Goal: Task Accomplishment & Management: Manage account settings

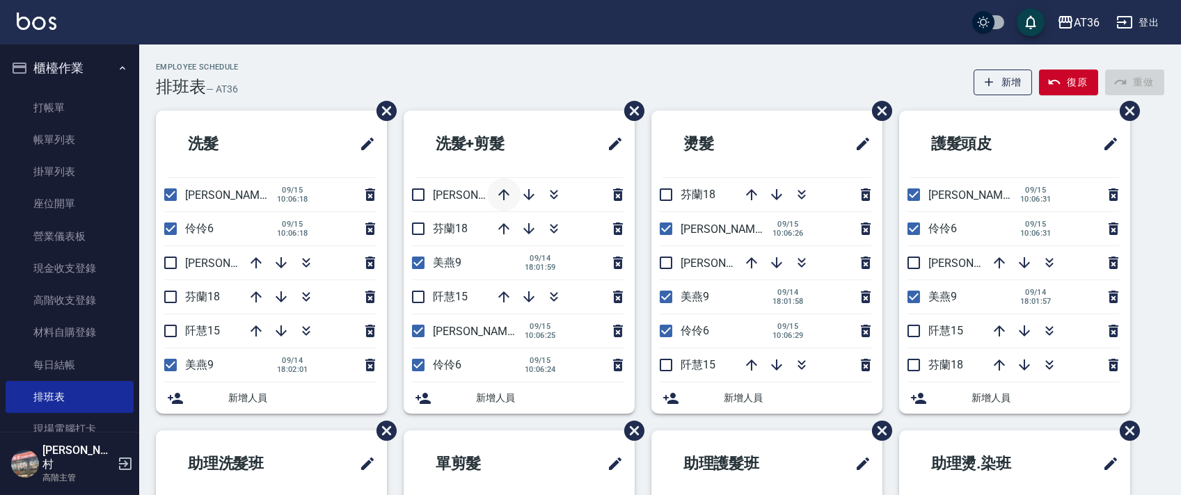
click at [495, 185] on button "button" at bounding box center [503, 194] width 33 height 33
click at [474, 71] on div "Employee Schedule 排班表 — AT36 新增 復原 重做" at bounding box center [660, 80] width 1008 height 34
click at [358, 76] on div "Employee Schedule 排班表 — AT36 新增 復原 重做" at bounding box center [660, 80] width 1008 height 34
click at [732, 74] on div "Employee Schedule 排班表 — AT36 新增 復原 重做" at bounding box center [660, 80] width 1008 height 34
click at [557, 77] on div "Employee Schedule 排班表 — AT36 新增 復原 重做" at bounding box center [660, 80] width 1008 height 34
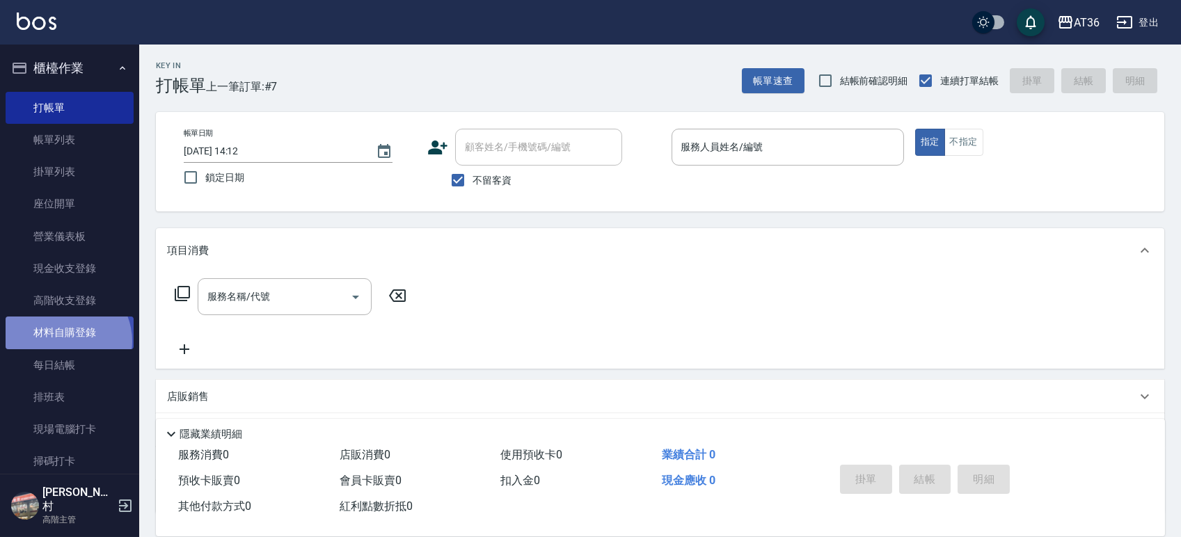
click at [63, 342] on link "材料自購登錄" at bounding box center [70, 333] width 128 height 32
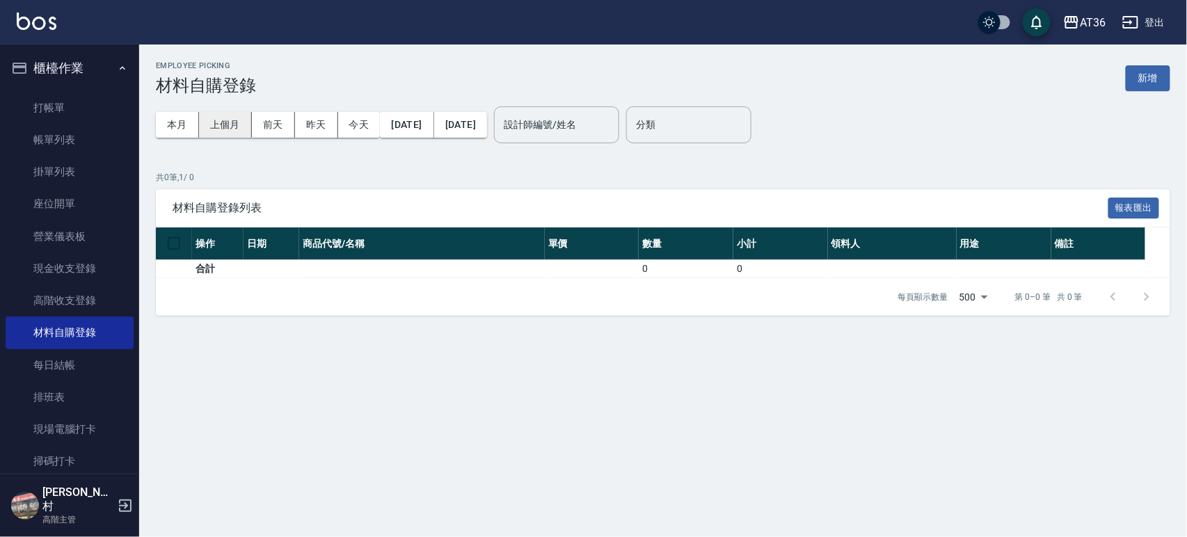
click at [219, 122] on button "上個月" at bounding box center [225, 125] width 53 height 26
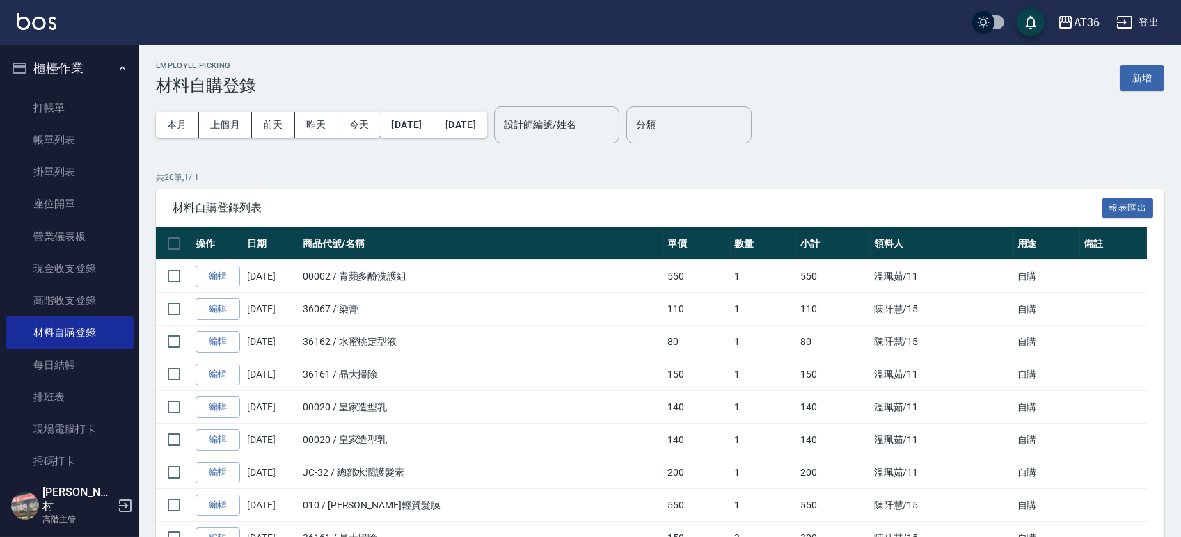
drag, startPoint x: 58, startPoint y: 101, endPoint x: 172, endPoint y: 429, distance: 346.8
click at [58, 101] on link "打帳單" at bounding box center [70, 108] width 128 height 32
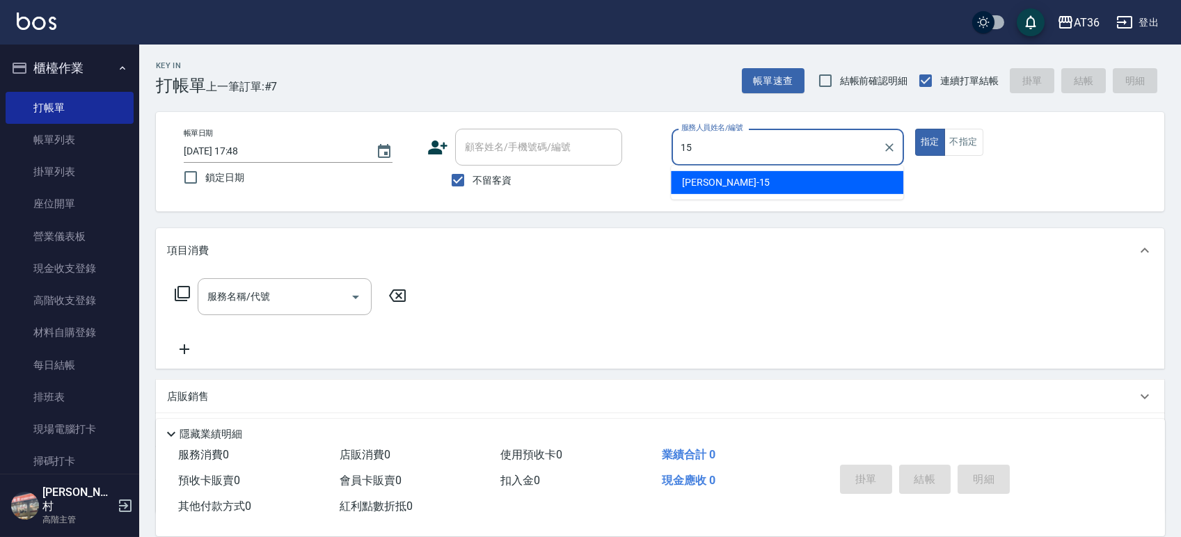
type input "15"
type button "true"
type input "阡慧-15"
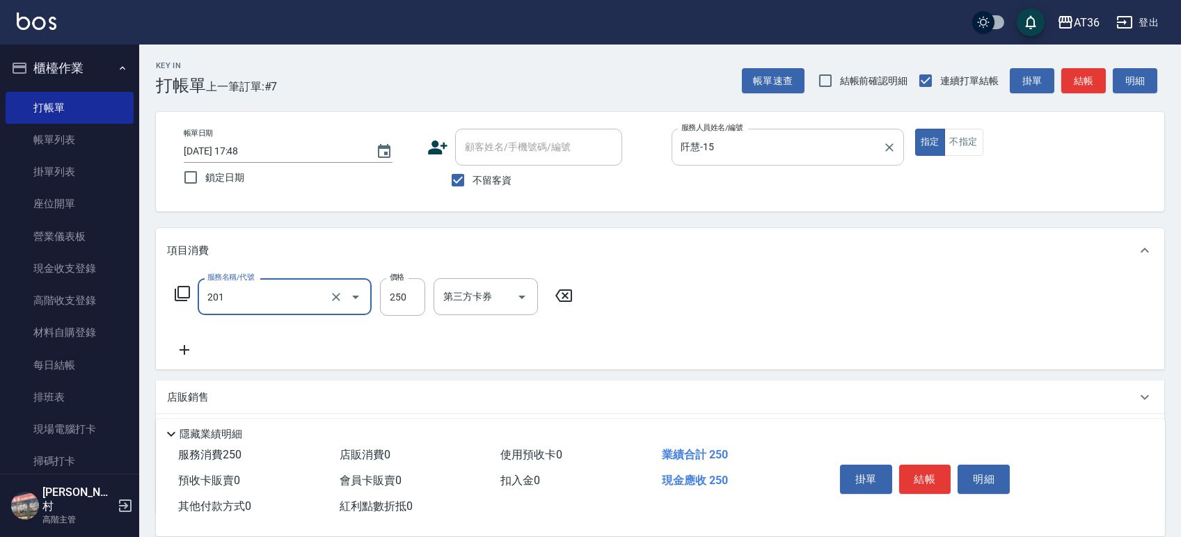
type input "一般洗髮(201)"
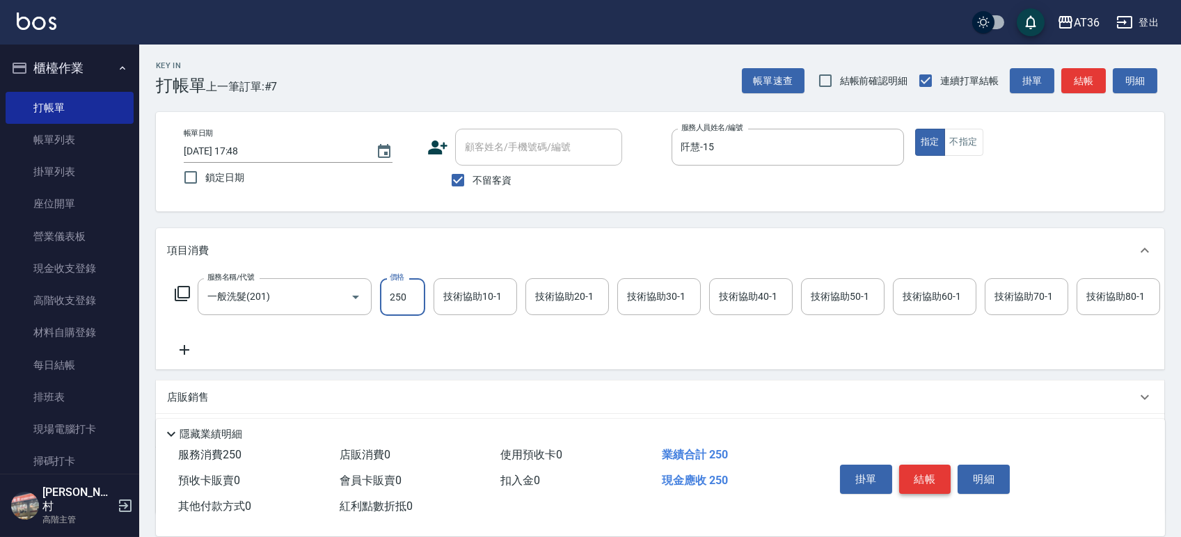
click at [926, 468] on button "結帳" at bounding box center [925, 479] width 52 height 29
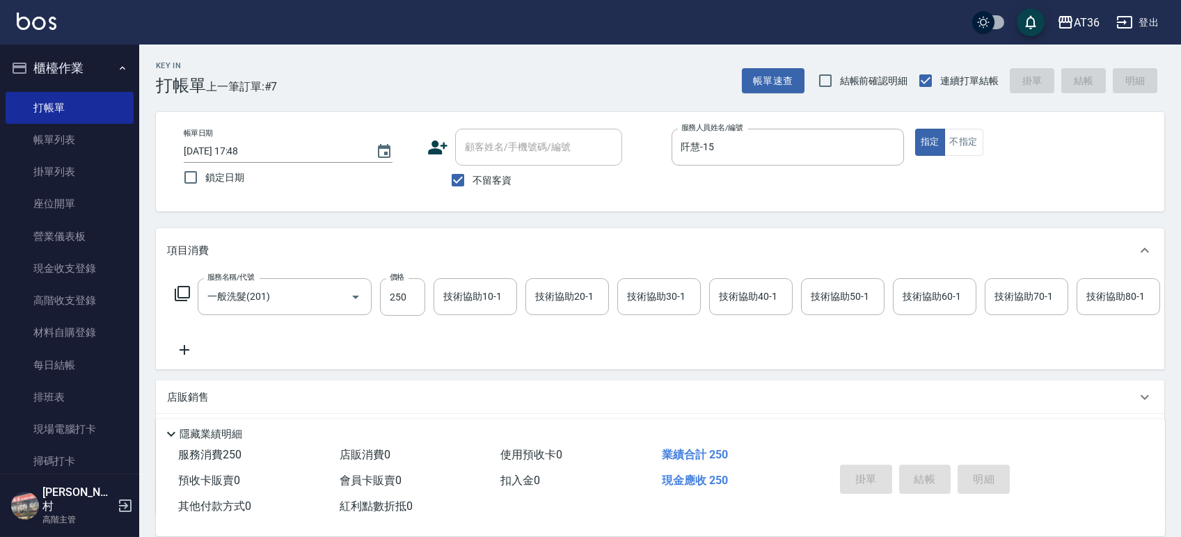
type input "[DATE] 18:02"
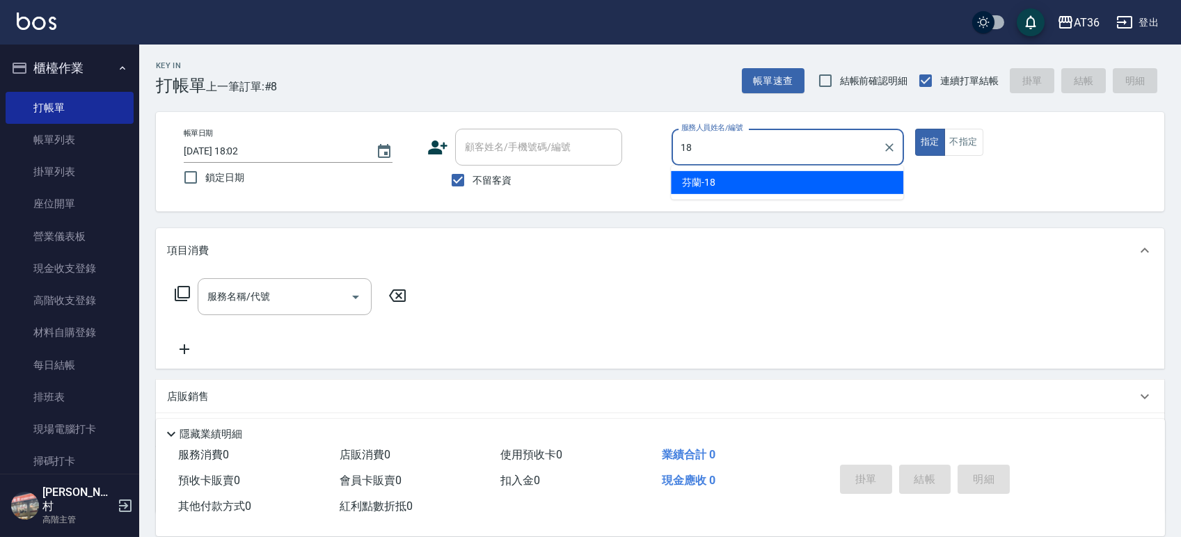
type input "芬蘭-18"
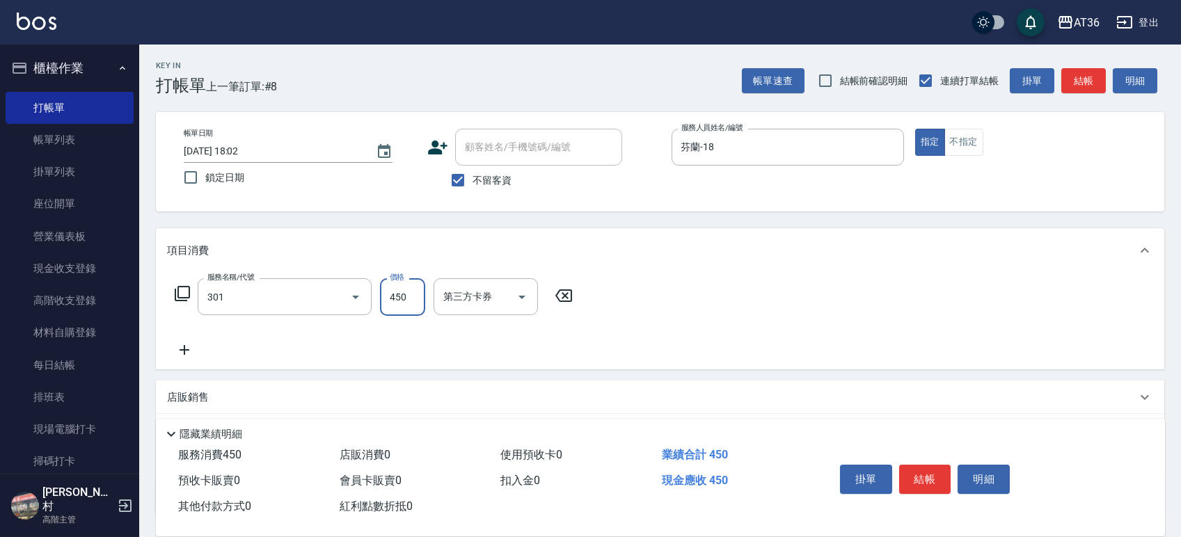
type input "洗+剪(301)"
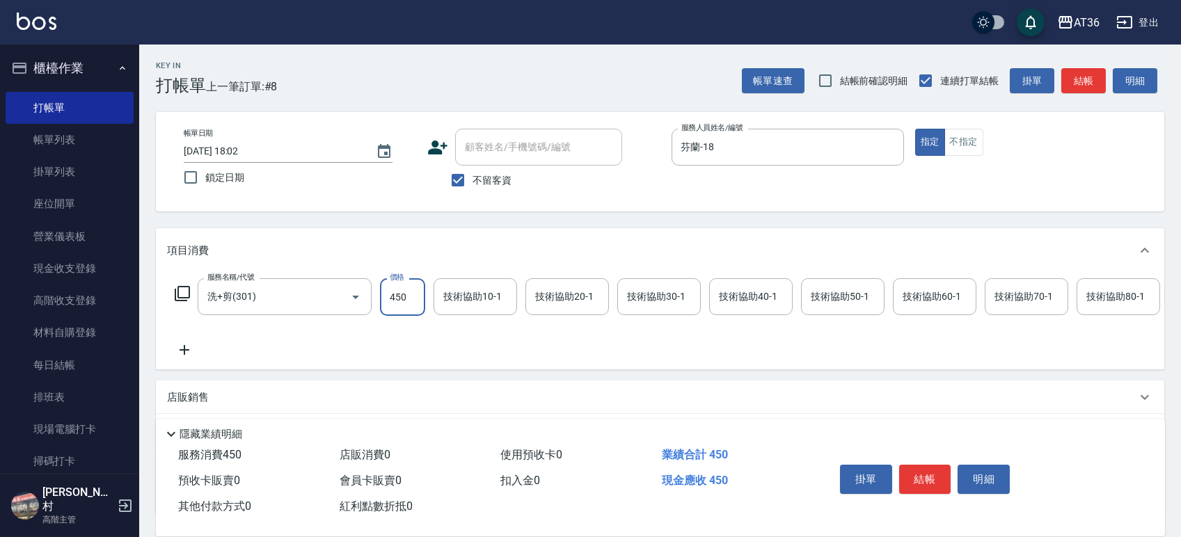
click at [174, 295] on icon at bounding box center [182, 293] width 17 height 17
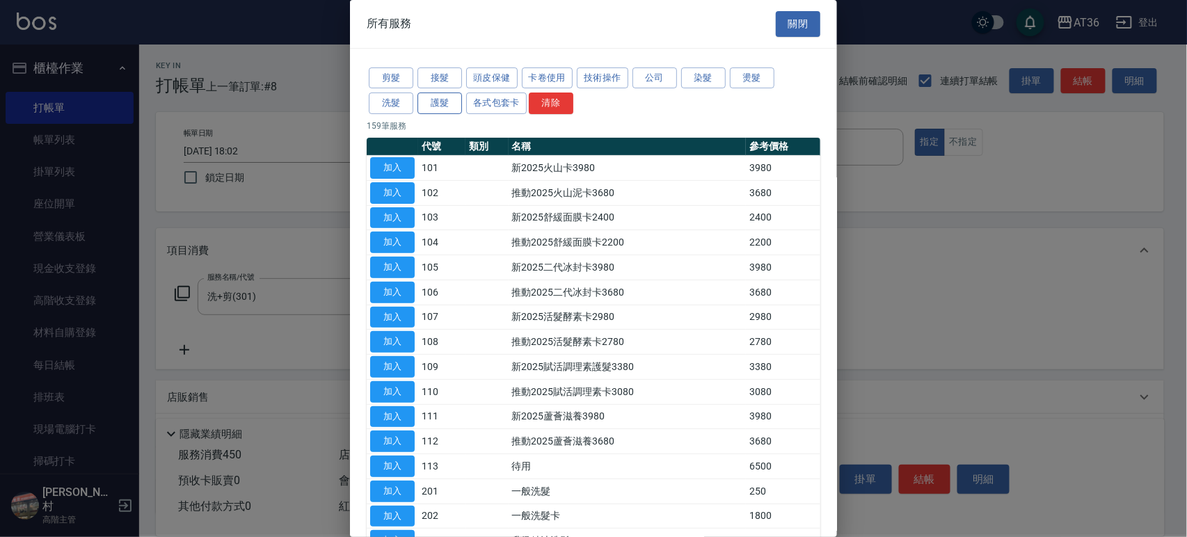
click at [431, 106] on button "護髮" at bounding box center [440, 104] width 45 height 22
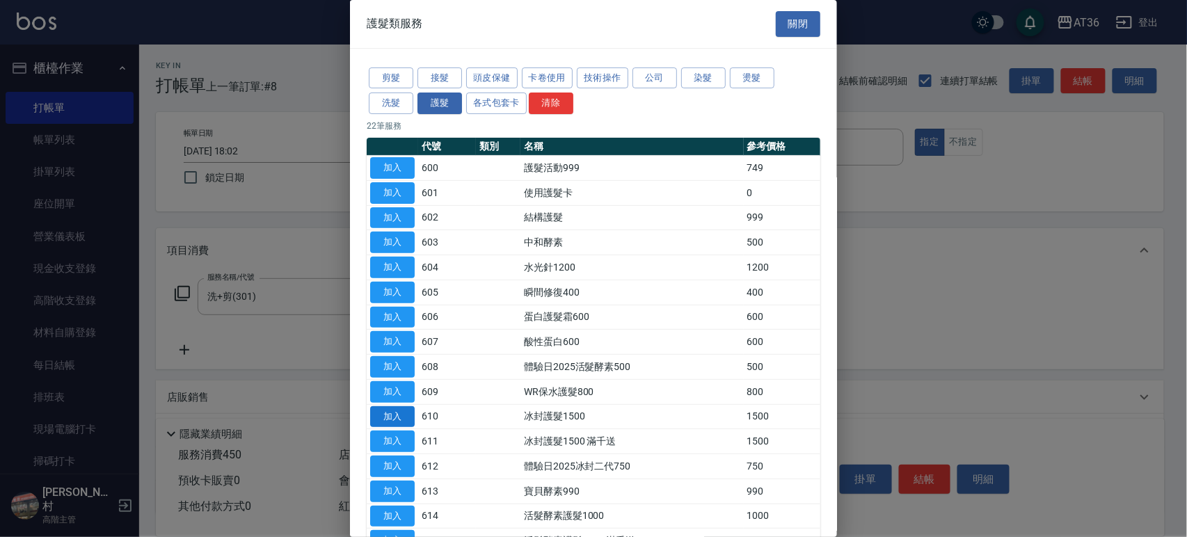
click at [385, 423] on button "加入" at bounding box center [392, 417] width 45 height 22
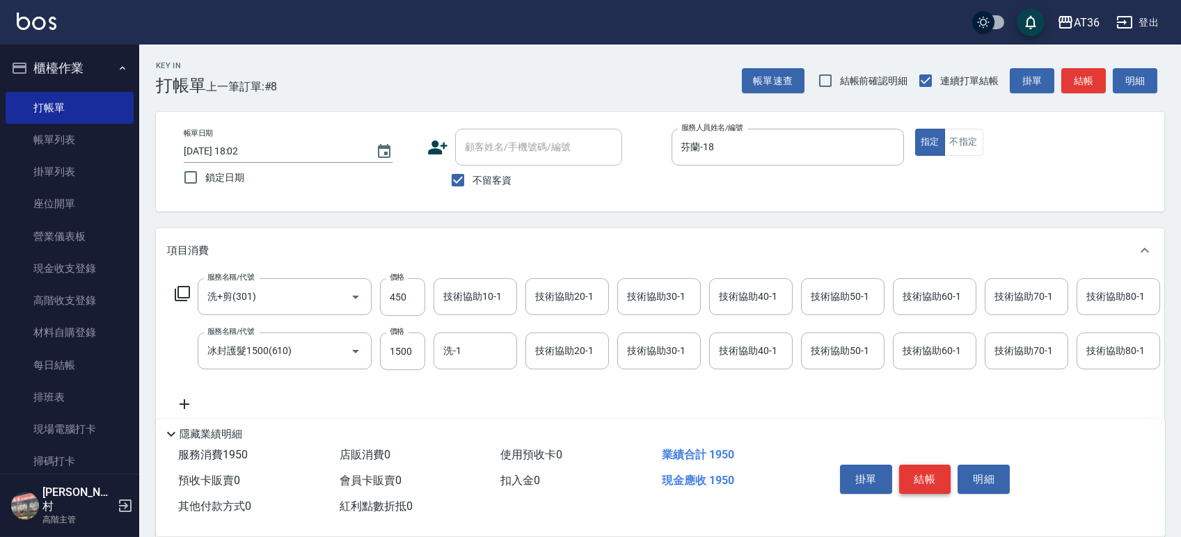
click at [926, 470] on button "結帳" at bounding box center [925, 479] width 52 height 29
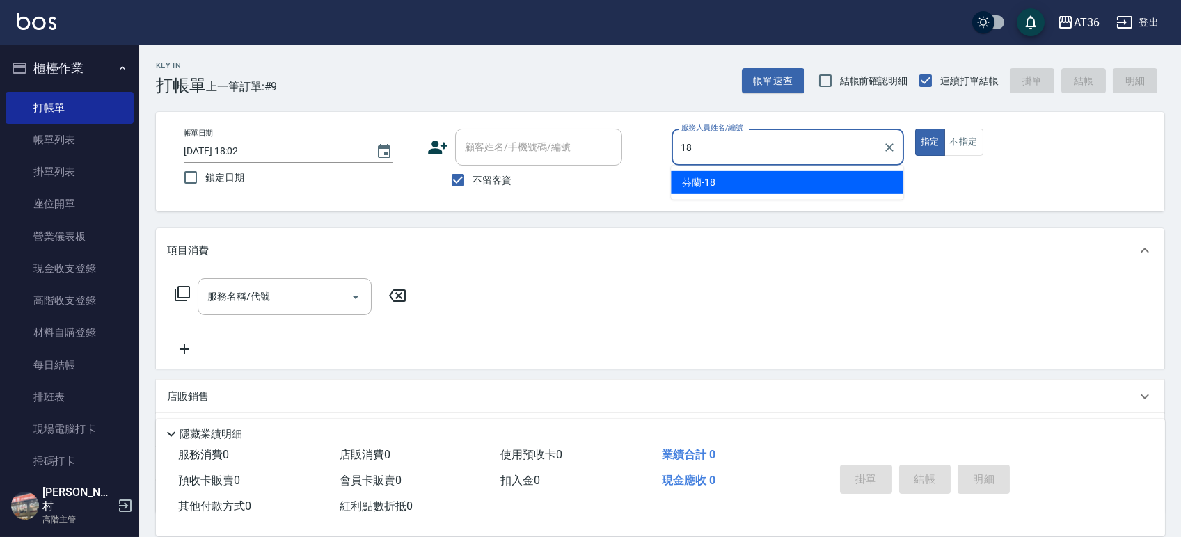
type input "芬蘭-18"
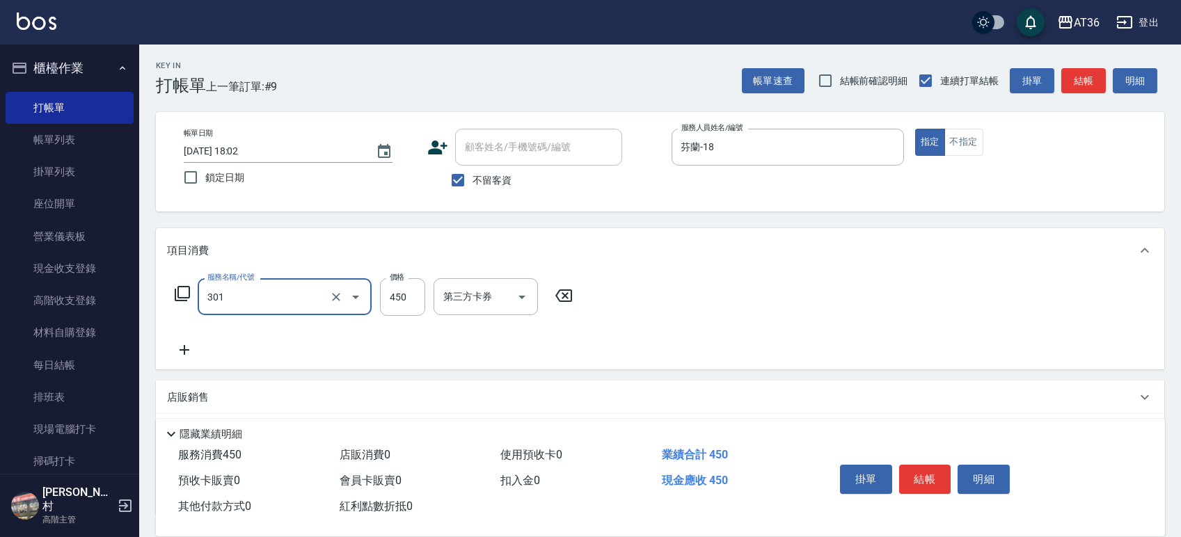
type input "洗+剪(301)"
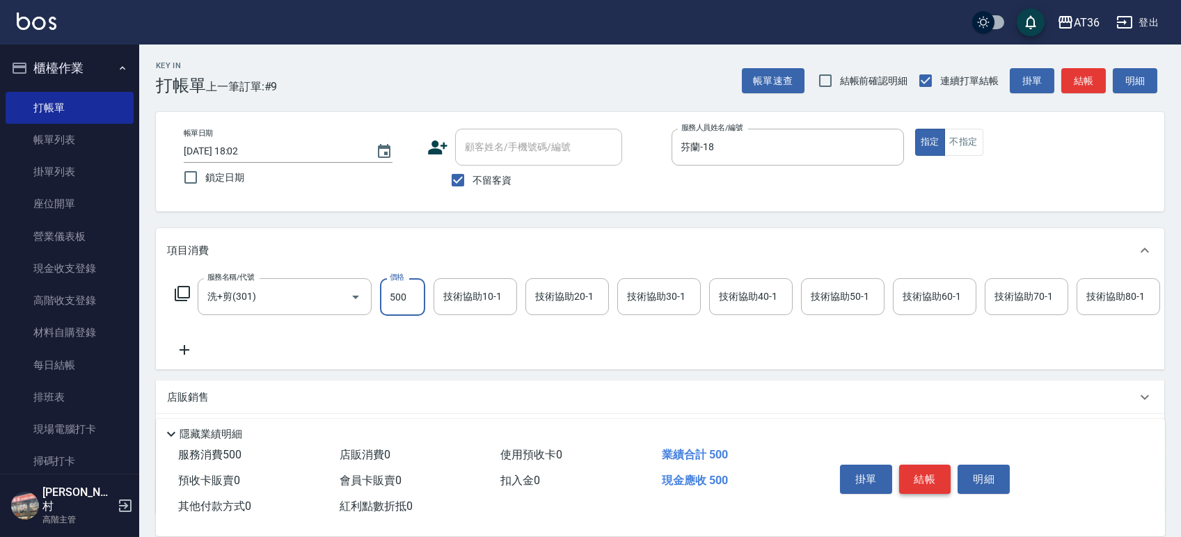
type input "500"
click at [920, 466] on button "結帳" at bounding box center [925, 479] width 52 height 29
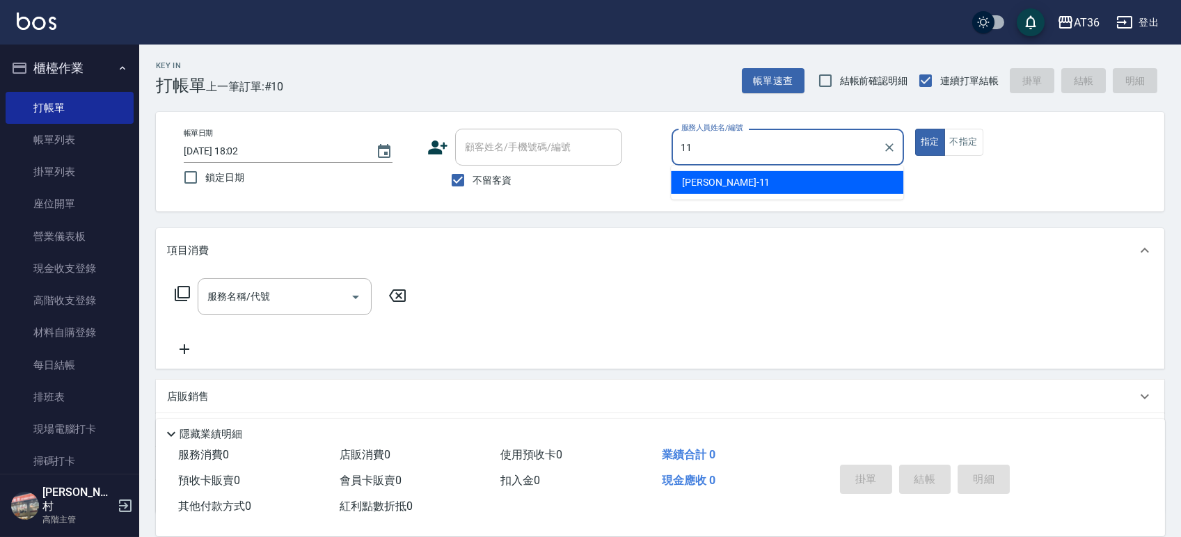
type input "[PERSON_NAME]-11"
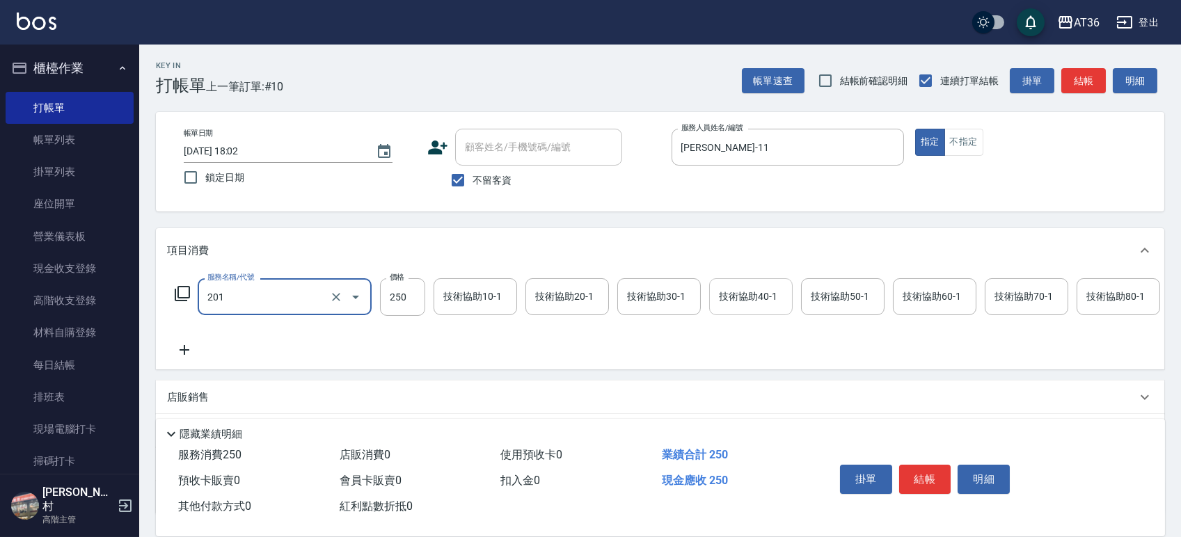
click at [766, 301] on div "技術協助40-1 技術協助40-1" at bounding box center [751, 296] width 84 height 37
type input "一般洗髮(201)"
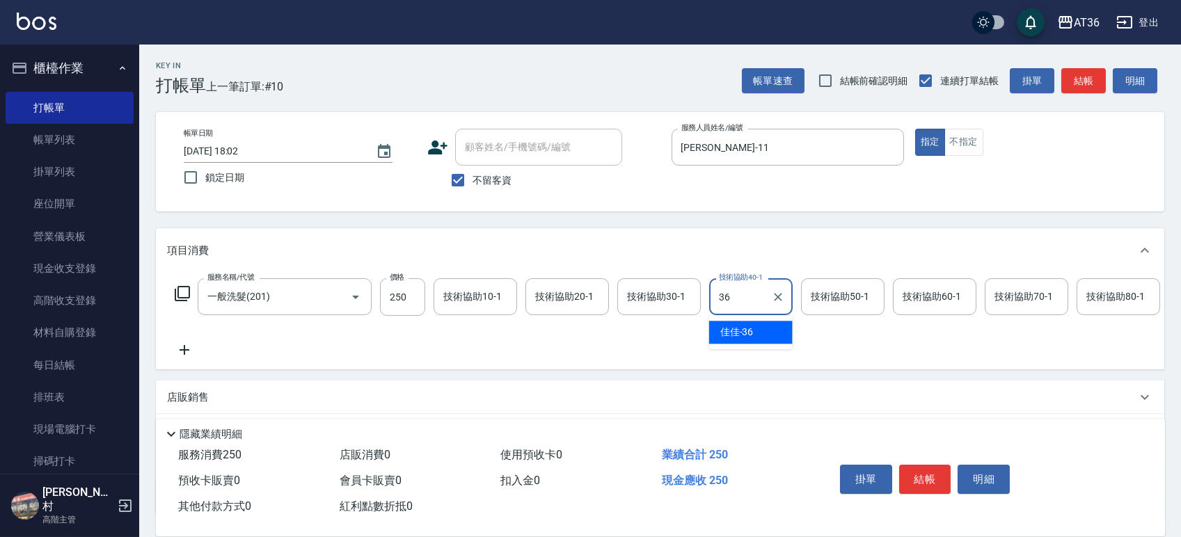
type input "佳佳-36"
click at [907, 477] on button "結帳" at bounding box center [925, 479] width 52 height 29
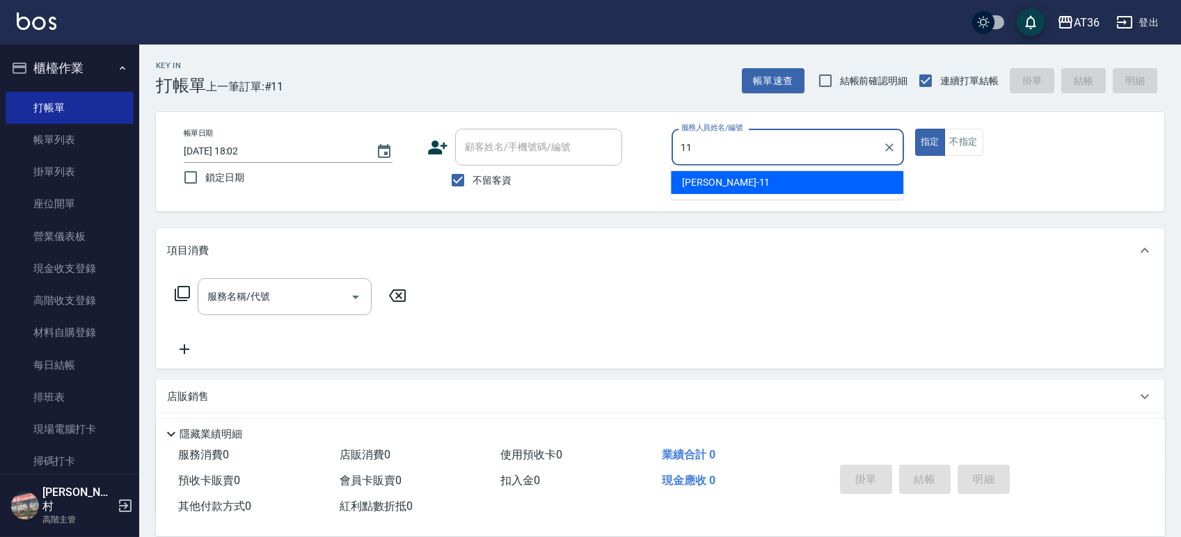
type input "[PERSON_NAME]-11"
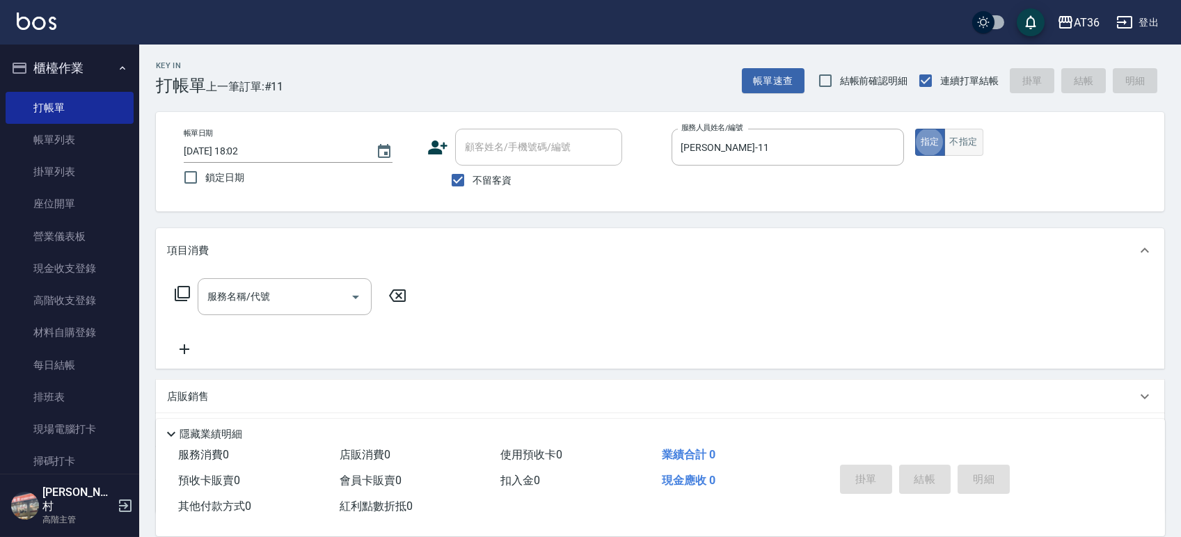
click at [965, 145] on button "不指定" at bounding box center [963, 142] width 39 height 27
type button "false"
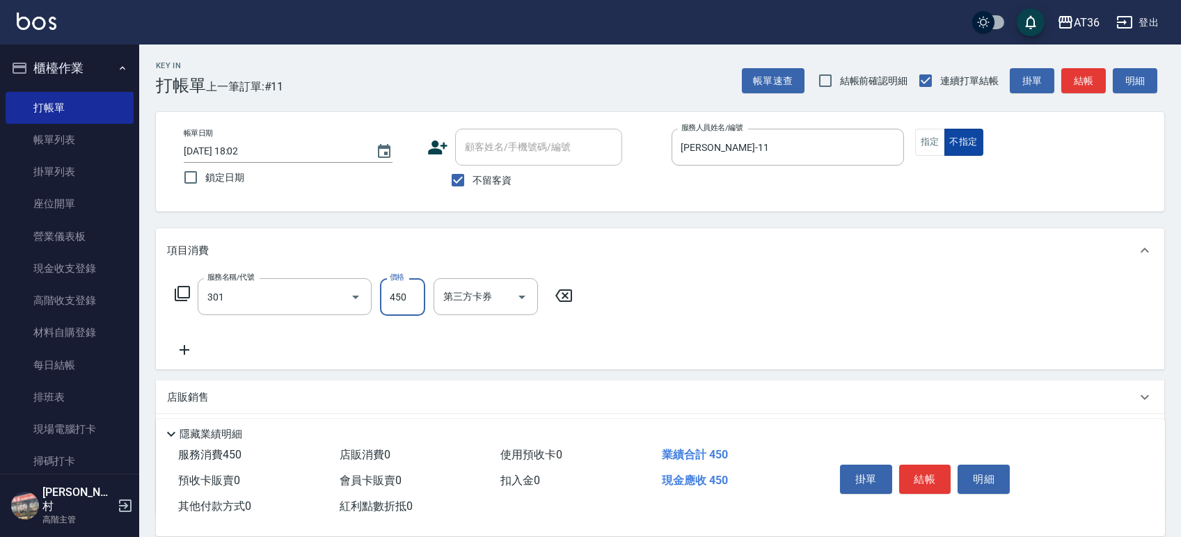
type input "洗+剪(301)"
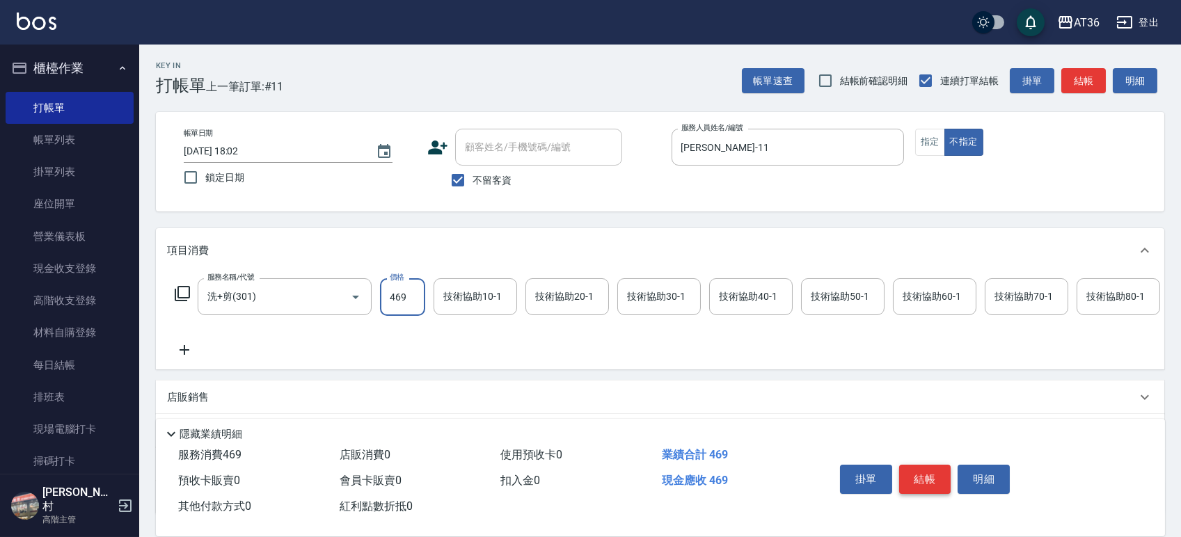
type input "469"
click at [921, 468] on button "結帳" at bounding box center [925, 479] width 52 height 29
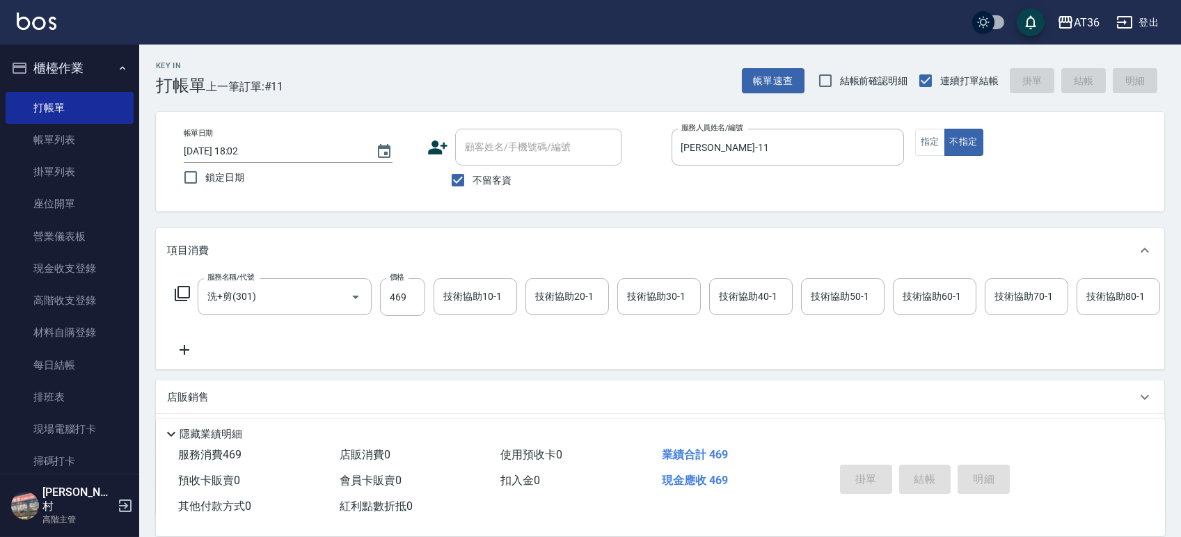
type input "[DATE] 18:03"
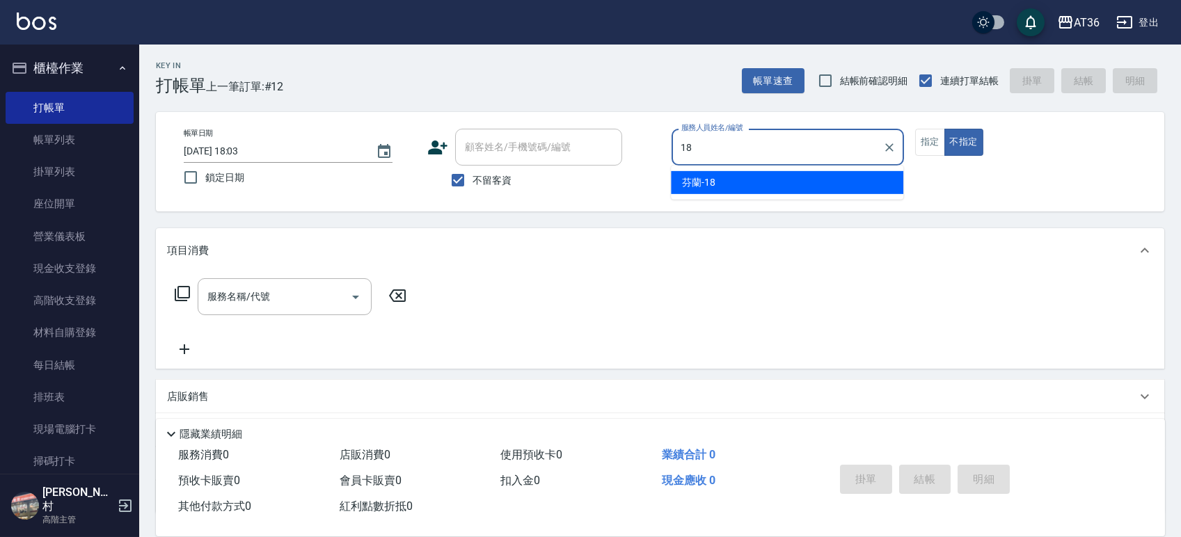
type input "芬蘭-18"
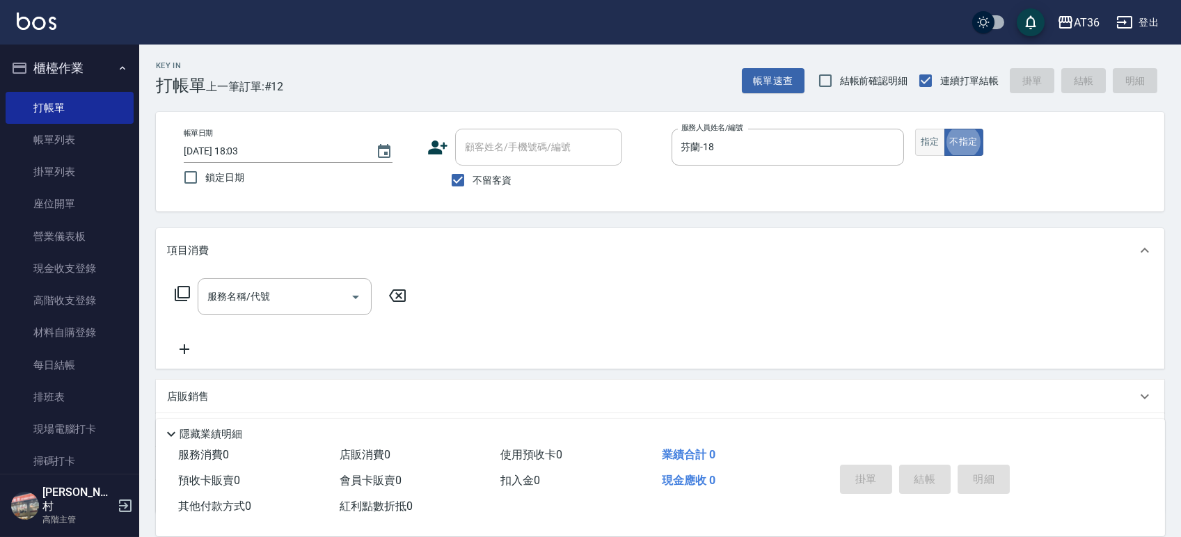
click at [933, 141] on button "指定" at bounding box center [930, 142] width 30 height 27
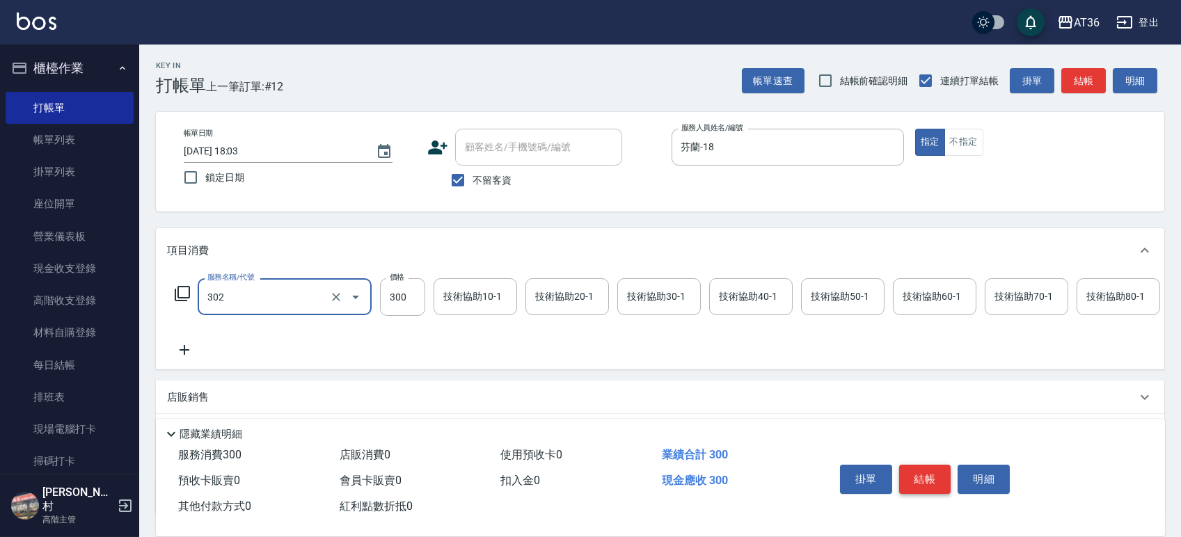
type input "造型剪髮(302)"
click at [905, 468] on button "結帳" at bounding box center [925, 479] width 52 height 29
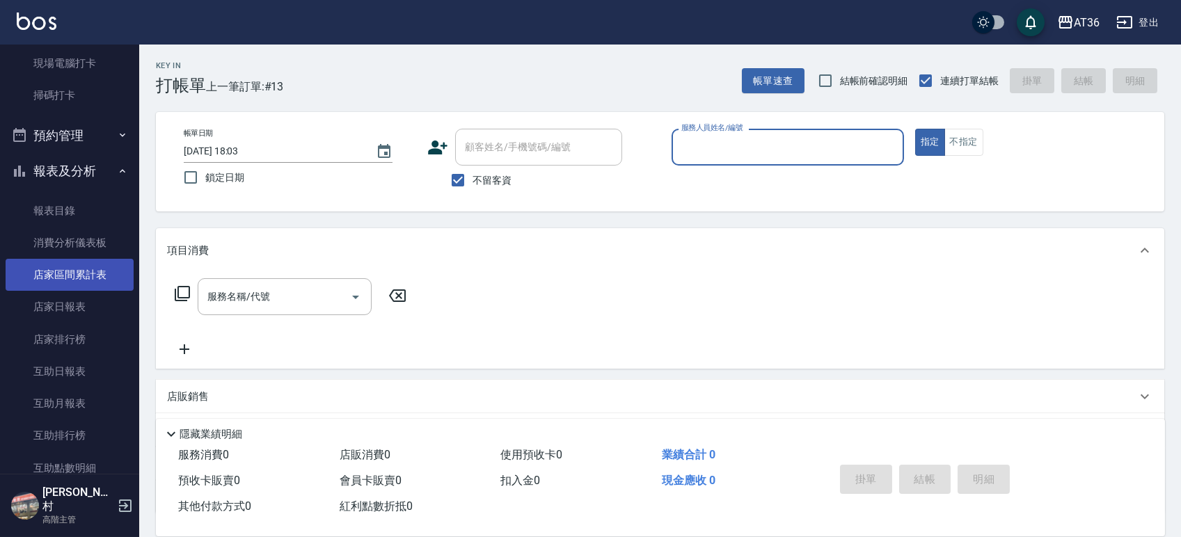
scroll to position [371, 0]
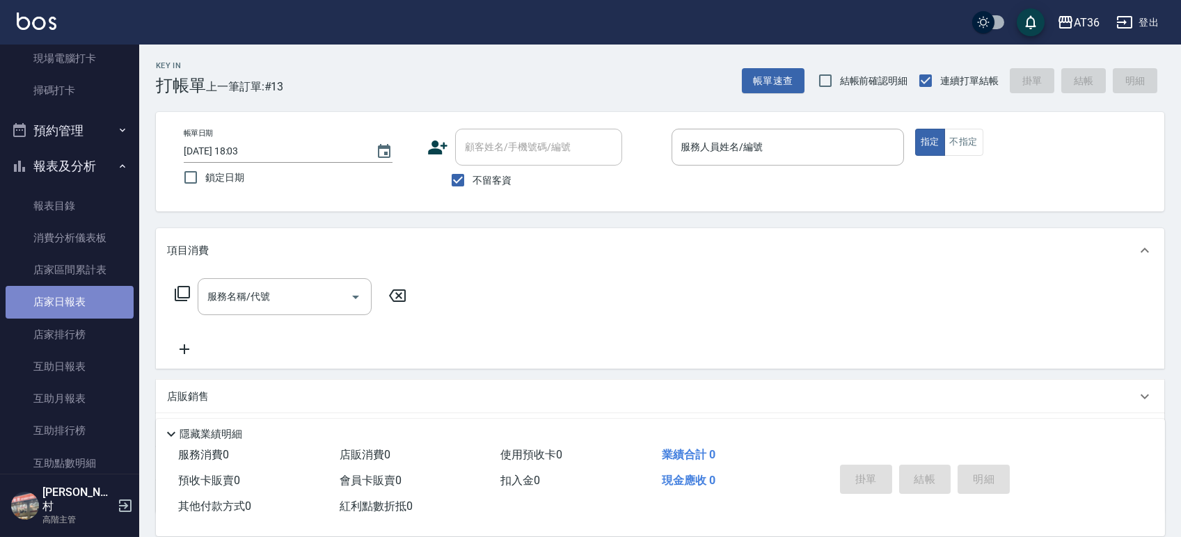
click at [69, 302] on link "店家日報表" at bounding box center [70, 302] width 128 height 32
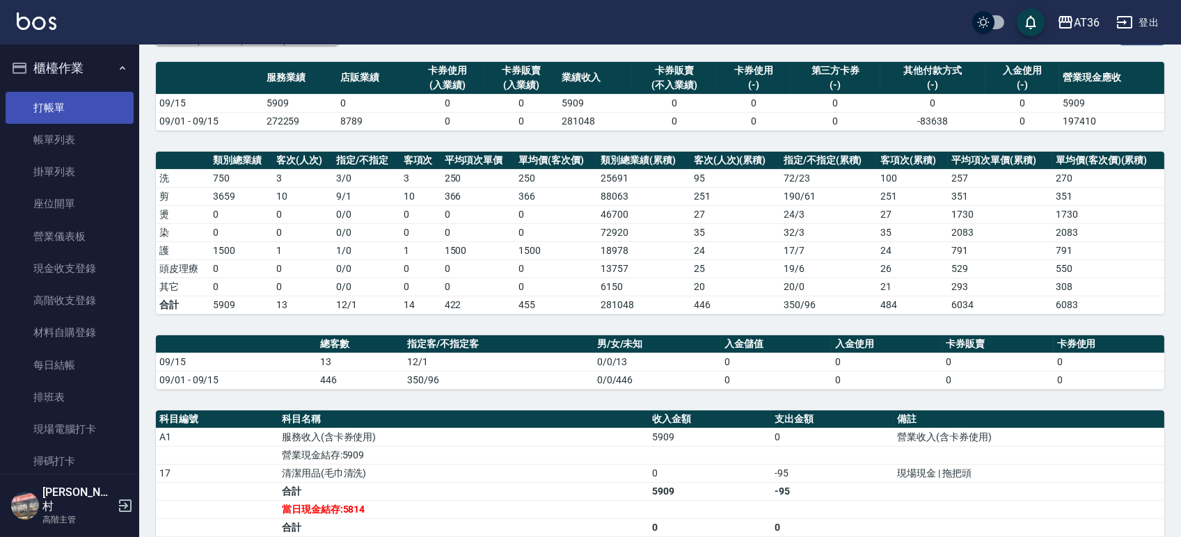
click at [58, 110] on link "打帳單" at bounding box center [70, 108] width 128 height 32
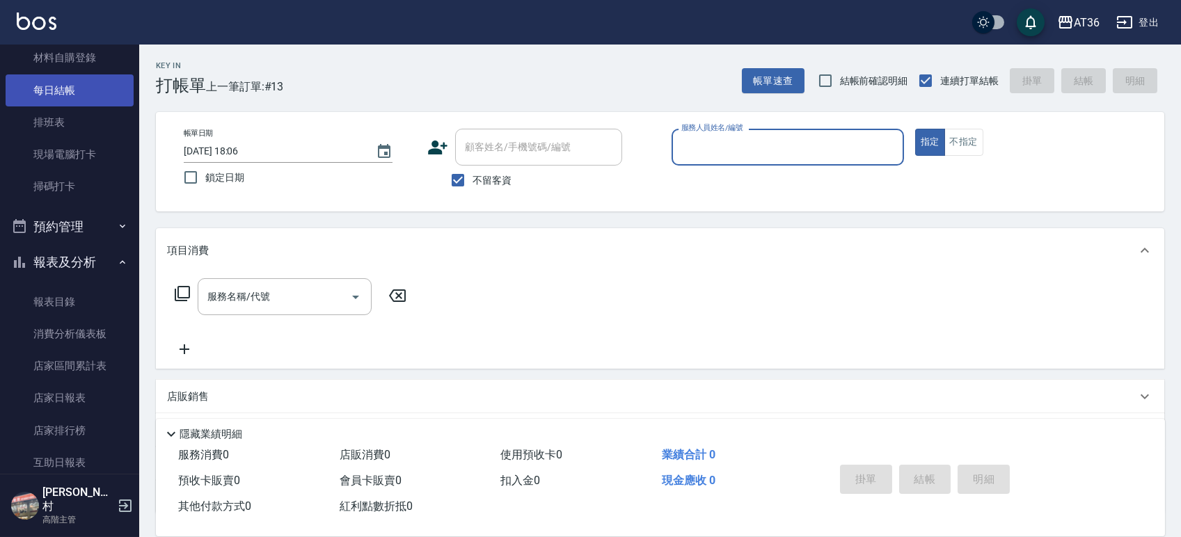
scroll to position [278, 0]
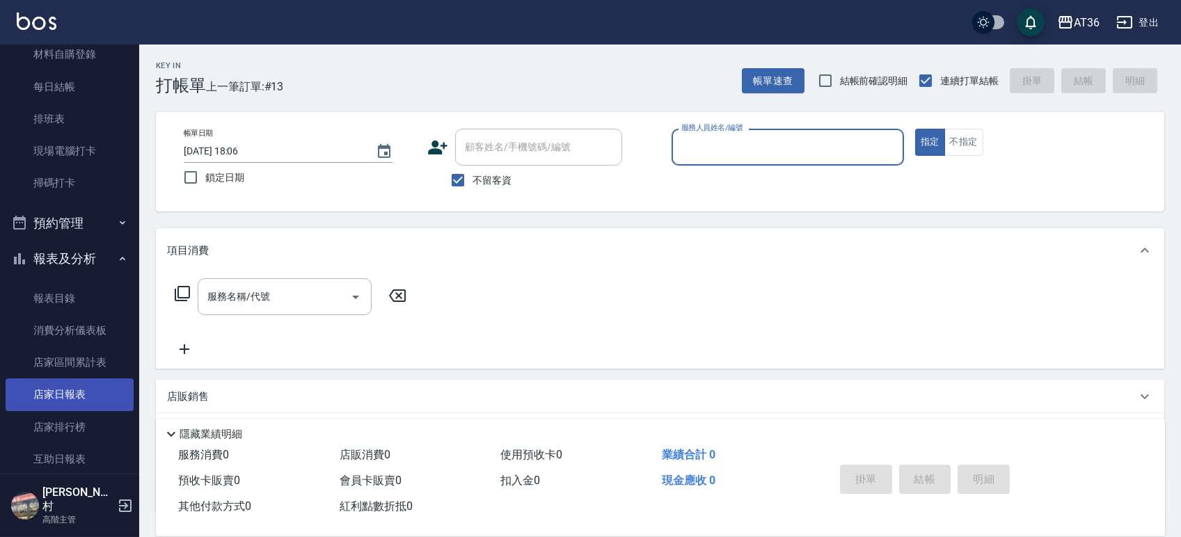
click at [63, 388] on link "店家日報表" at bounding box center [70, 395] width 128 height 32
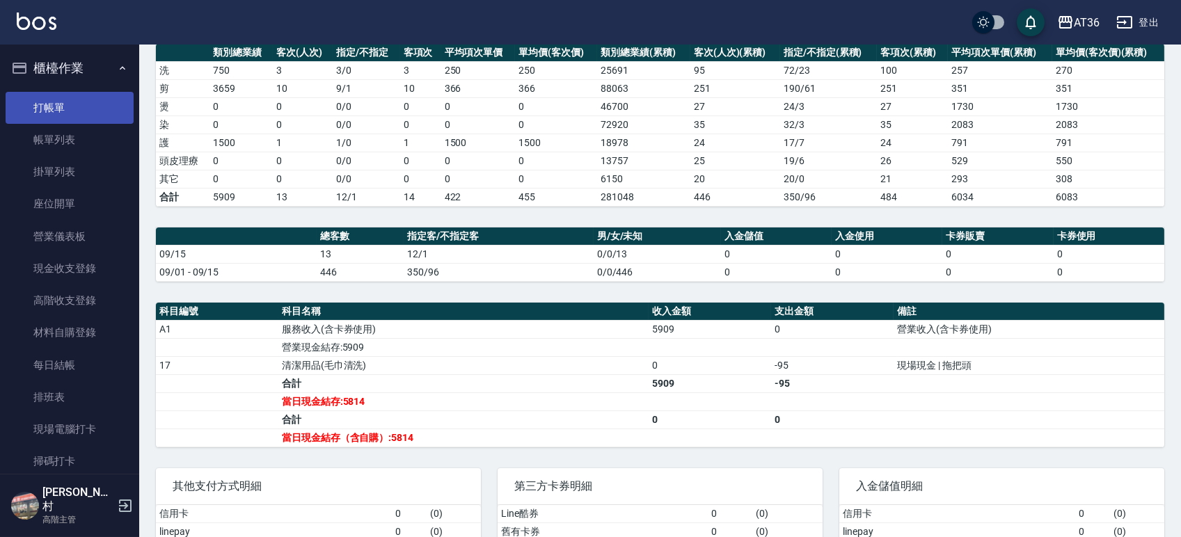
click at [50, 103] on link "打帳單" at bounding box center [70, 108] width 128 height 32
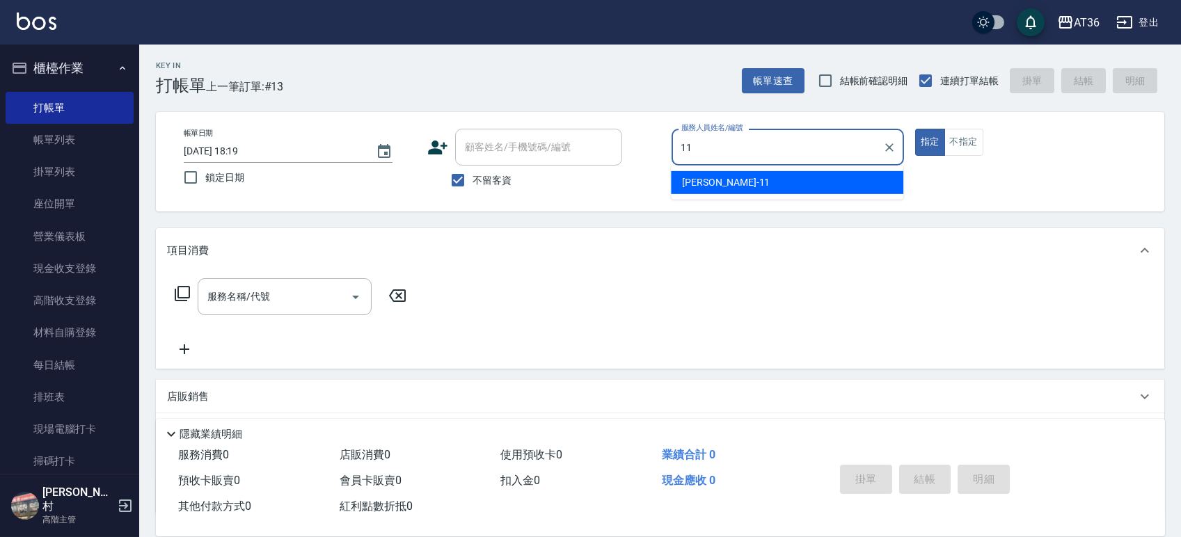
type input "[PERSON_NAME]-11"
type button "true"
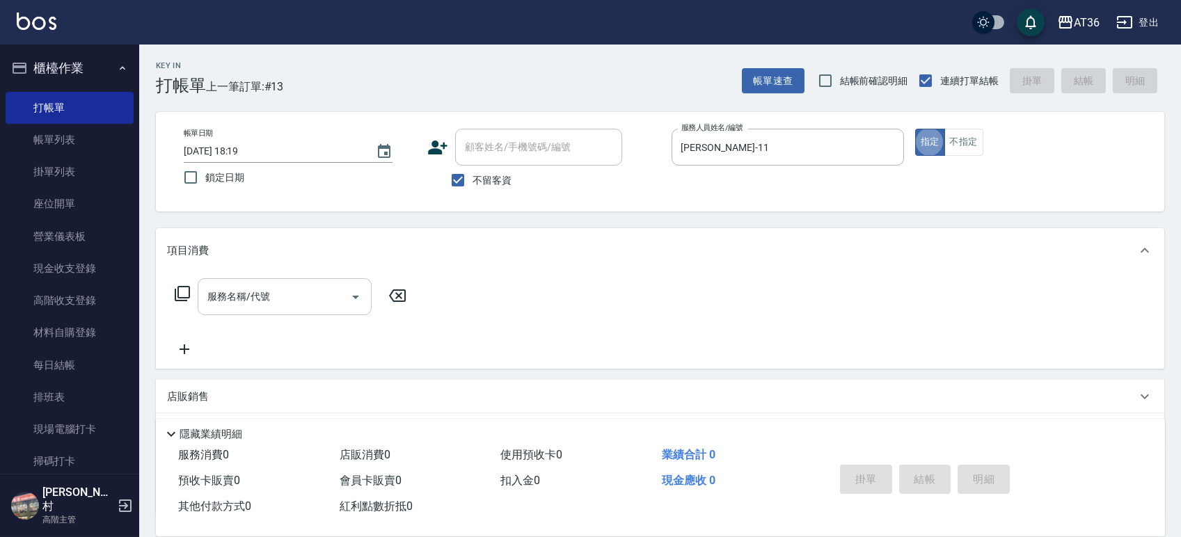
click at [229, 305] on input "服務名稱/代號" at bounding box center [274, 297] width 141 height 24
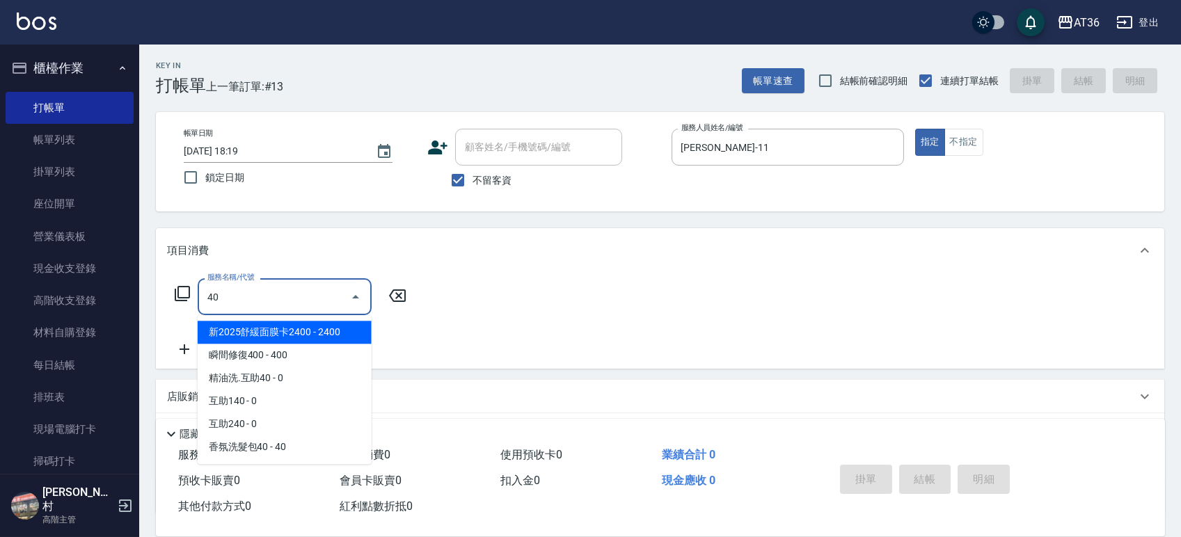
type input "4"
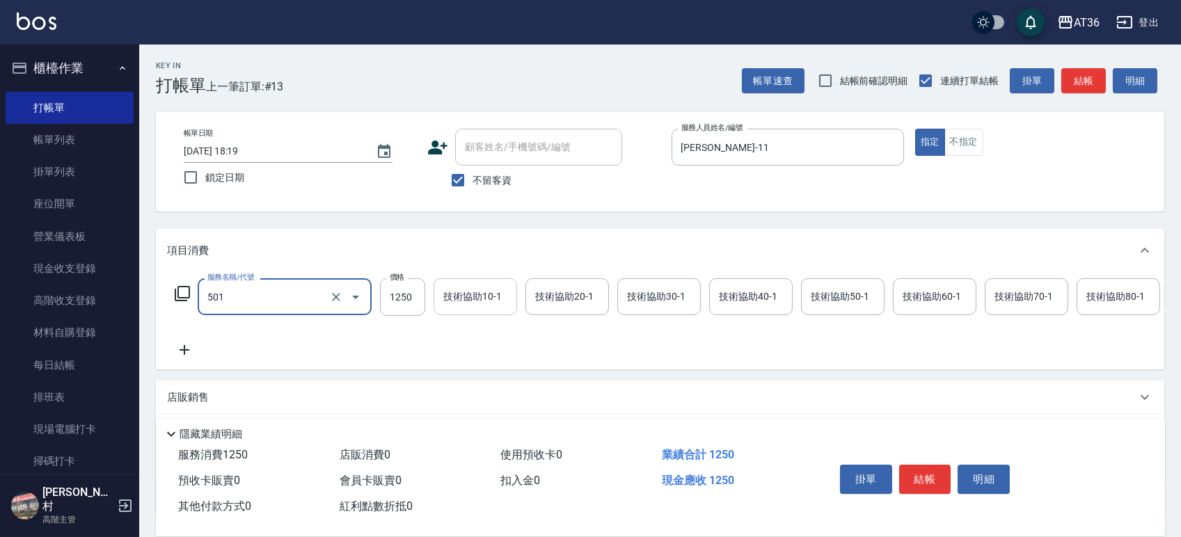
type input "染髮(501)"
drag, startPoint x: 419, startPoint y: 288, endPoint x: 384, endPoint y: 293, distance: 35.1
click at [384, 293] on input "1490" at bounding box center [402, 297] width 45 height 38
type input "1790"
click at [830, 304] on input "技術協助50-1" at bounding box center [842, 297] width 71 height 24
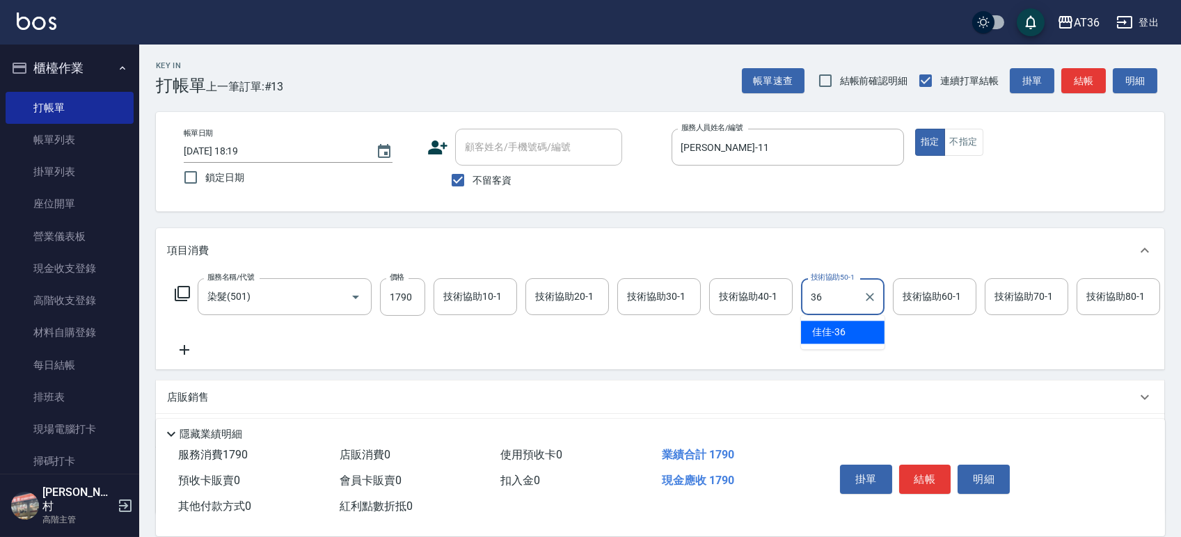
type input "佳佳-36"
click at [188, 345] on icon at bounding box center [184, 350] width 35 height 17
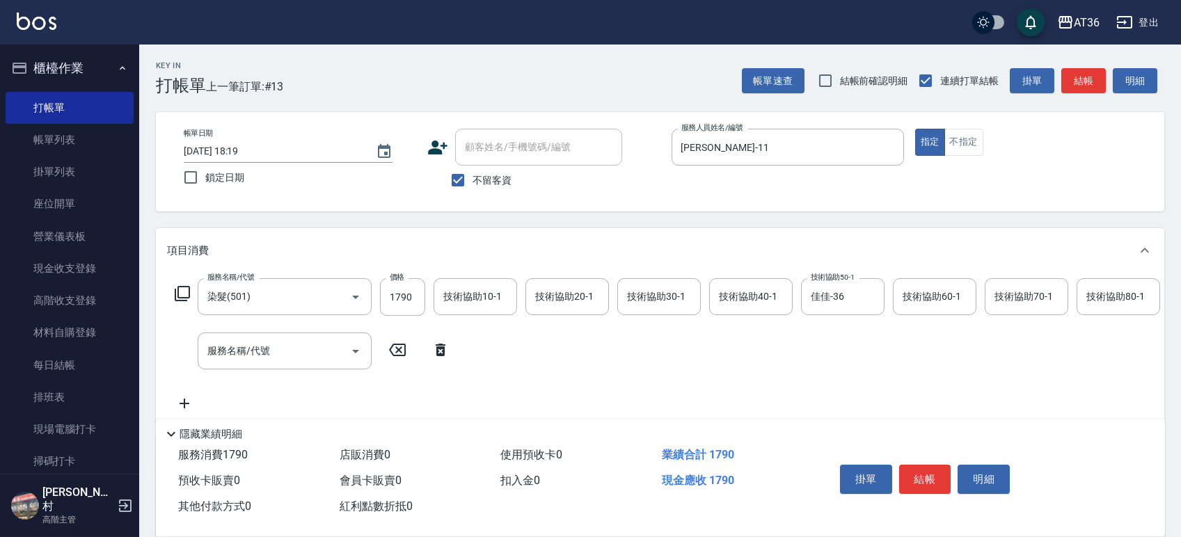
click at [178, 287] on icon at bounding box center [182, 293] width 15 height 15
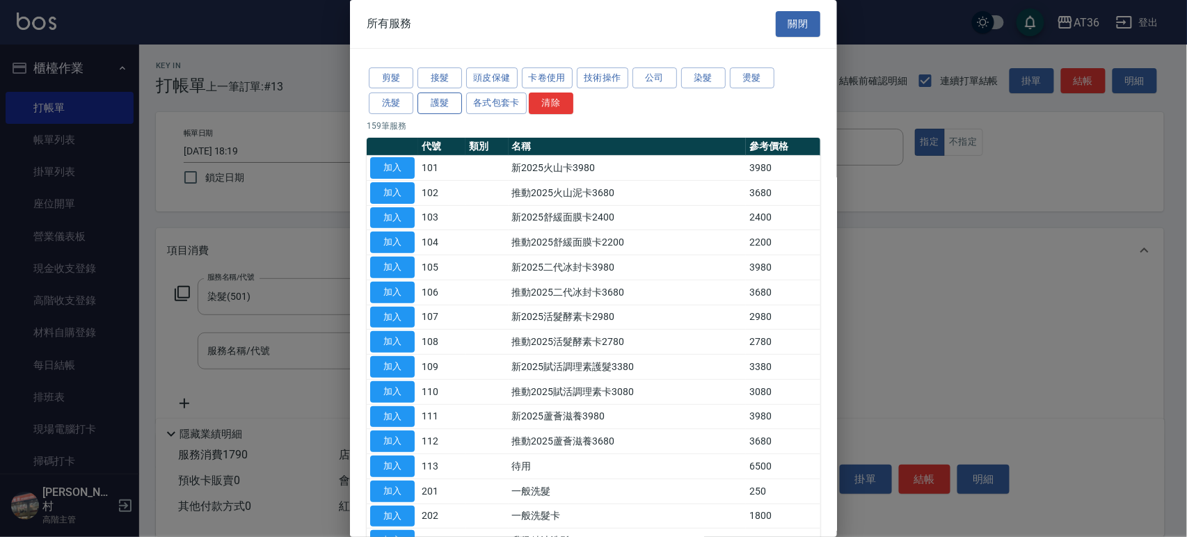
click at [433, 103] on button "護髮" at bounding box center [440, 104] width 45 height 22
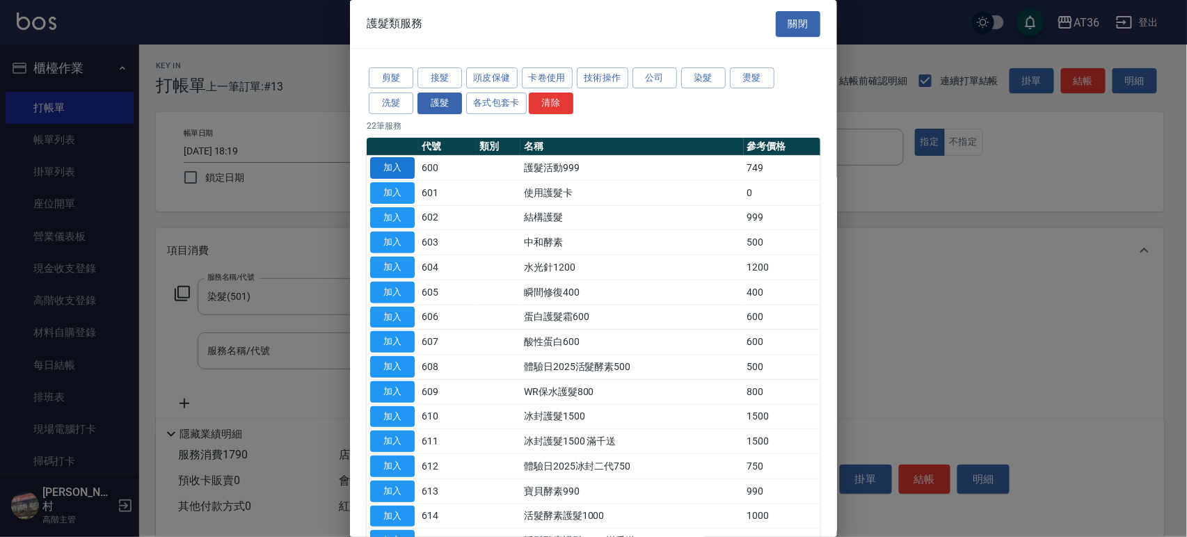
click at [402, 167] on button "加入" at bounding box center [392, 168] width 45 height 22
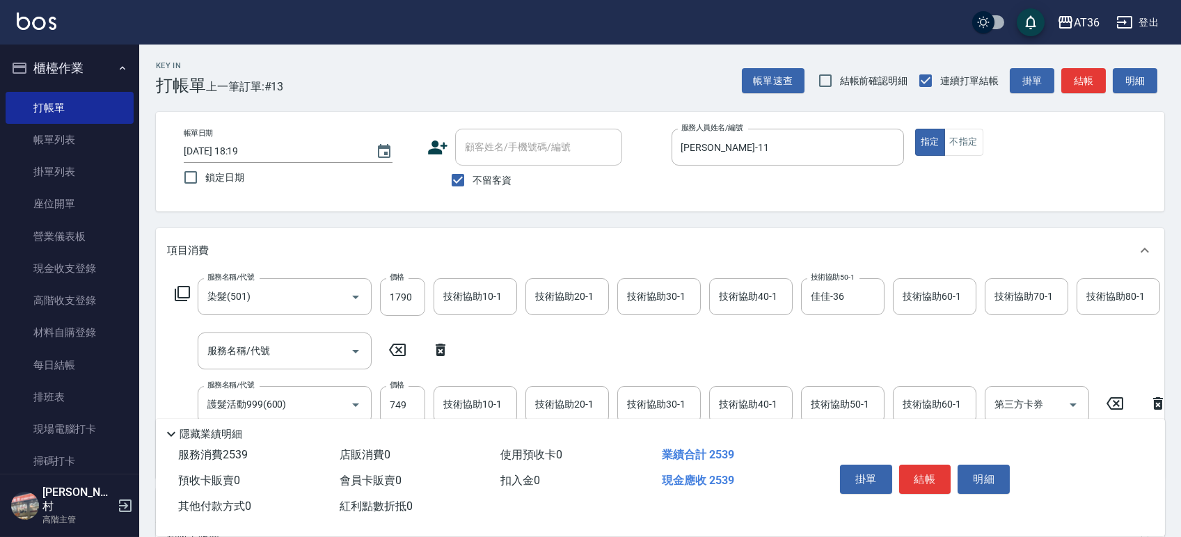
scroll to position [93, 0]
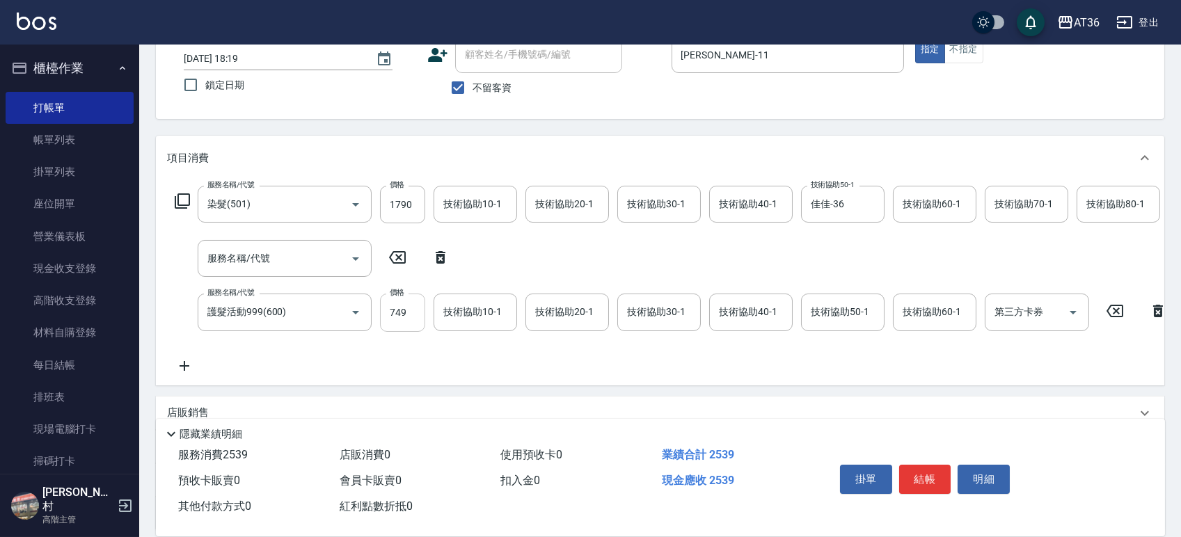
click at [406, 309] on input "749" at bounding box center [402, 313] width 45 height 38
type input "999"
click at [836, 322] on input "技術協助50-1" at bounding box center [842, 312] width 71 height 24
type input "佳佳-36"
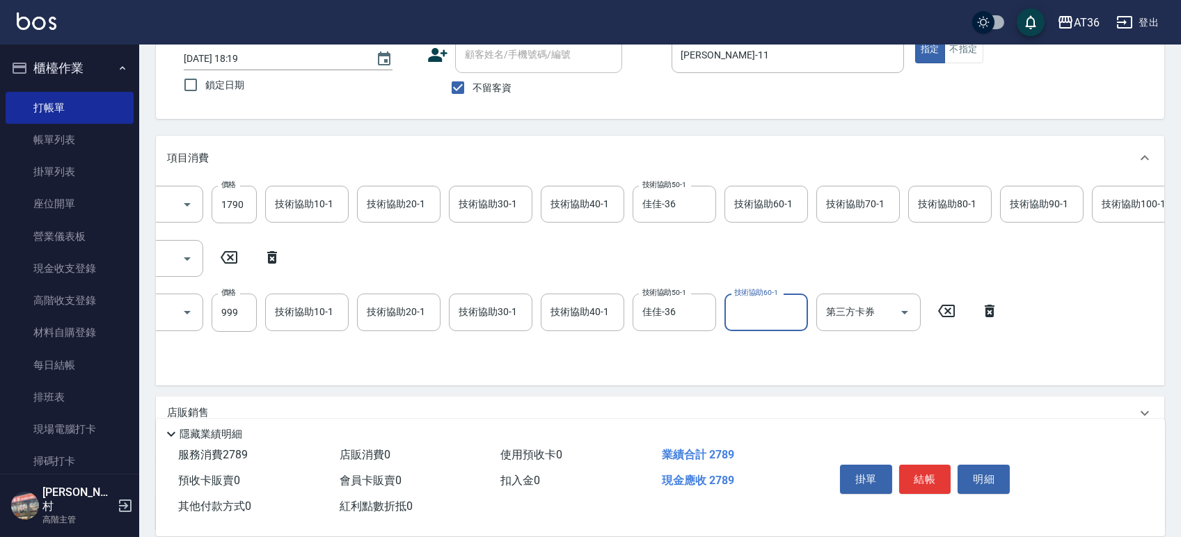
scroll to position [0, 170]
click at [1119, 204] on div "技術協助100-1 技術協助100-1" at bounding box center [1132, 204] width 84 height 37
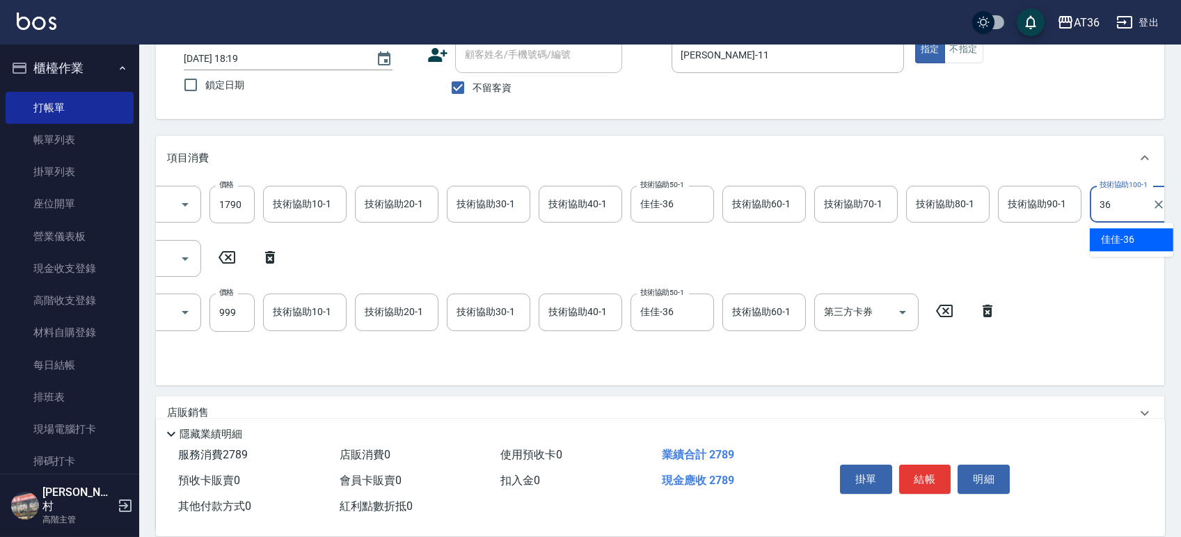
type input "佳佳-36"
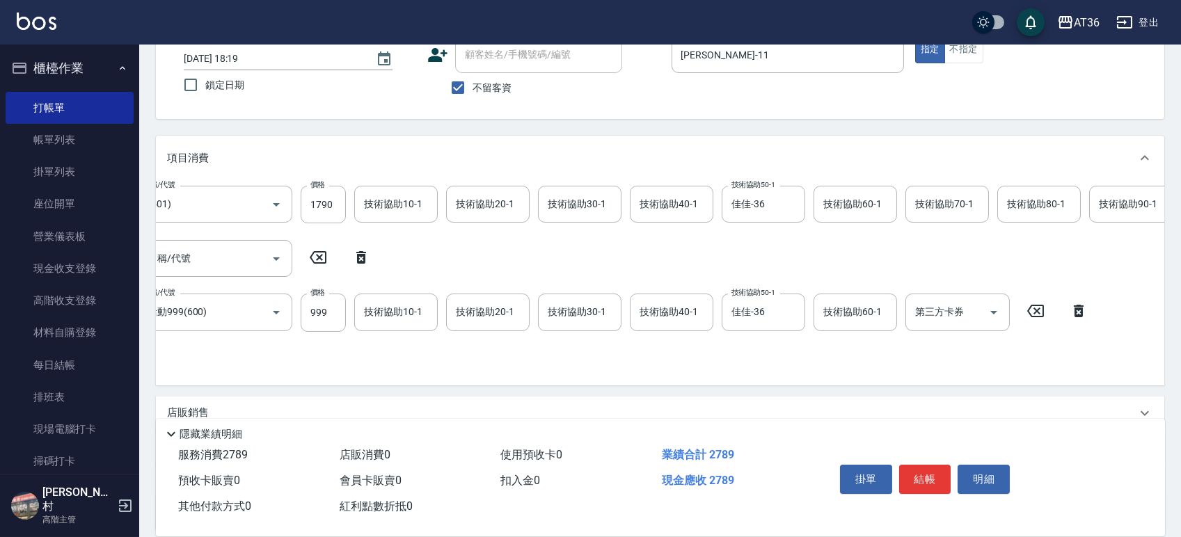
scroll to position [0, 0]
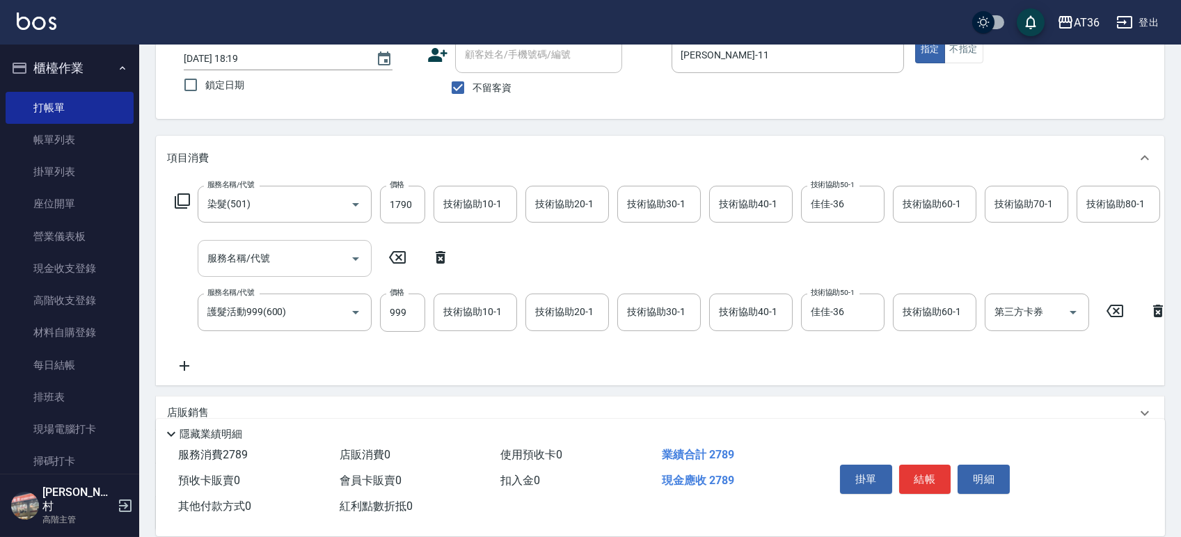
click at [281, 251] on input "服務名稱/代號" at bounding box center [274, 258] width 141 height 24
click at [441, 260] on icon at bounding box center [440, 257] width 35 height 17
type input "護髮活動999(600)"
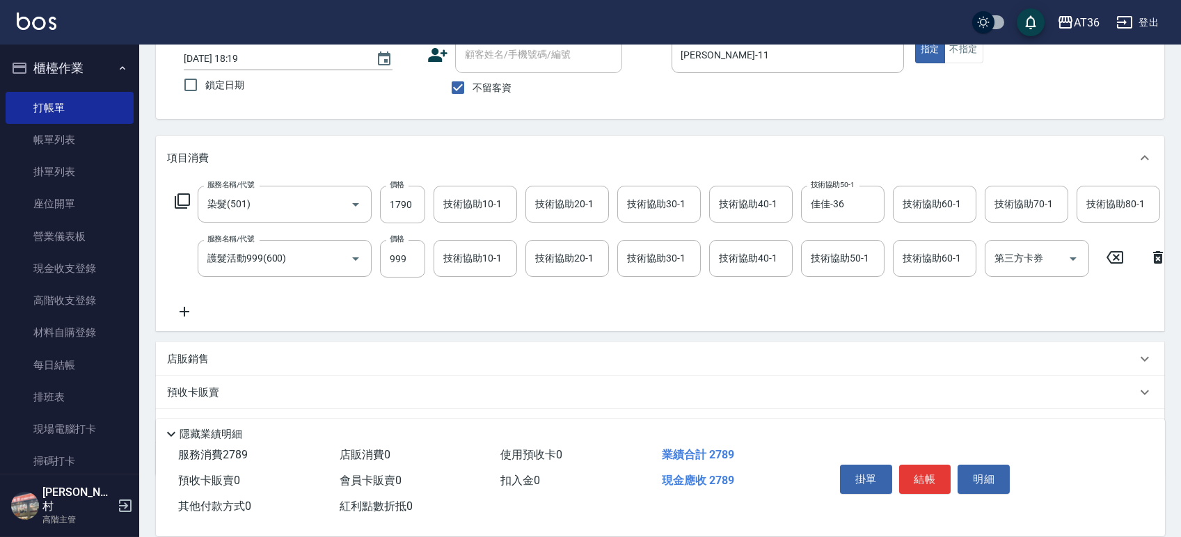
click at [182, 201] on icon at bounding box center [182, 201] width 17 height 17
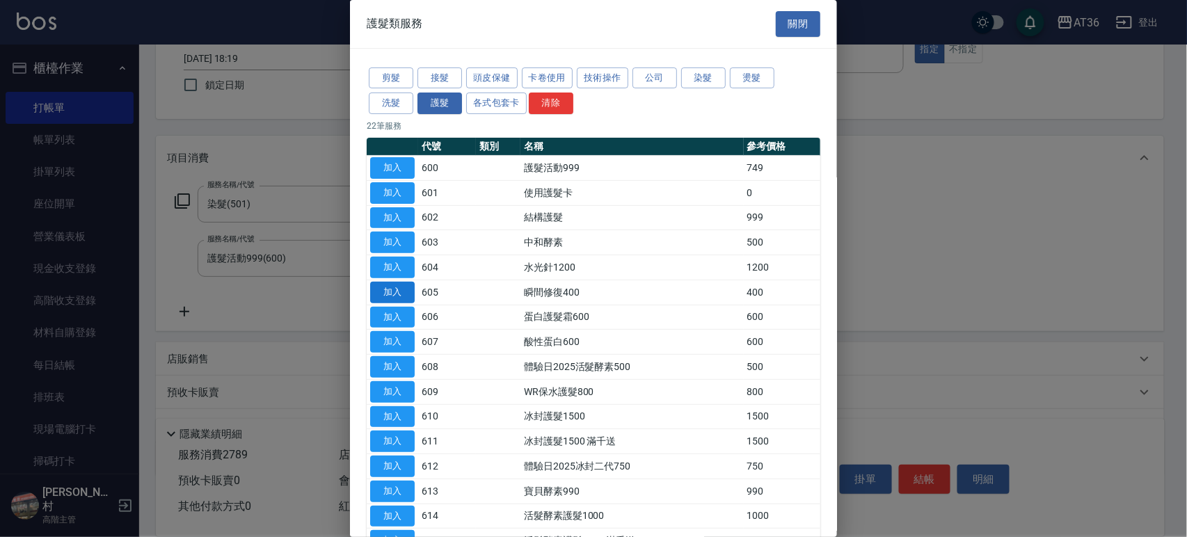
click at [407, 301] on button "加入" at bounding box center [392, 293] width 45 height 22
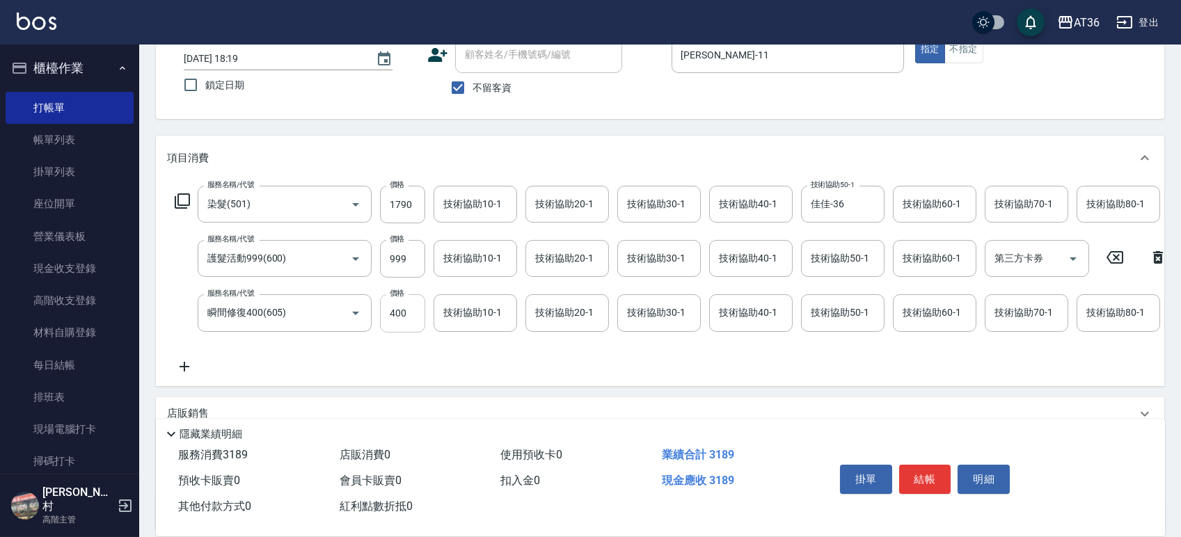
click at [413, 311] on input "400" at bounding box center [402, 313] width 45 height 38
type input "300"
click at [905, 469] on button "結帳" at bounding box center [925, 479] width 52 height 29
type input "[DATE] 18:20"
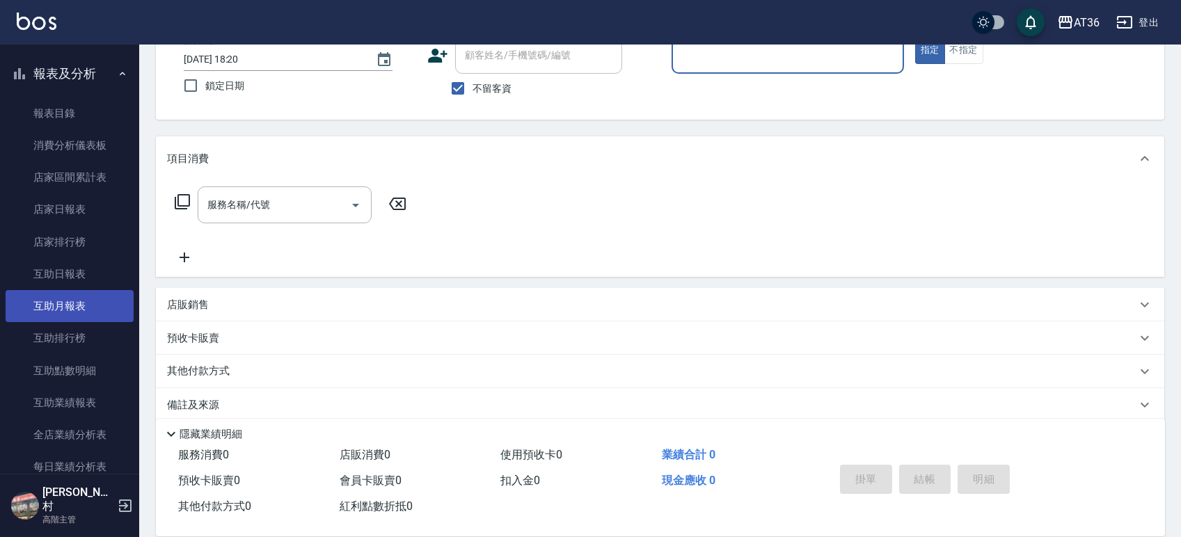
scroll to position [649, 0]
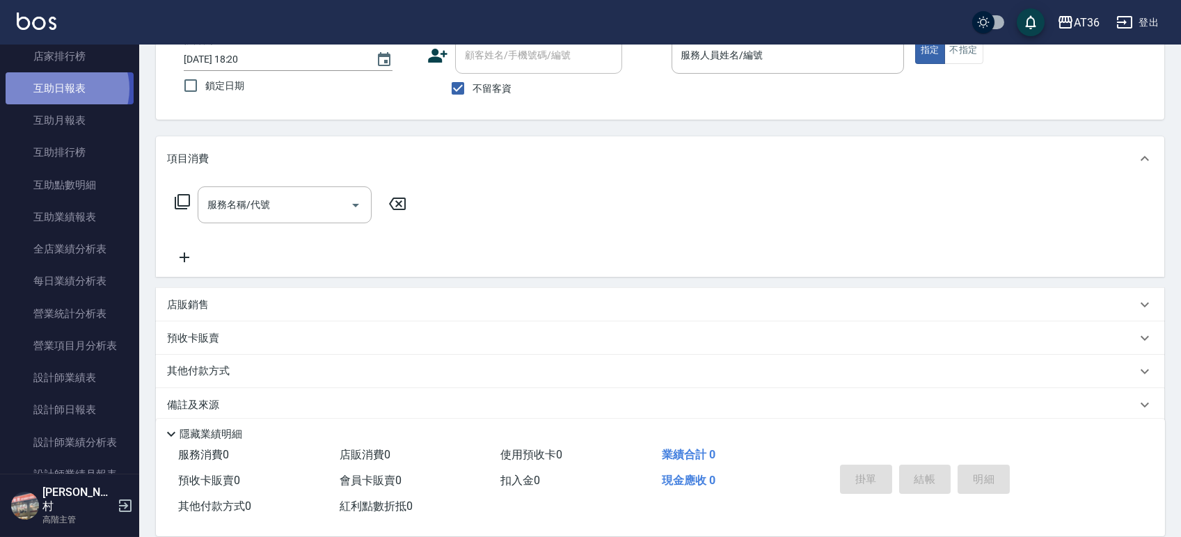
click at [65, 88] on link "互助日報表" at bounding box center [70, 88] width 128 height 32
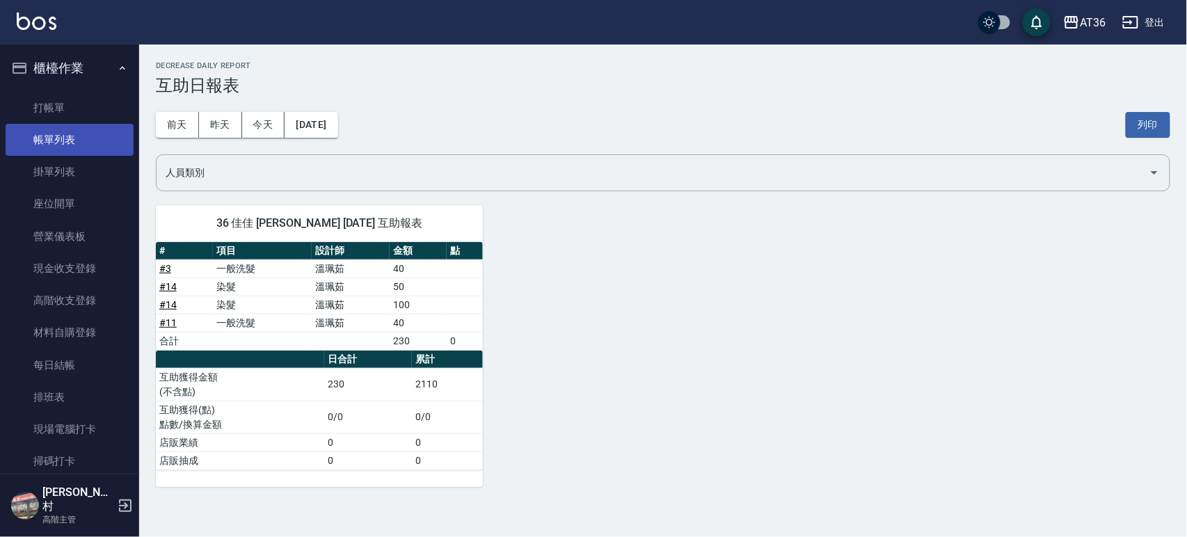
click at [74, 132] on link "帳單列表" at bounding box center [70, 140] width 128 height 32
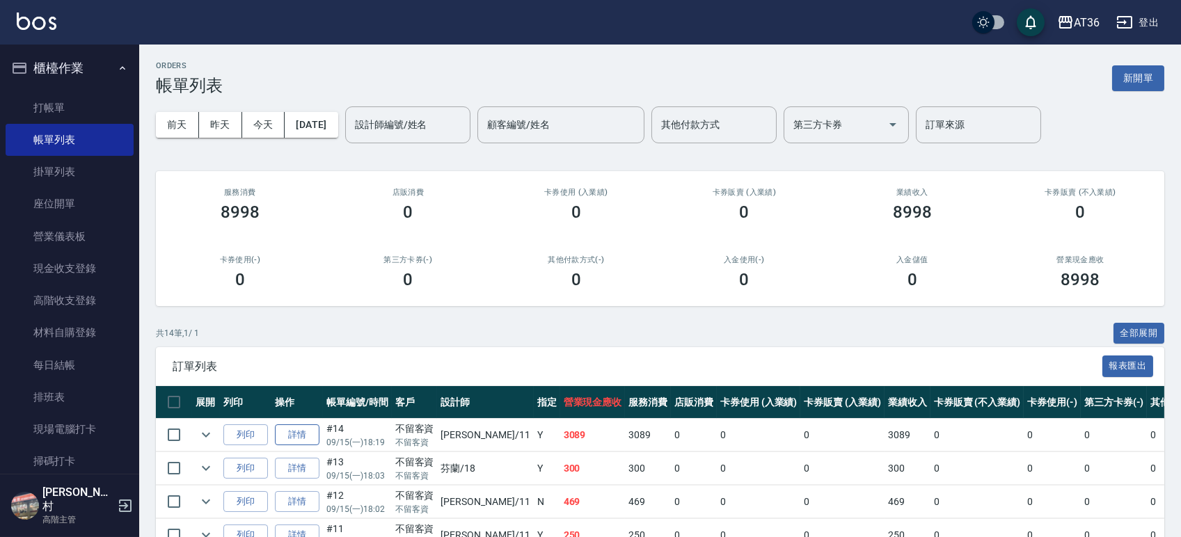
click at [285, 432] on link "詳情" at bounding box center [297, 436] width 45 height 22
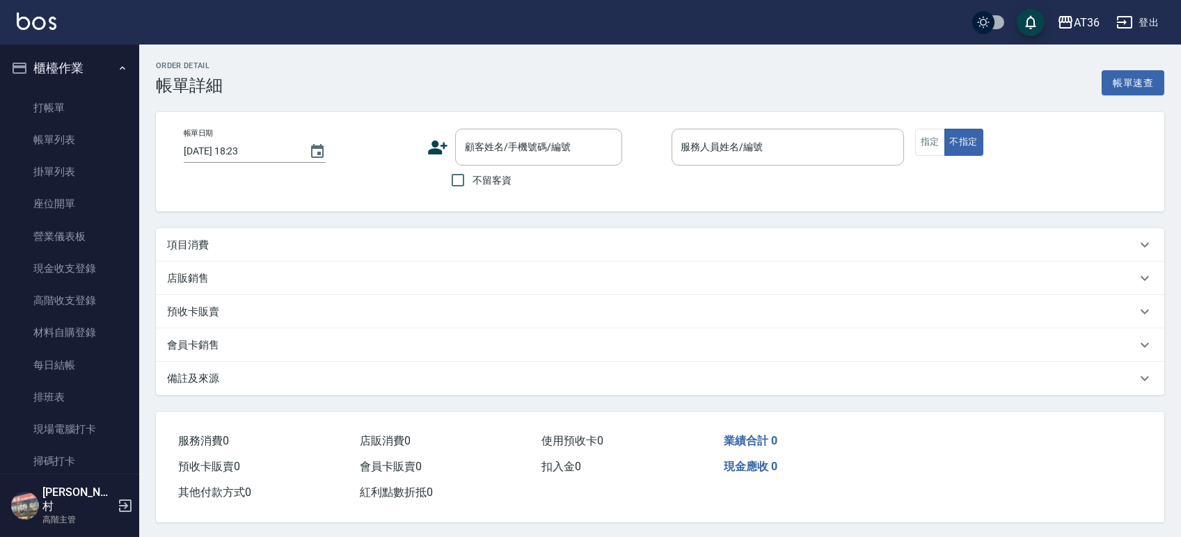
type input "[DATE] 18:19"
checkbox input "true"
type input "[PERSON_NAME]-11"
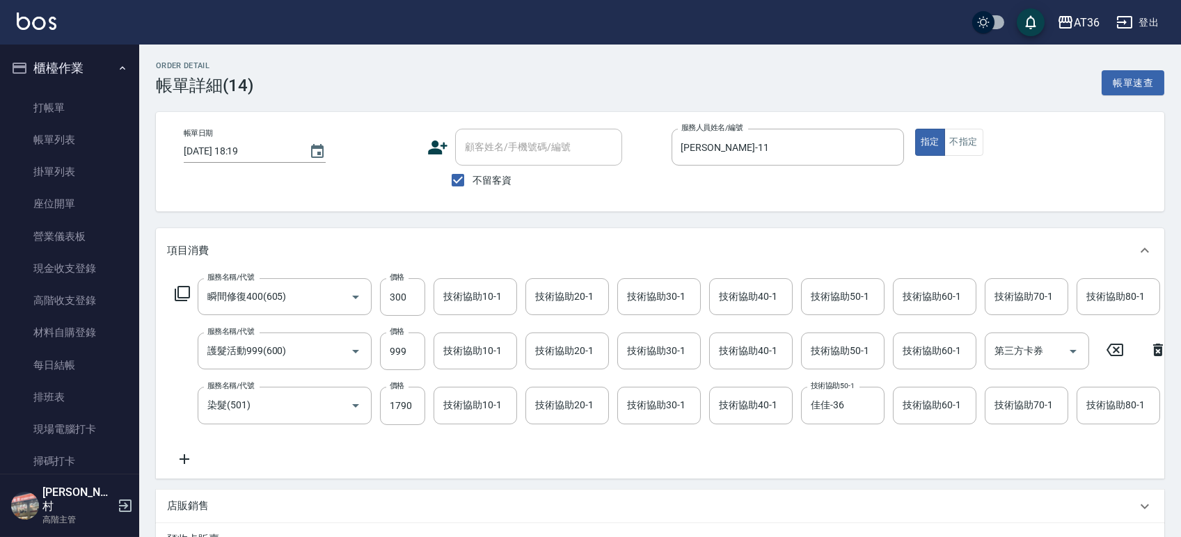
type input "瞬間修復400(605)"
type input "護髮活動999(600)"
type input "染髮(501)"
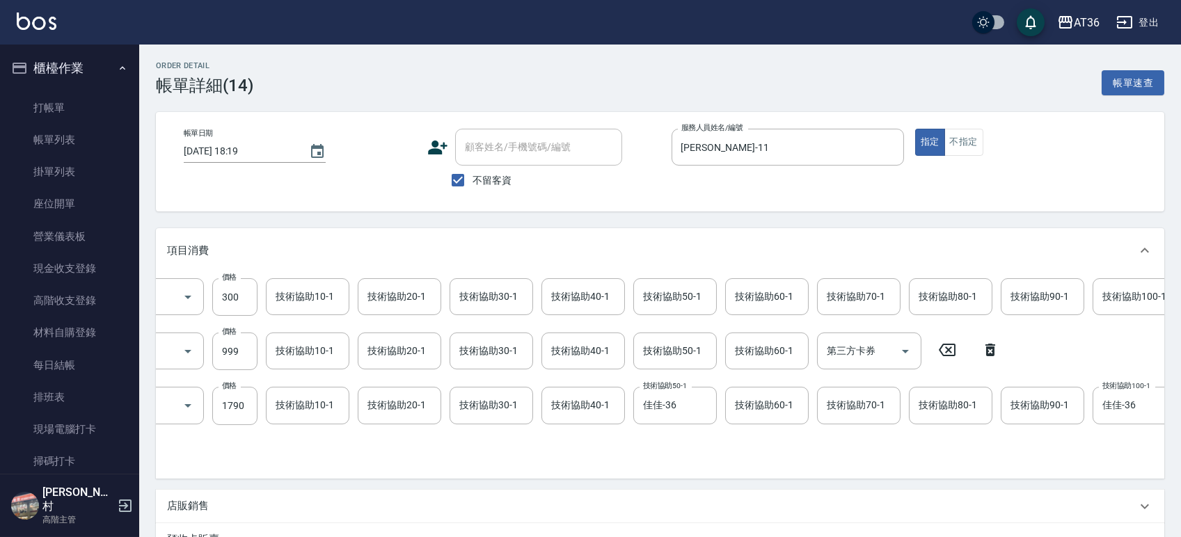
scroll to position [0, 180]
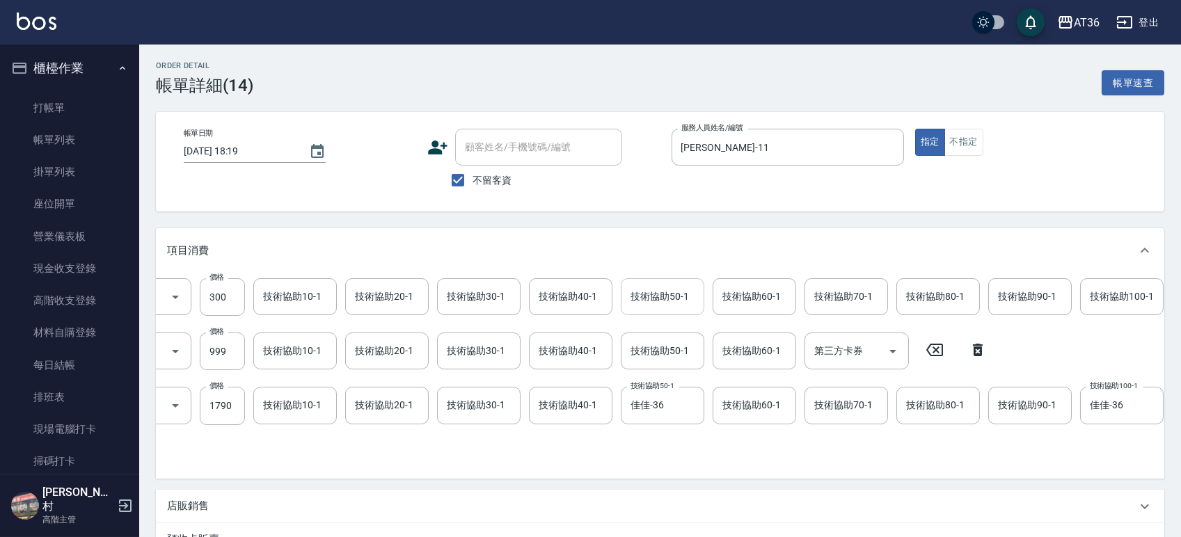
click at [665, 292] on div "技術協助50-1 技術協助50-1" at bounding box center [663, 296] width 84 height 37
type input "佳佳-36"
click at [687, 295] on icon "Clear" at bounding box center [689, 297] width 8 height 8
click at [666, 351] on div "技術協助50-1 技術協助50-1" at bounding box center [663, 351] width 84 height 37
type input "佳佳-36"
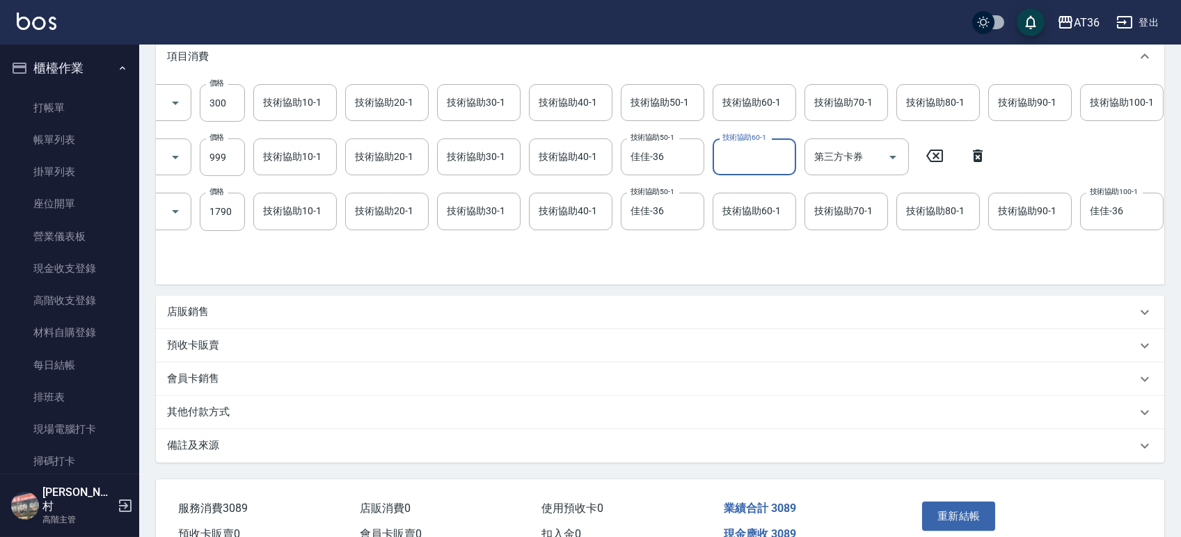
scroll to position [282, 0]
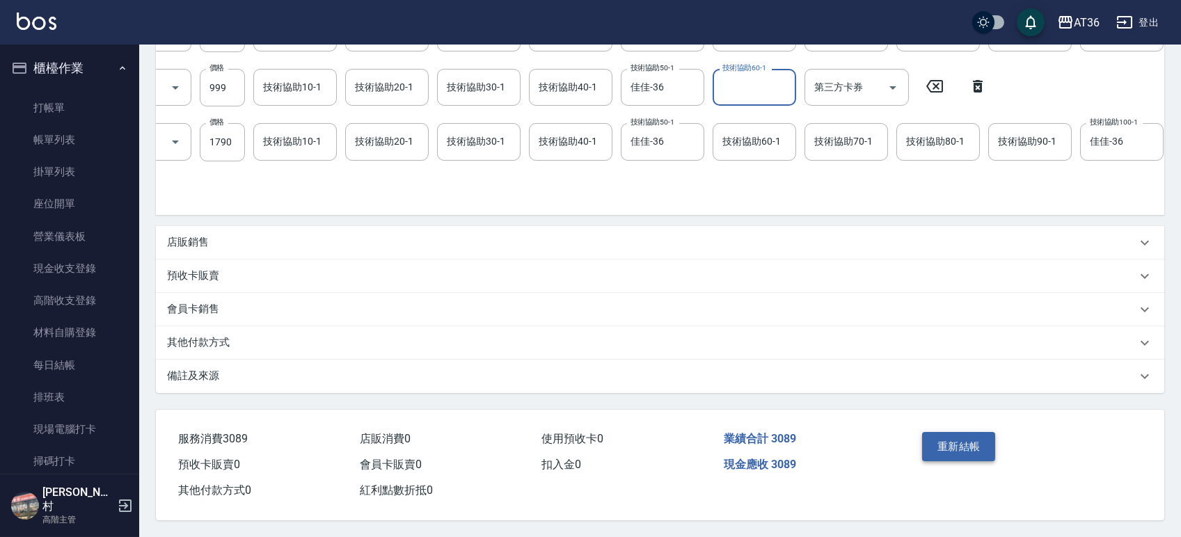
click at [949, 451] on button "重新結帳" at bounding box center [959, 446] width 74 height 29
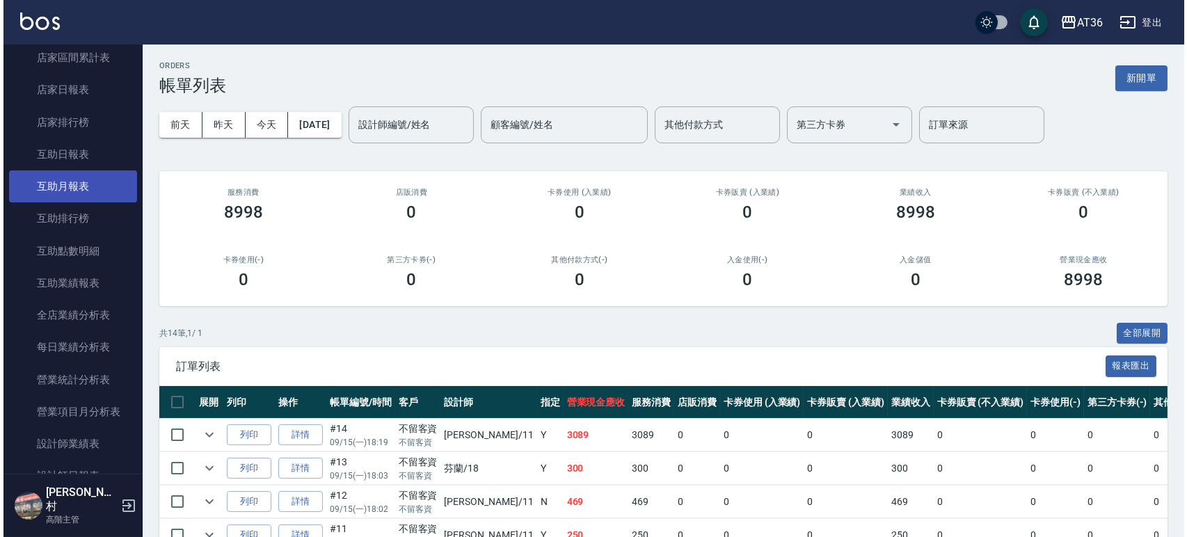
scroll to position [649, 0]
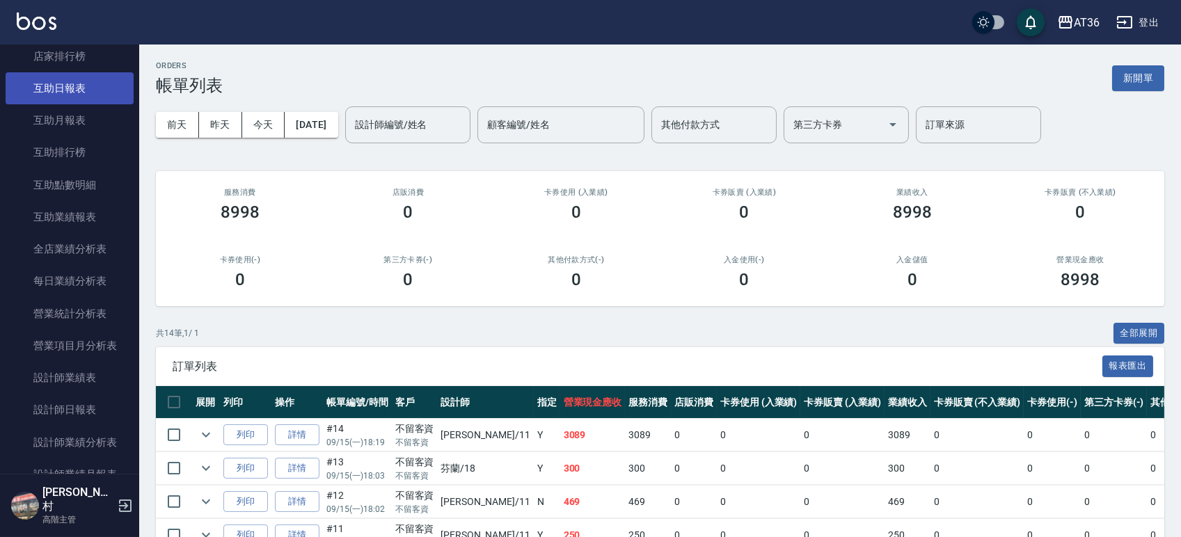
click at [77, 85] on link "互助日報表" at bounding box center [70, 88] width 128 height 32
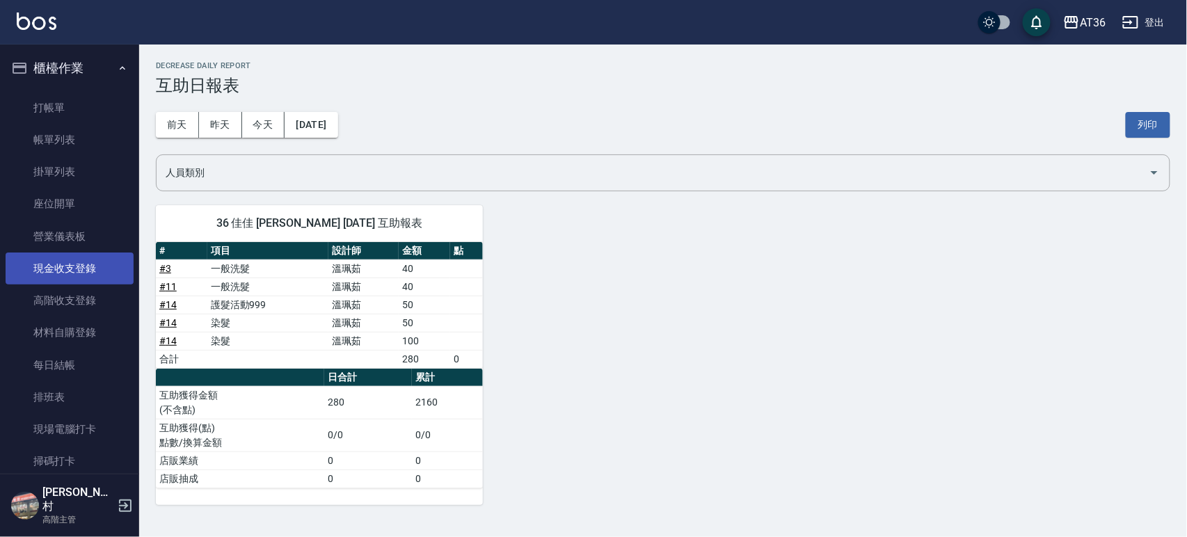
click at [61, 269] on link "現金收支登錄" at bounding box center [70, 269] width 128 height 32
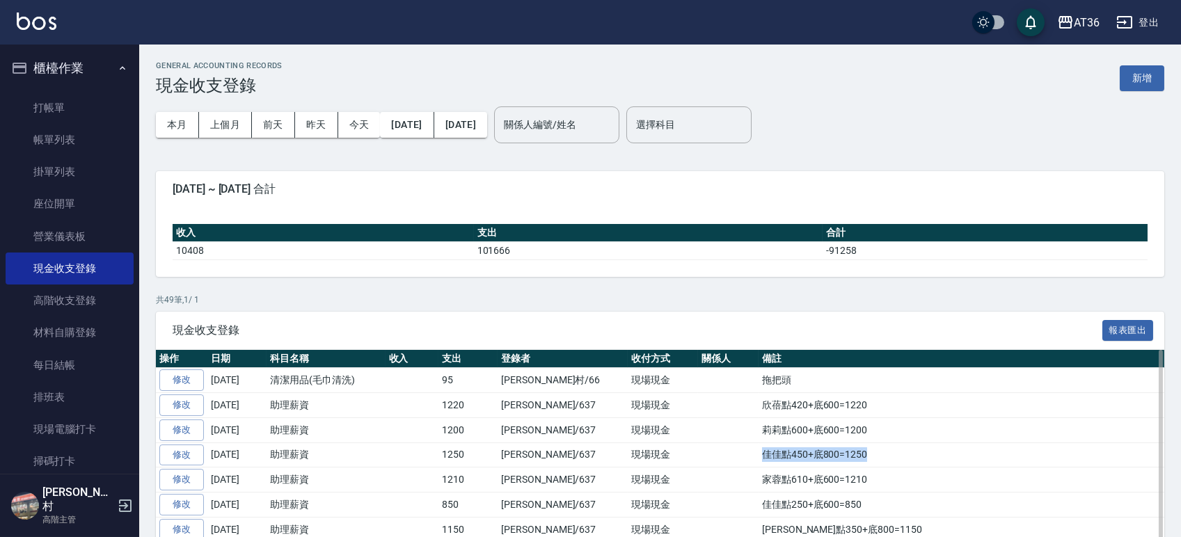
drag, startPoint x: 810, startPoint y: 453, endPoint x: 704, endPoint y: 454, distance: 105.8
click at [759, 454] on td "佳佳點450+底800=1250" at bounding box center [962, 455] width 406 height 25
copy td "佳佳點450+底800=1250"
click at [1130, 74] on button "新增" at bounding box center [1142, 78] width 45 height 26
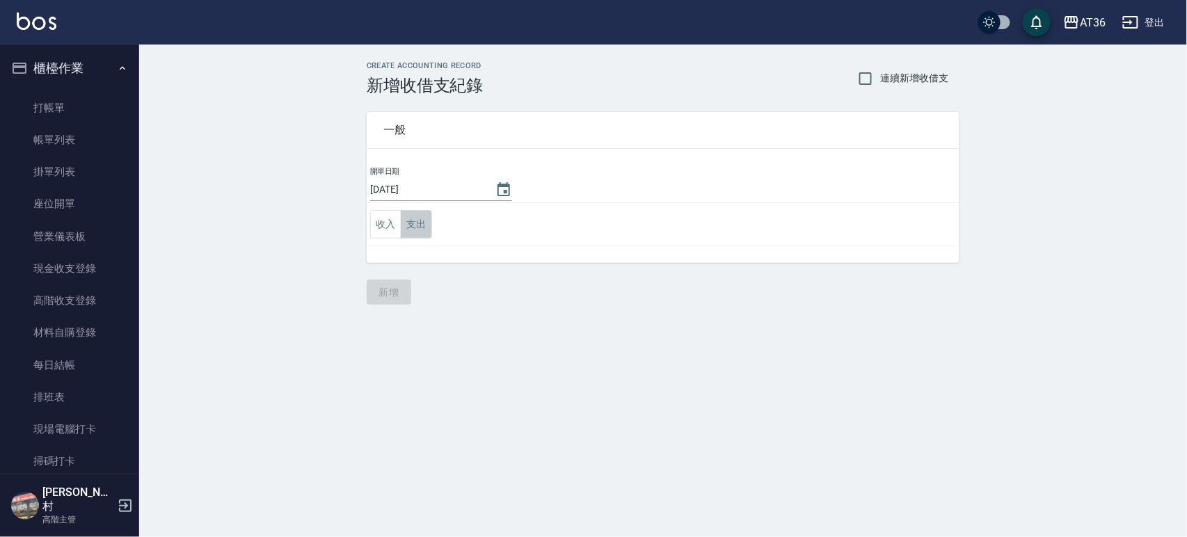
click at [429, 220] on button "支出" at bounding box center [416, 224] width 31 height 29
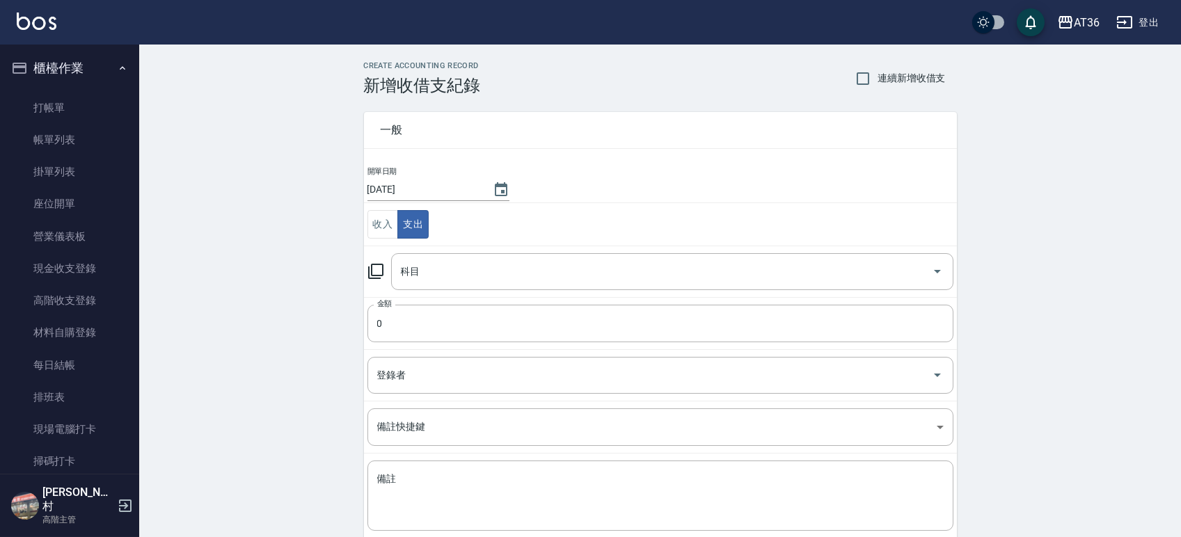
click at [449, 273] on input "科目" at bounding box center [661, 272] width 529 height 24
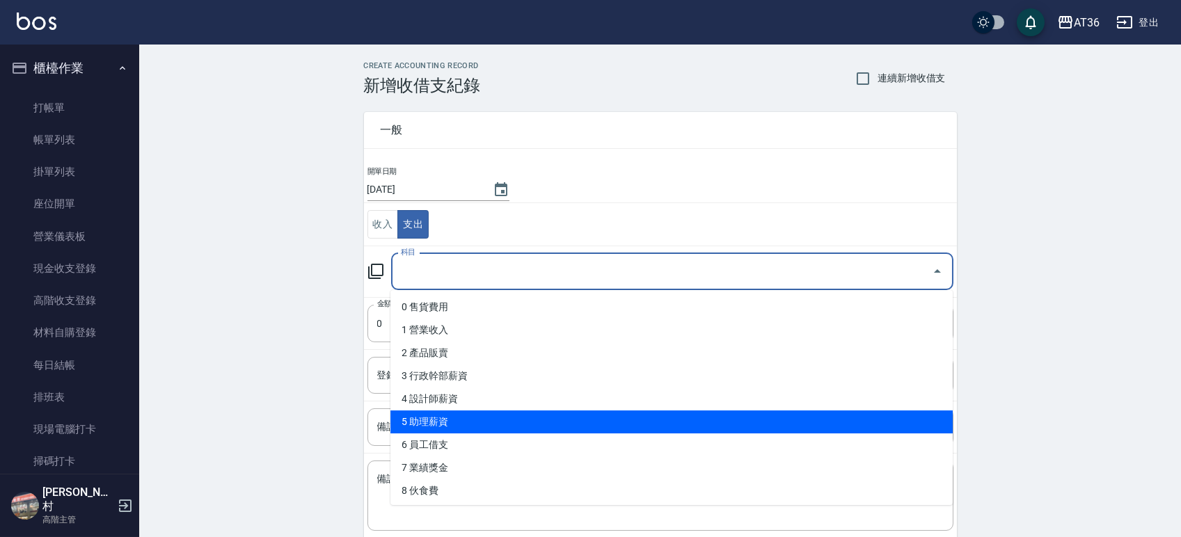
click at [441, 419] on li "5 助理薪資" at bounding box center [671, 422] width 562 height 23
type input "5 助理薪資"
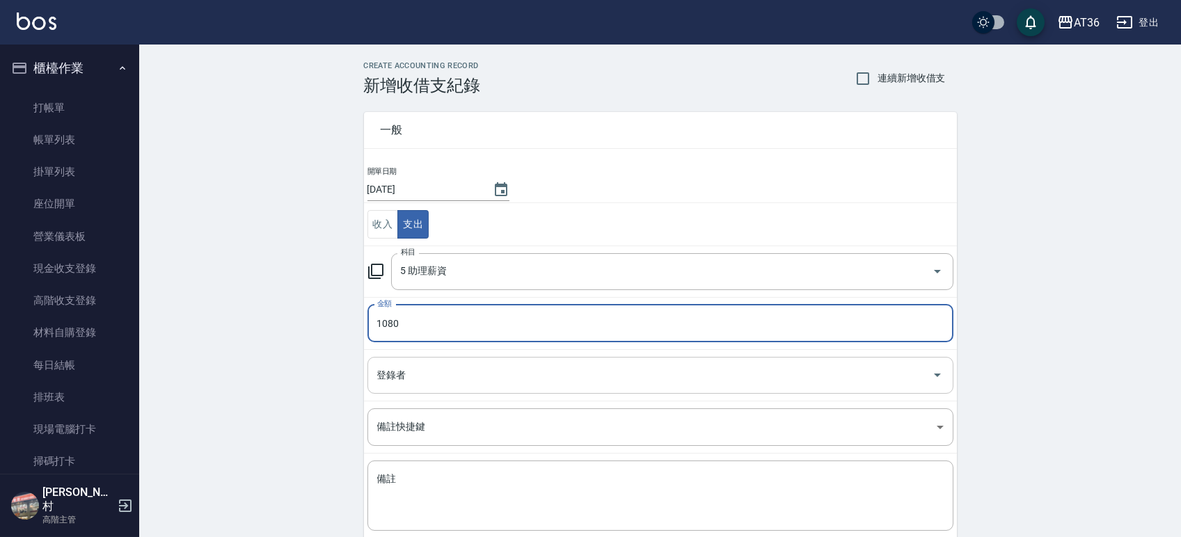
type input "1080"
click at [437, 370] on input "登錄者" at bounding box center [650, 375] width 553 height 24
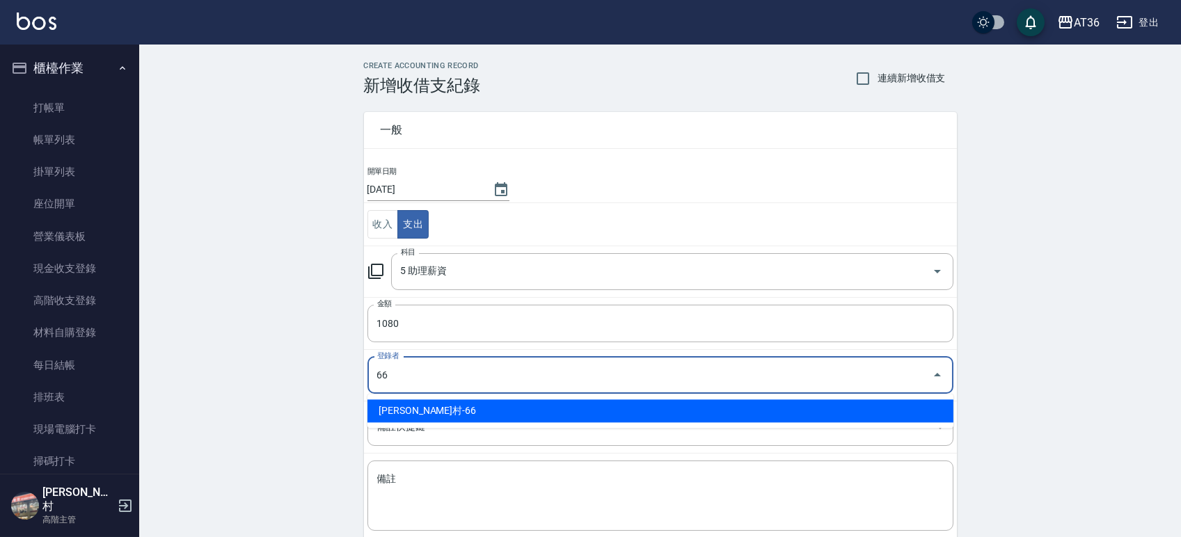
type input "[PERSON_NAME]村-66"
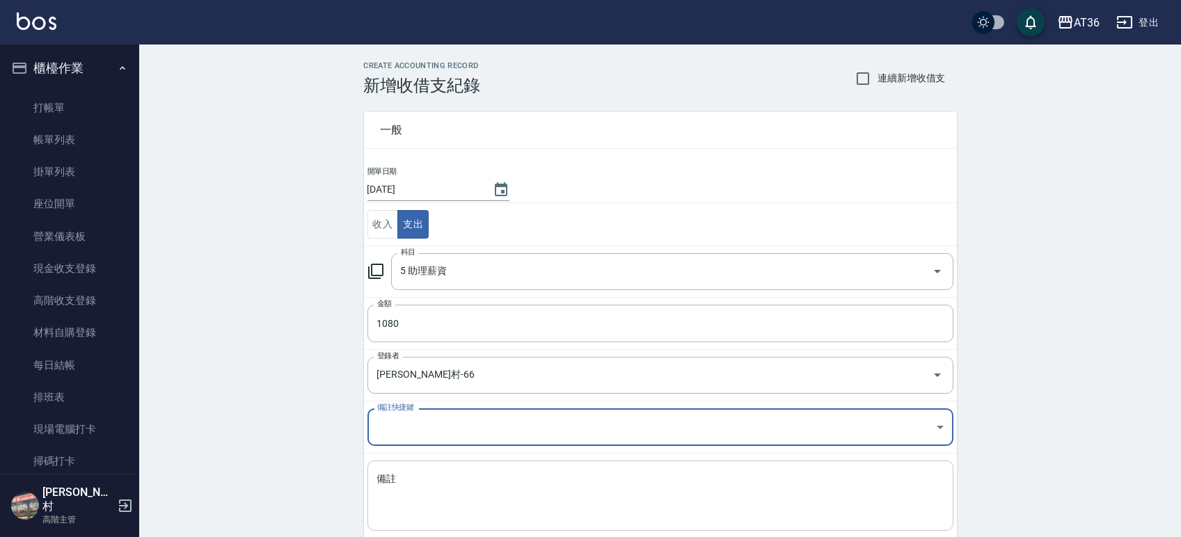
click at [437, 482] on textarea "備註" at bounding box center [660, 496] width 566 height 47
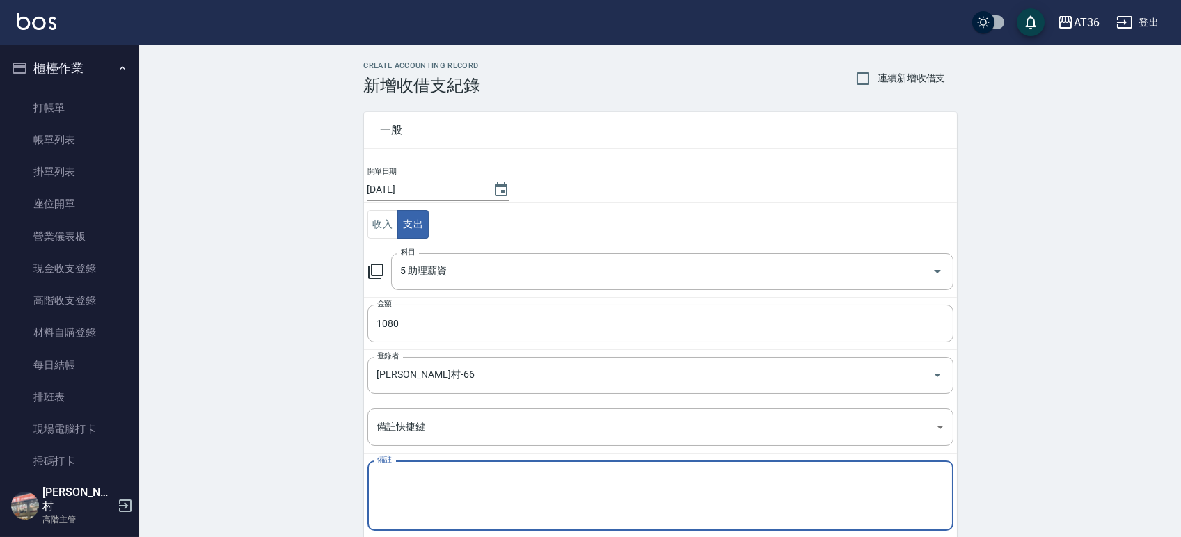
paste textarea "佳佳點450+底800=1250"
click at [420, 481] on textarea "佳佳點450+底800=1250" at bounding box center [660, 496] width 566 height 47
drag, startPoint x: 477, startPoint y: 475, endPoint x: 462, endPoint y: 475, distance: 15.3
click at [462, 475] on textarea "佳佳點280+底800=1250" at bounding box center [660, 496] width 566 height 47
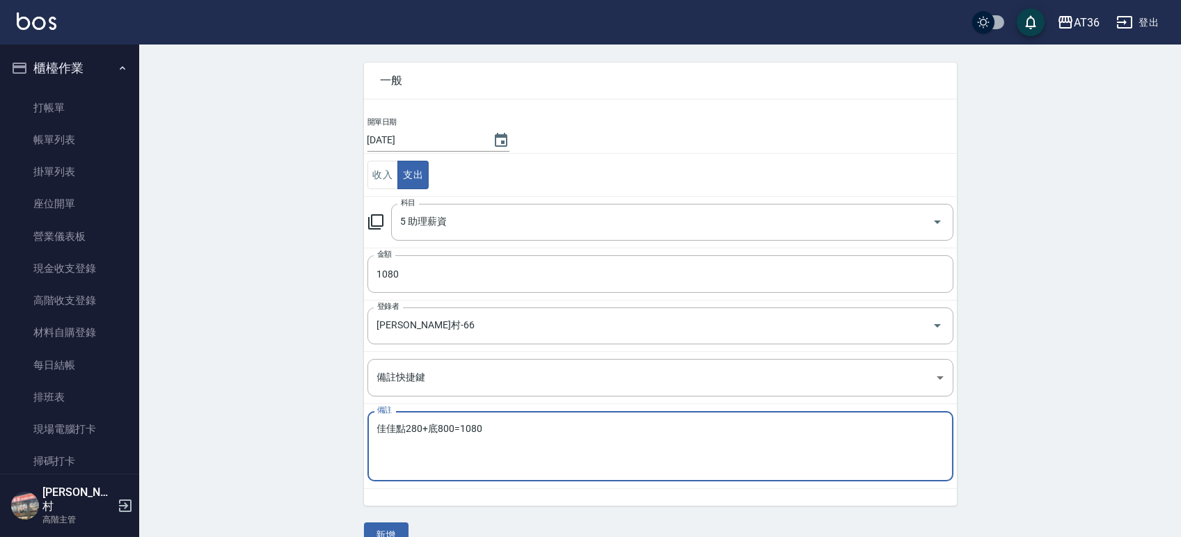
scroll to position [77, 0]
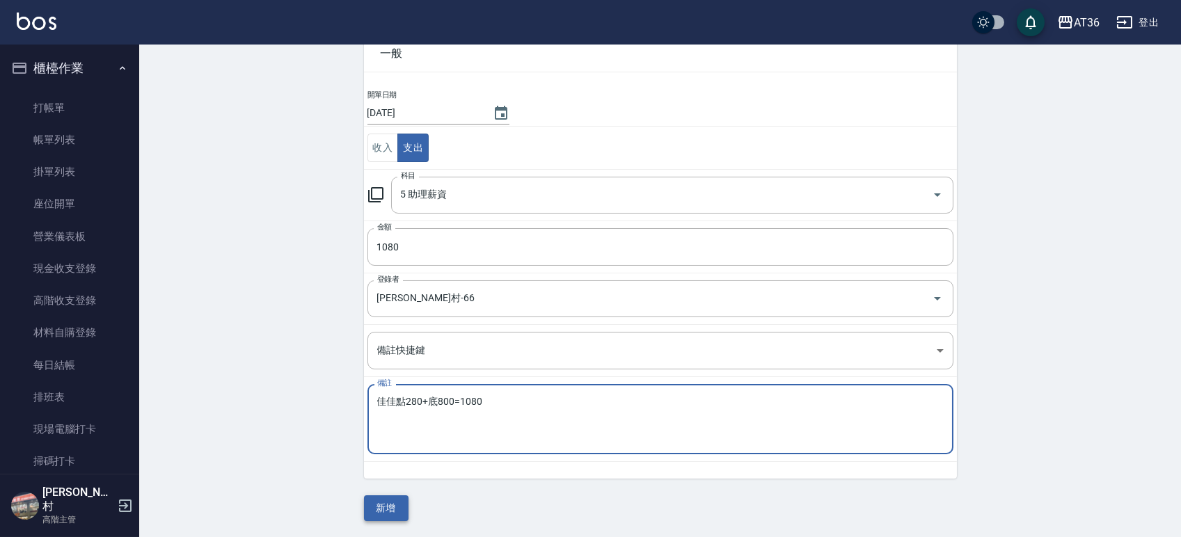
type textarea "佳佳點280+底800=1080"
click at [376, 504] on button "新增" at bounding box center [386, 508] width 45 height 26
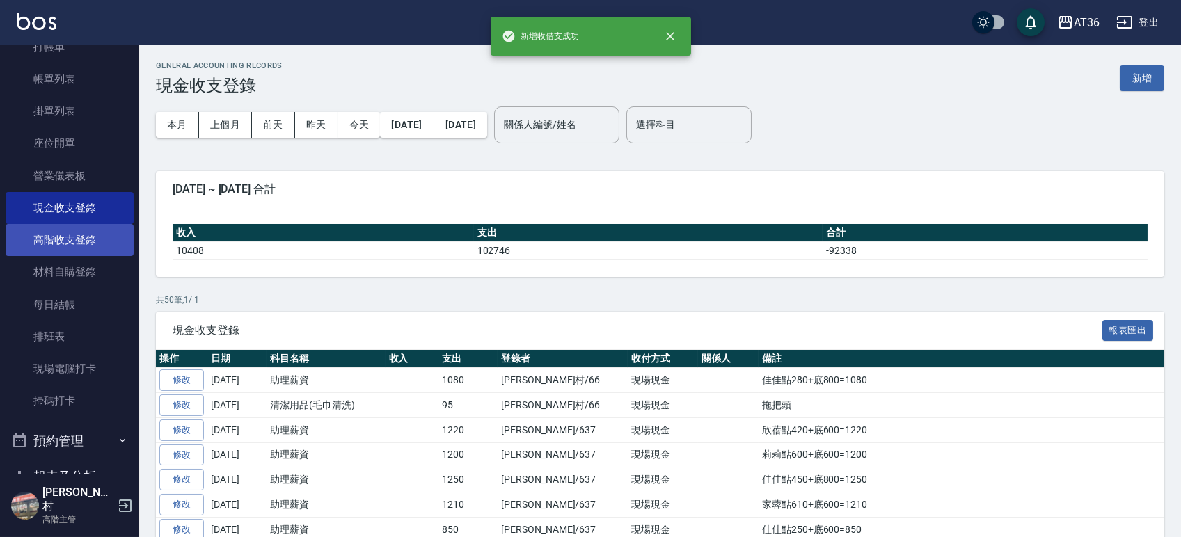
scroll to position [93, 0]
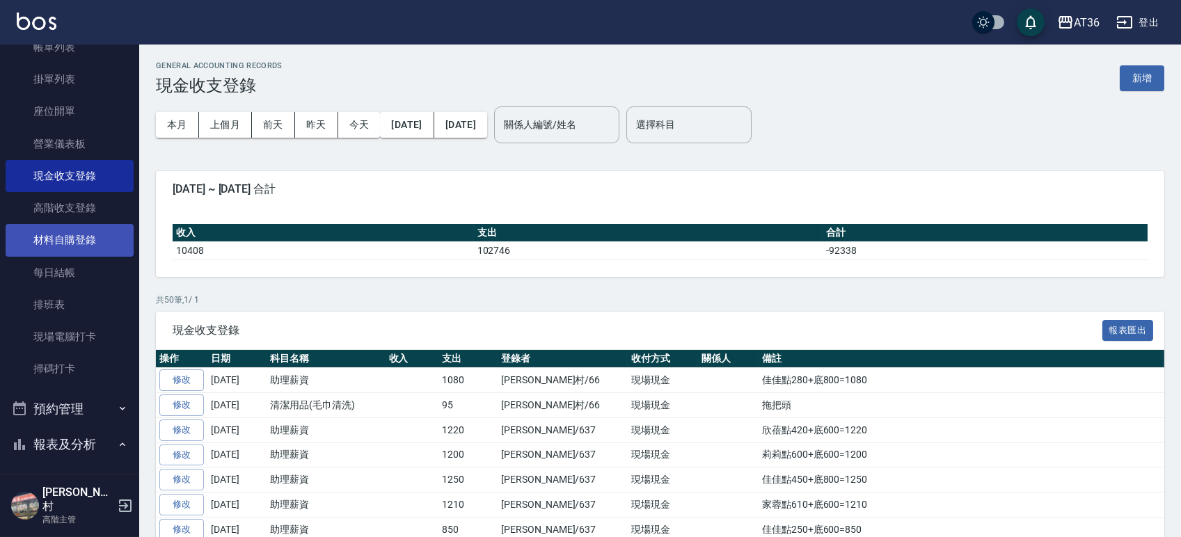
click at [77, 235] on link "材料自購登錄" at bounding box center [70, 240] width 128 height 32
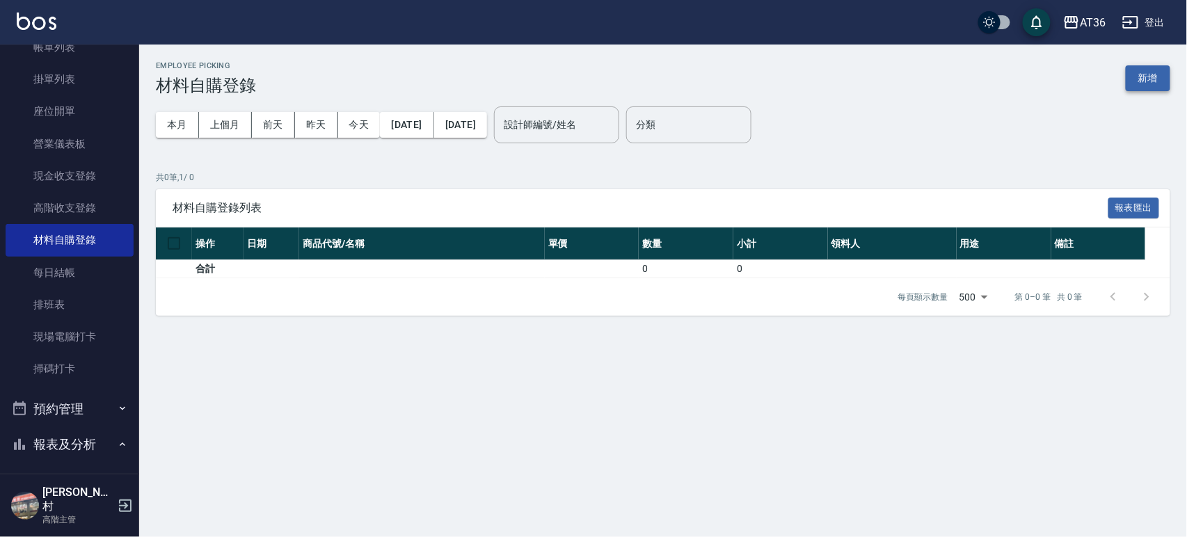
click at [1155, 79] on button "新增" at bounding box center [1148, 78] width 45 height 26
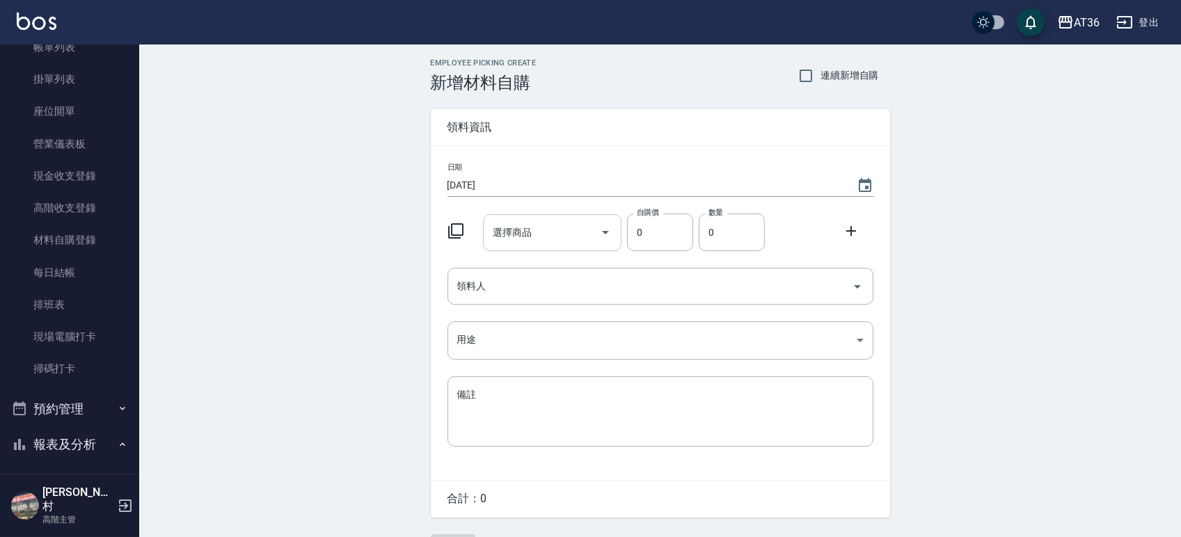
click at [580, 237] on input "選擇商品" at bounding box center [541, 233] width 105 height 24
type input "ㄖ"
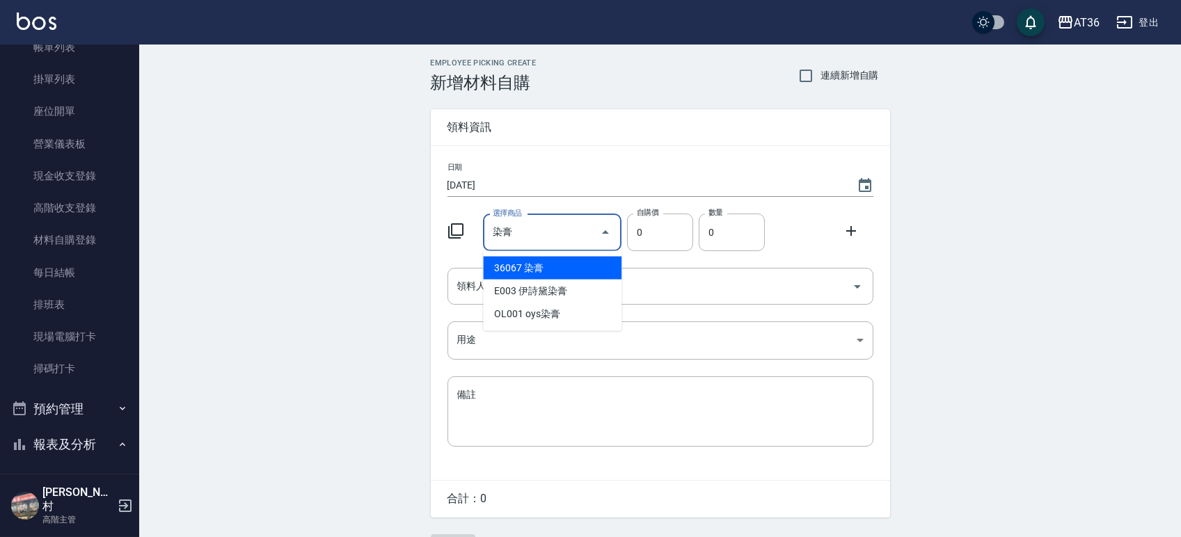
click at [562, 269] on li "36067 染膏" at bounding box center [552, 268] width 138 height 23
type input "染膏"
type input "110"
type input "1"
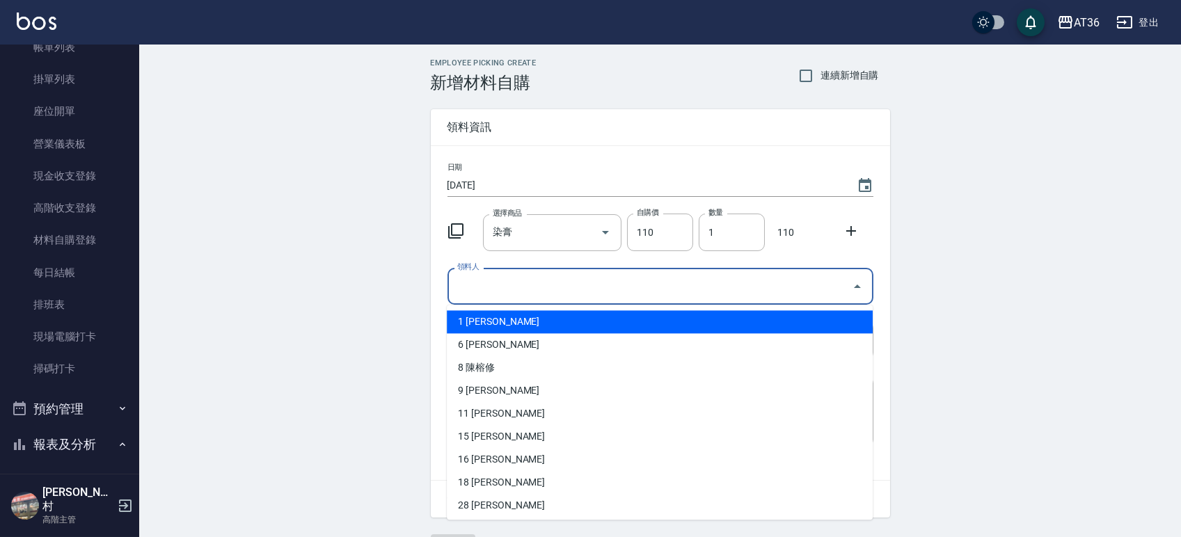
click at [540, 292] on input "領料人" at bounding box center [650, 286] width 392 height 24
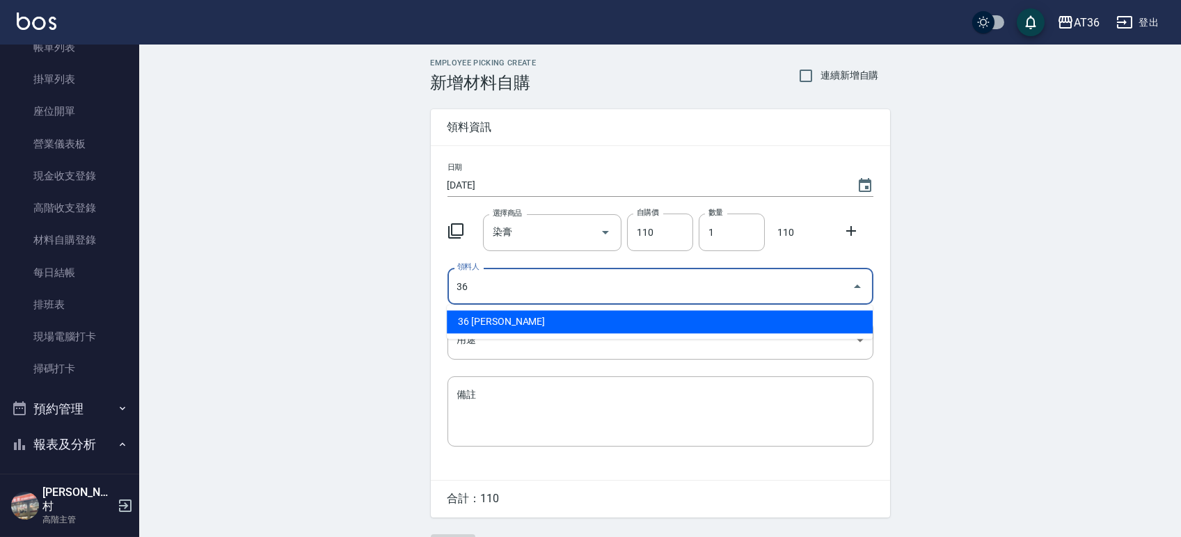
type input "36 [PERSON_NAME]"
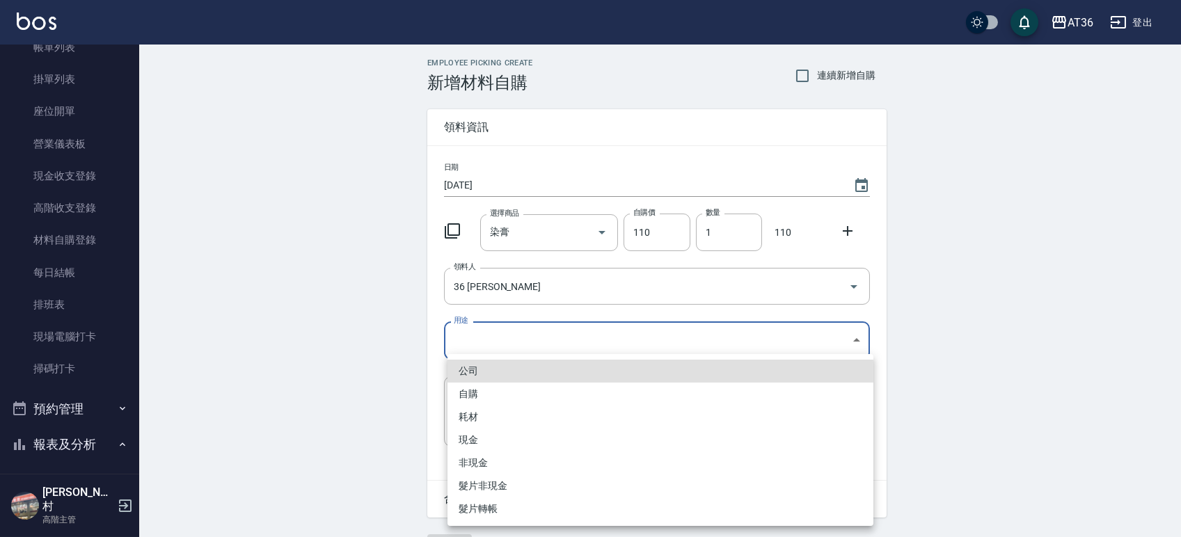
click at [522, 344] on body "AT36 登出 櫃檯作業 打帳單 帳單列表 掛單列表 座位開單 營業儀表板 現金收支登錄 高階收支登錄 材料自購登錄 每日結帳 排班表 現場電腦打卡 掃碼打卡…" at bounding box center [590, 286] width 1181 height 573
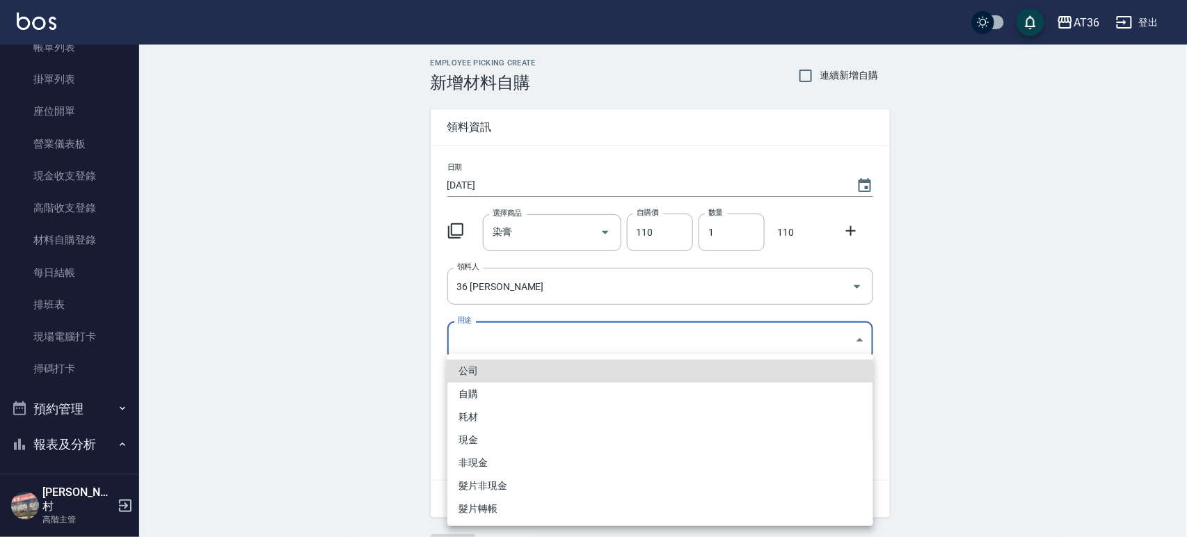
click at [477, 395] on li "自購" at bounding box center [660, 394] width 426 height 23
type input "自購"
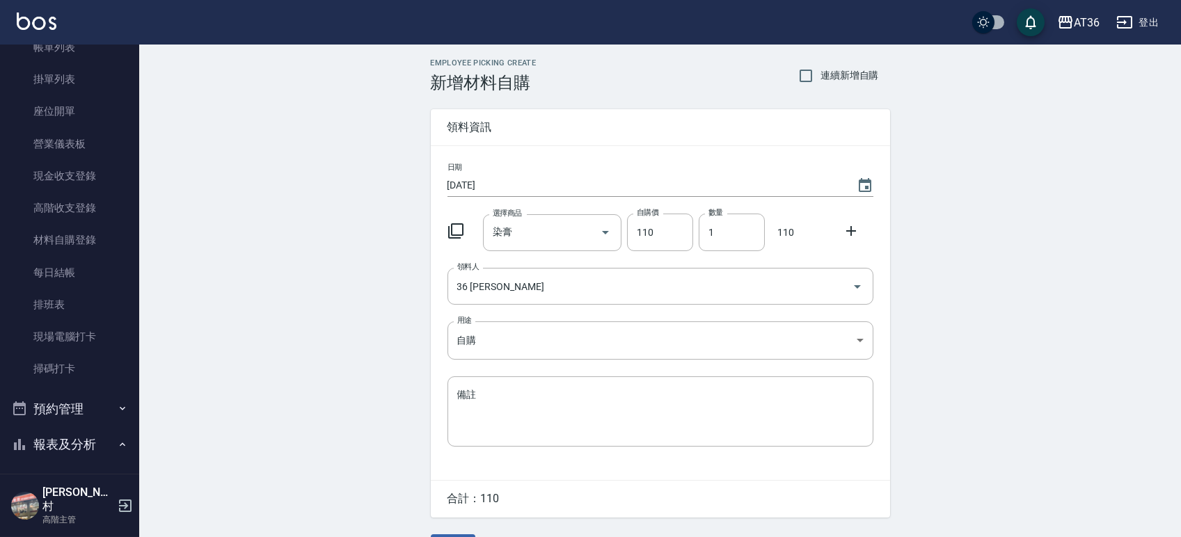
click at [415, 425] on div "Employee Picking Create 新增材料自購 連續新增自購 領料資訊 日期 [DATE] 選擇商品 染膏 選擇商品 自購價 110 自購價 數…" at bounding box center [660, 309] width 1042 height 529
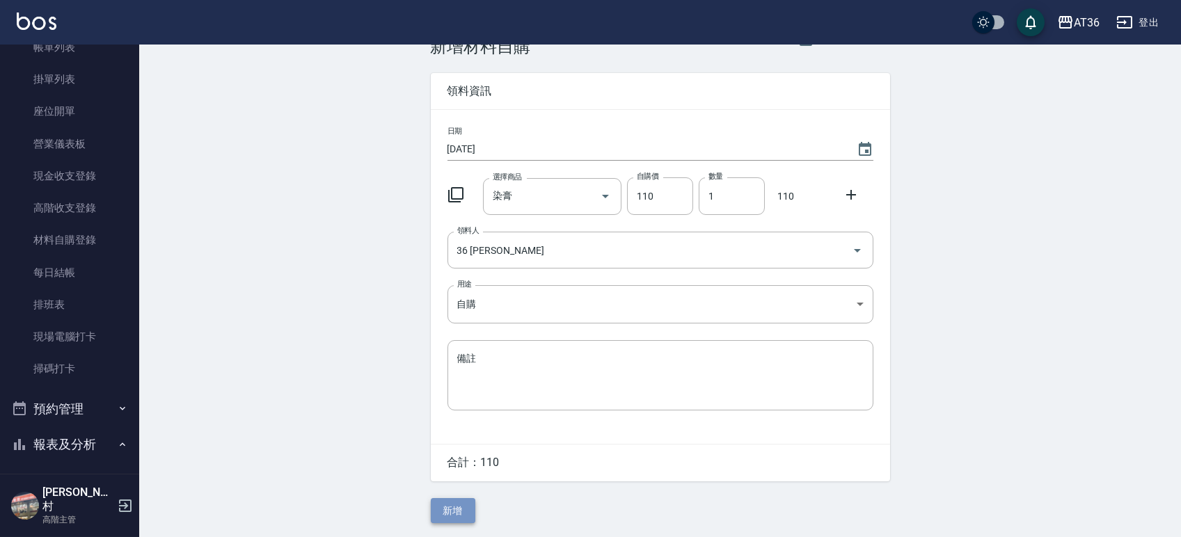
click at [454, 516] on button "新增" at bounding box center [453, 511] width 45 height 26
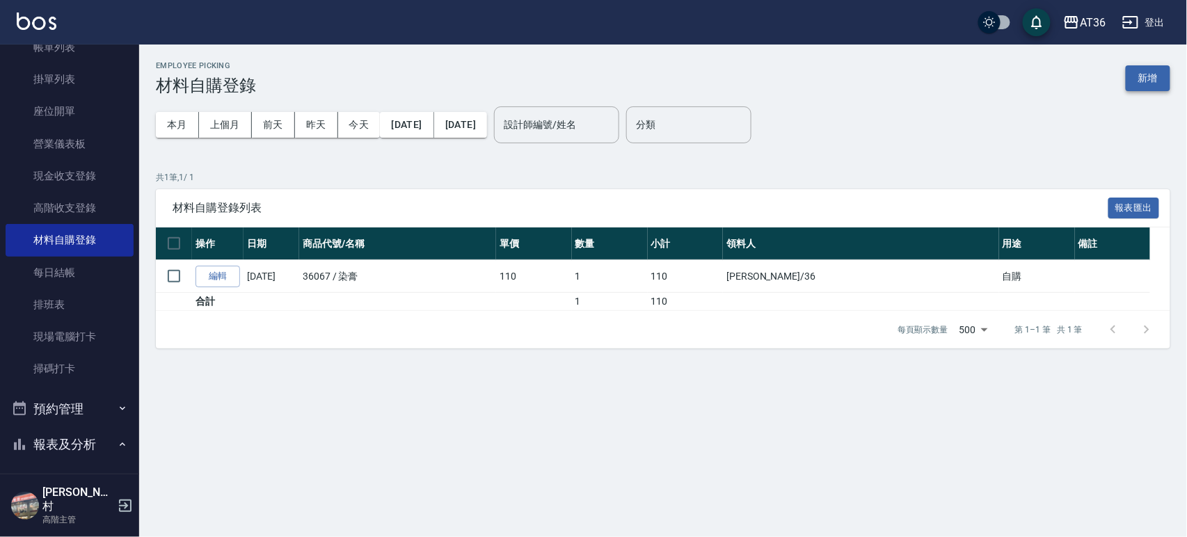
click at [1140, 77] on button "新增" at bounding box center [1148, 78] width 45 height 26
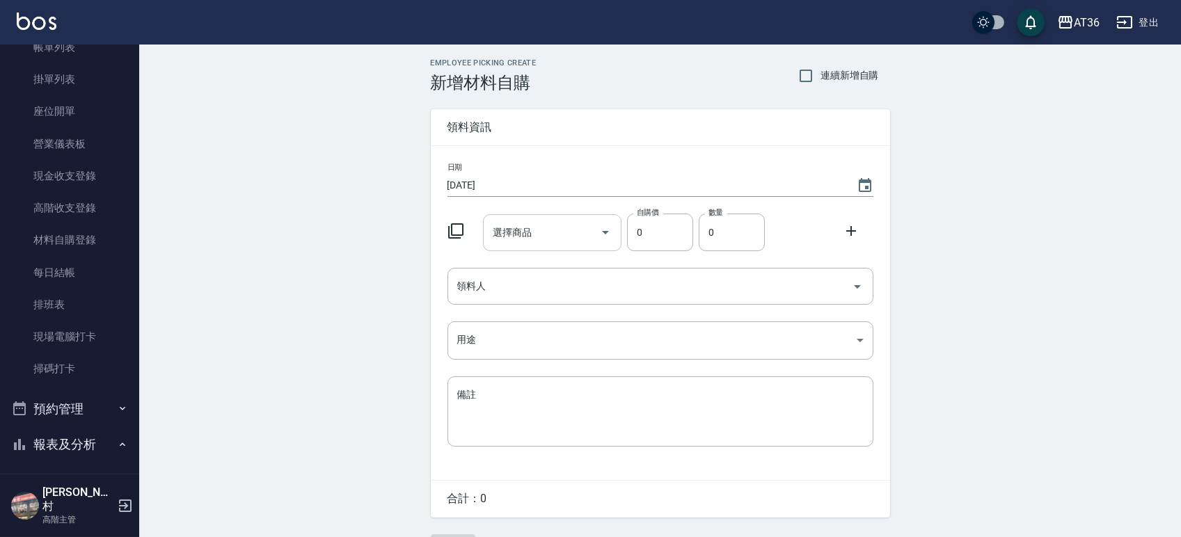
click at [538, 236] on input "選擇商品" at bounding box center [541, 233] width 105 height 24
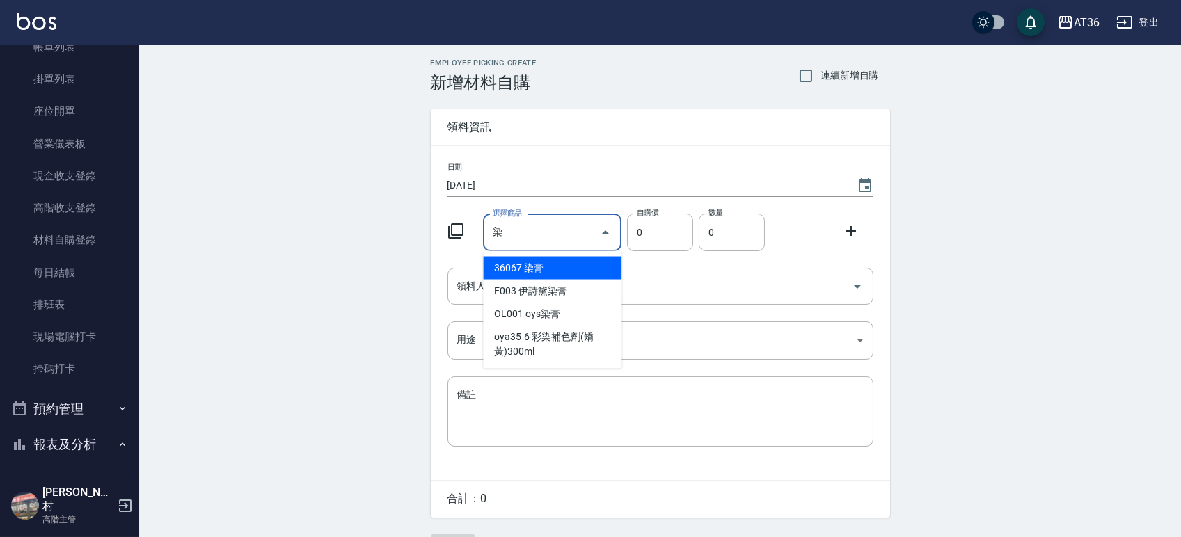
click at [555, 267] on li "36067 染膏" at bounding box center [552, 268] width 138 height 23
type input "染膏"
type input "110"
type input "1"
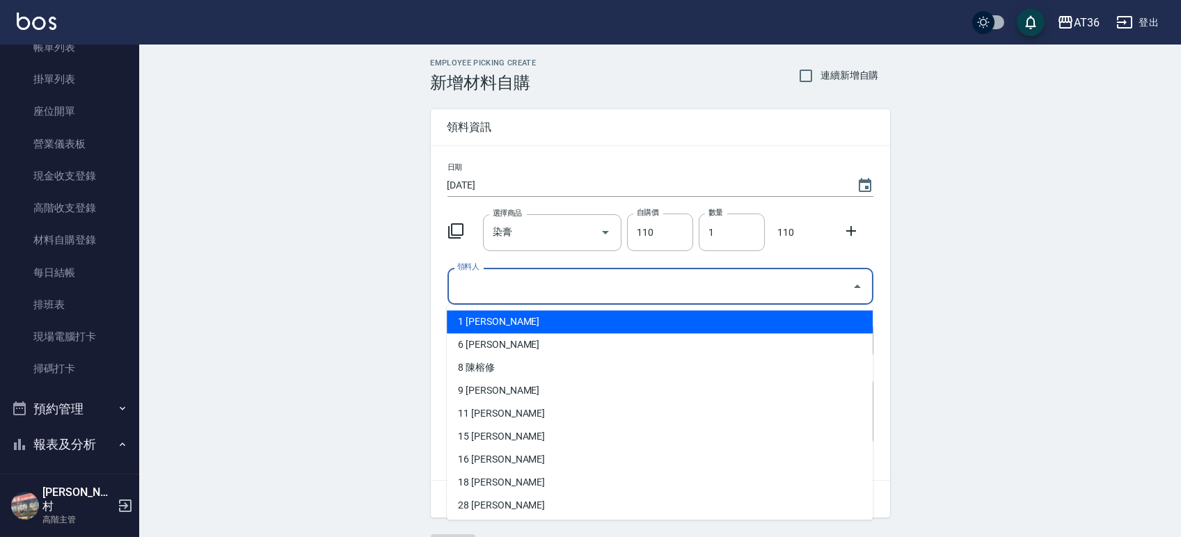
click at [553, 283] on input "領料人" at bounding box center [650, 286] width 392 height 24
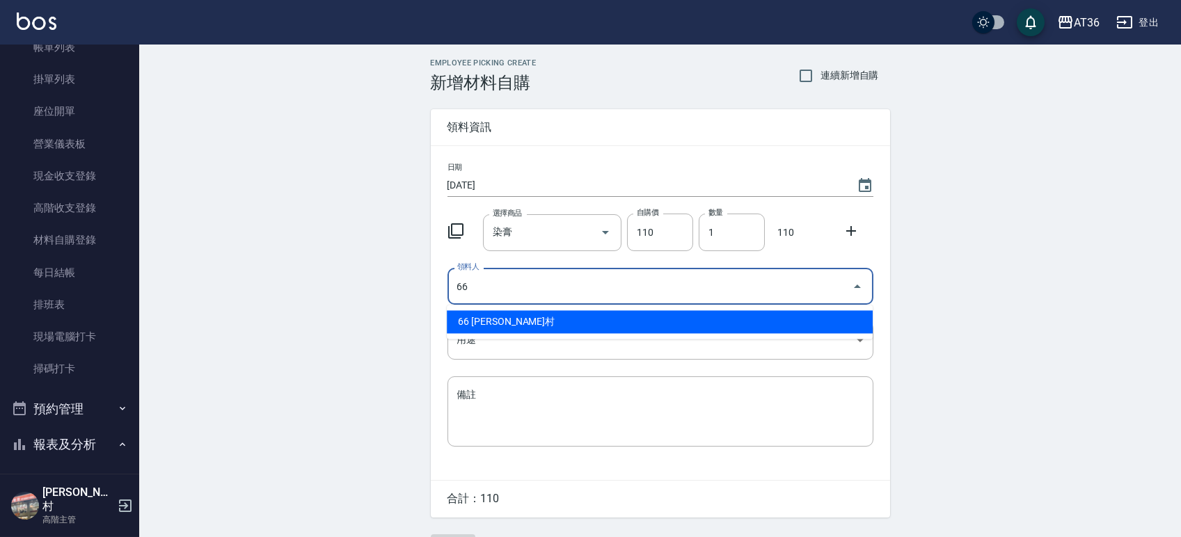
type input "66 [PERSON_NAME]村"
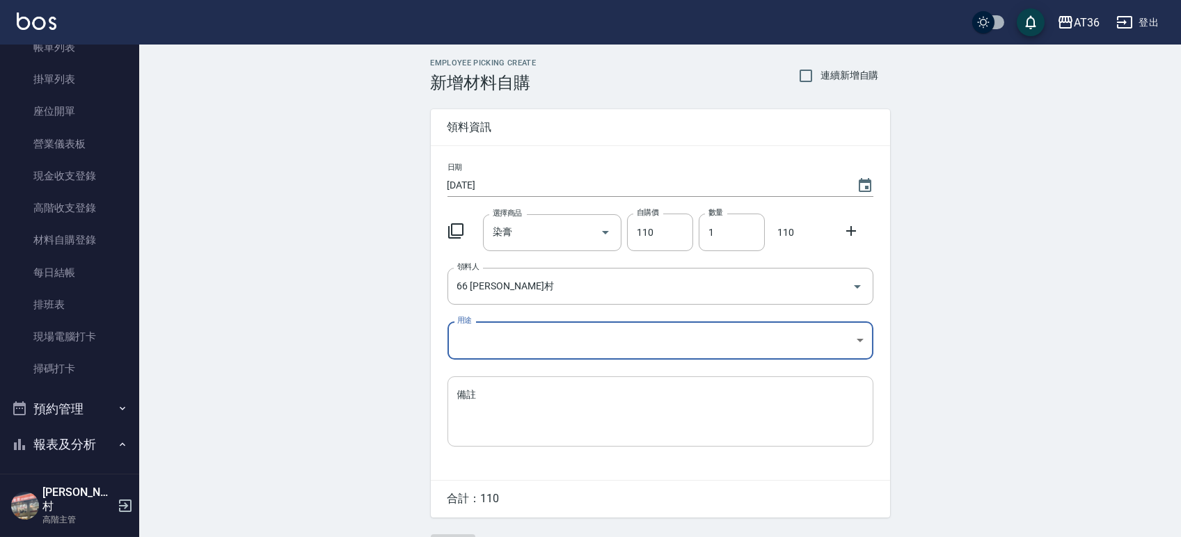
click at [544, 410] on textarea "備註" at bounding box center [660, 411] width 406 height 47
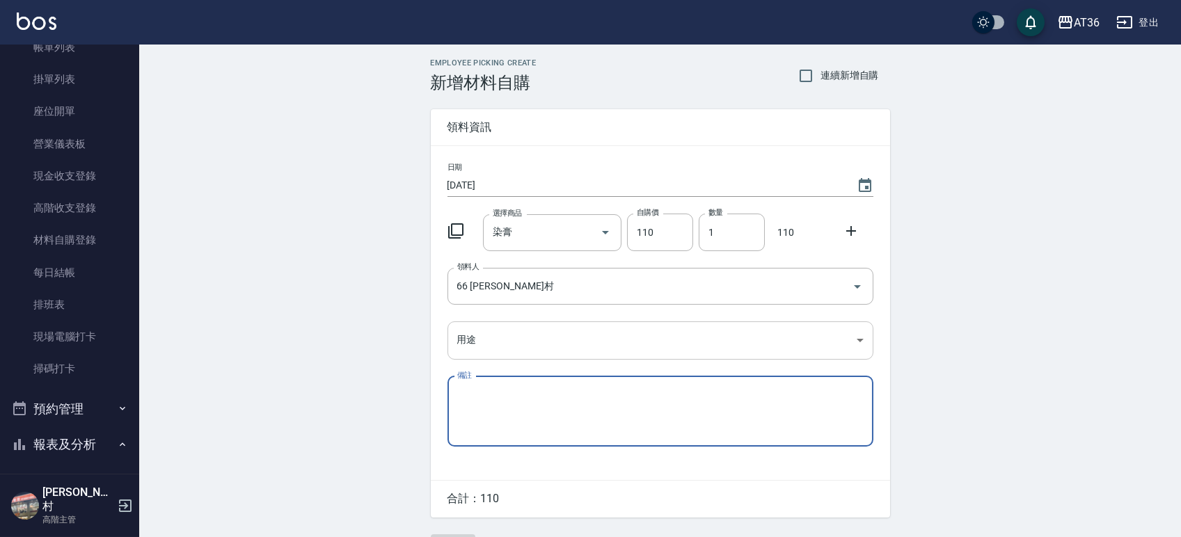
click at [482, 335] on body "AT36 登出 櫃檯作業 打帳單 帳單列表 掛單列表 座位開單 營業儀表板 現金收支登錄 高階收支登錄 材料自購登錄 每日結帳 排班表 現場電腦打卡 掃碼打卡…" at bounding box center [590, 286] width 1181 height 573
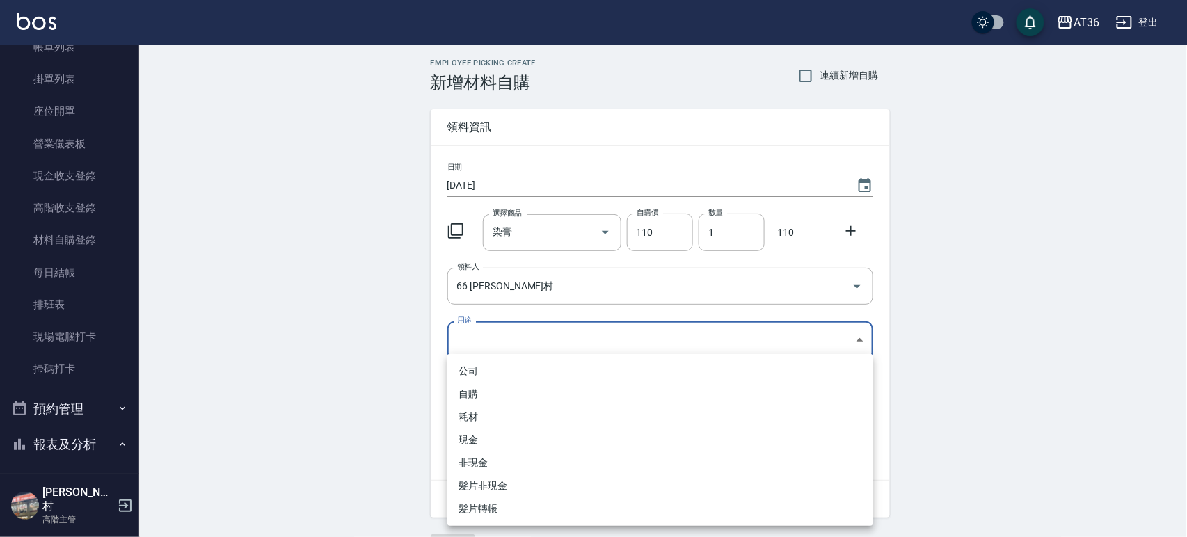
click at [481, 393] on li "自購" at bounding box center [660, 394] width 426 height 23
type input "自購"
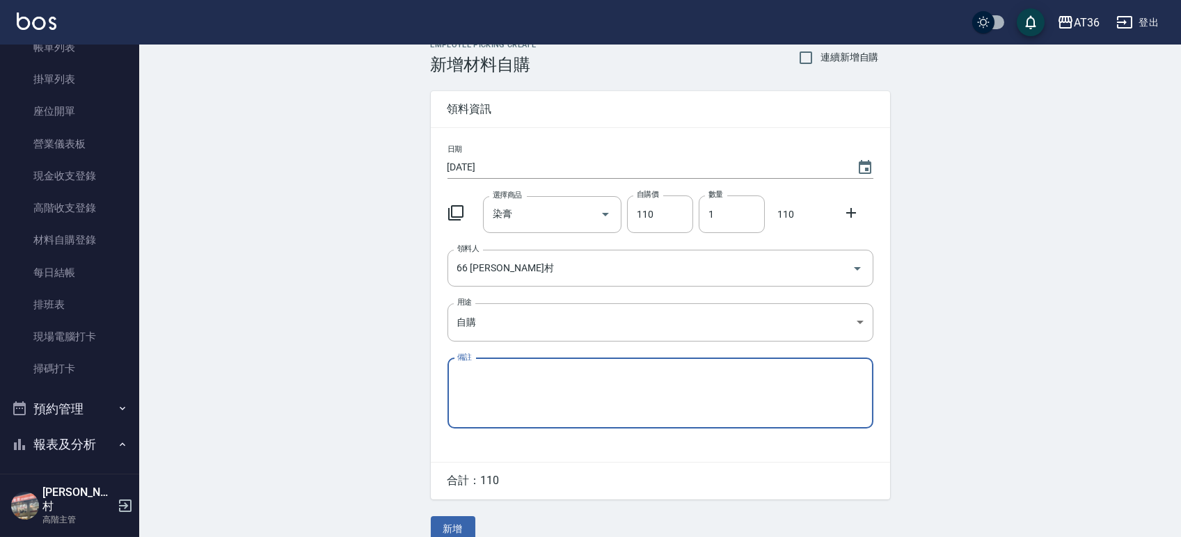
scroll to position [37, 0]
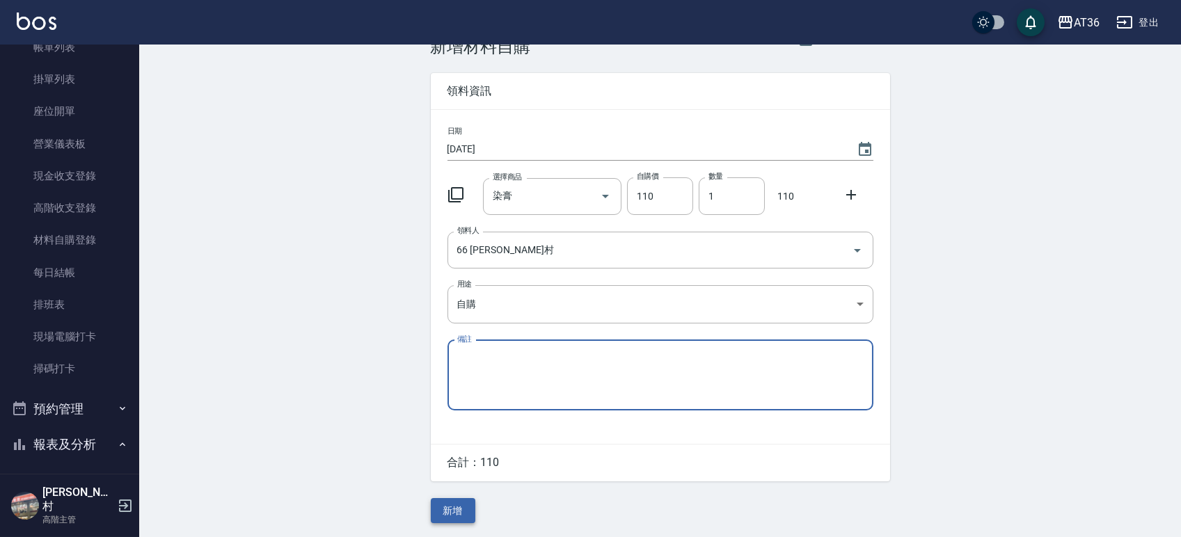
click at [442, 511] on button "新增" at bounding box center [453, 511] width 45 height 26
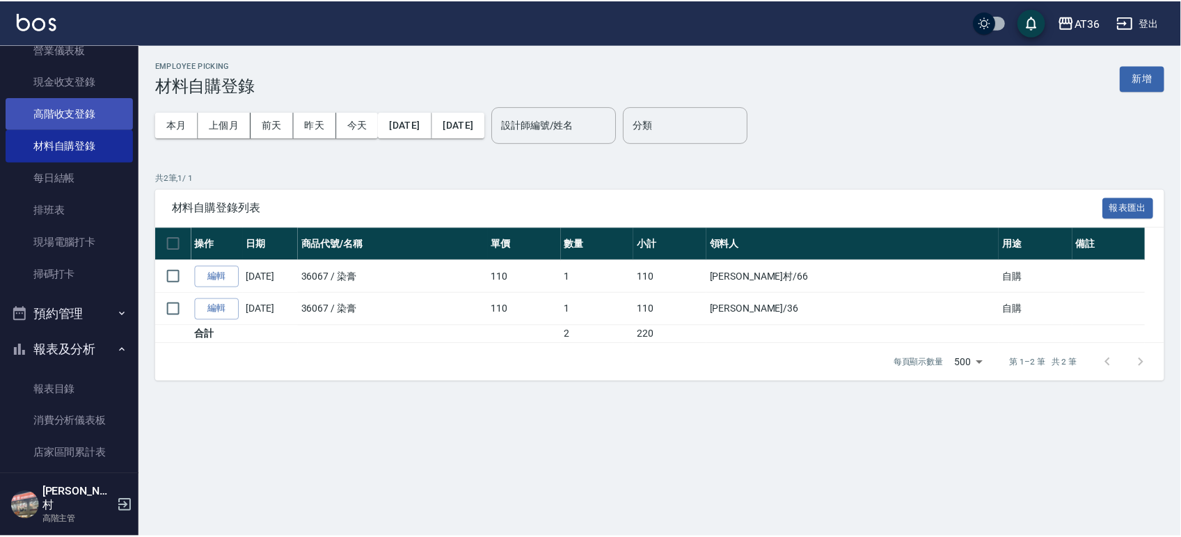
scroll to position [278, 0]
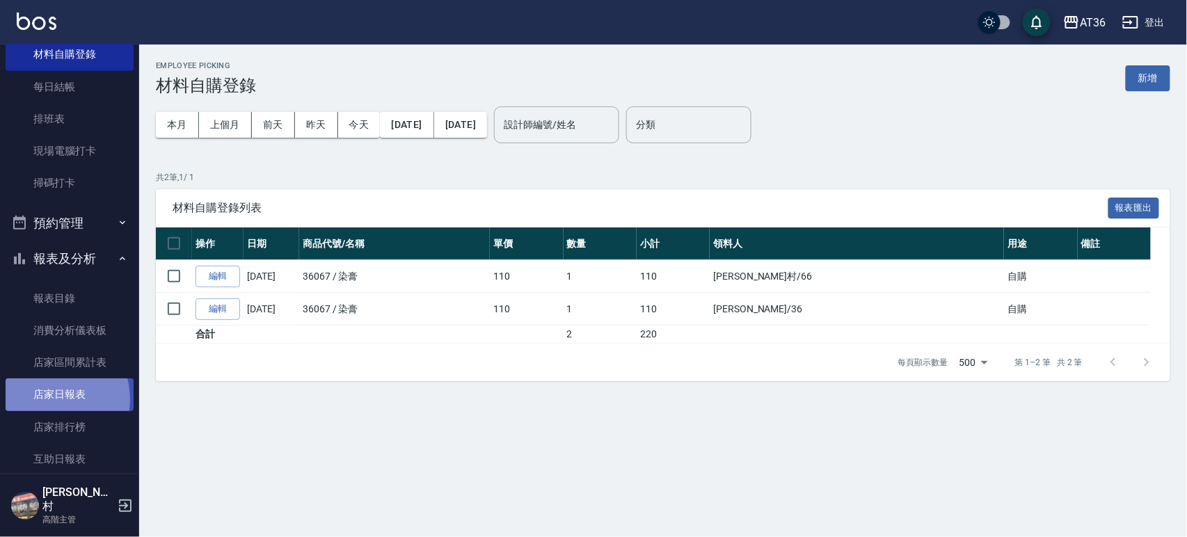
click at [47, 399] on link "店家日報表" at bounding box center [70, 395] width 128 height 32
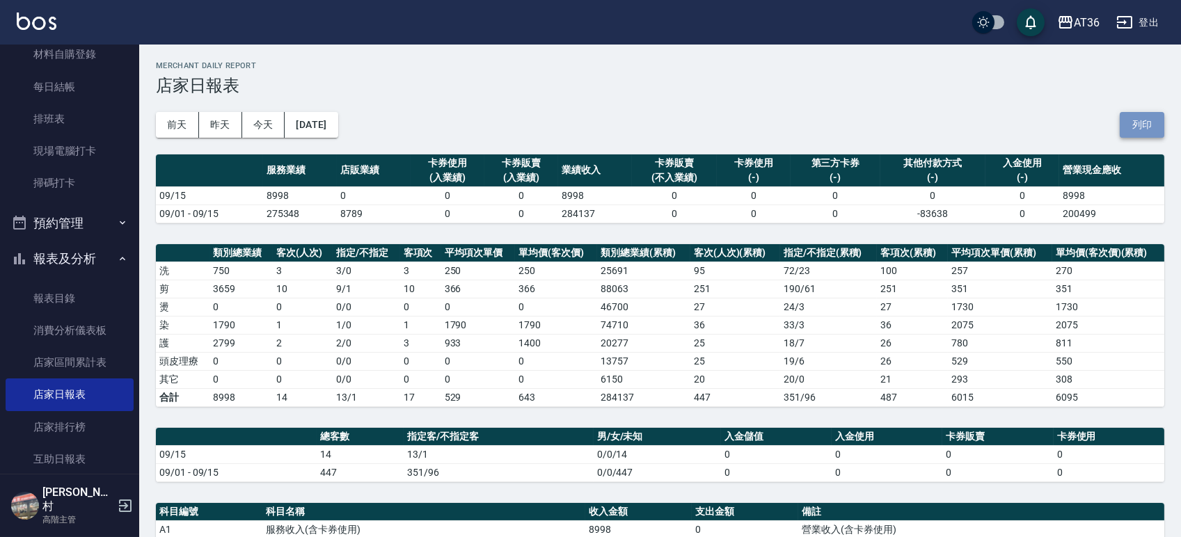
click at [1137, 122] on button "列印" at bounding box center [1142, 125] width 45 height 26
click at [740, 196] on td "0" at bounding box center [754, 196] width 74 height 18
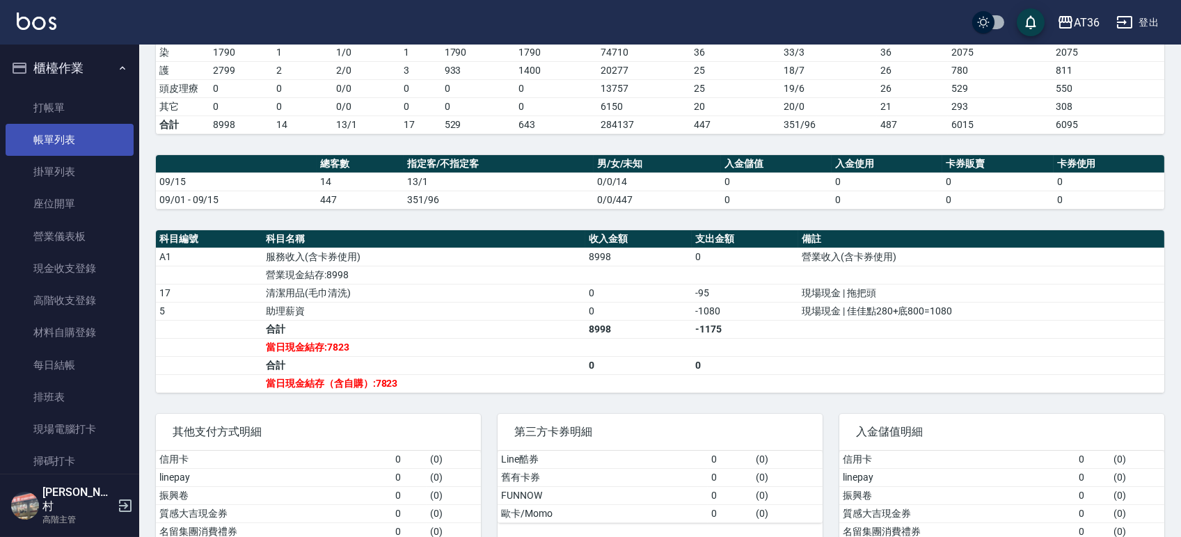
scroll to position [93, 0]
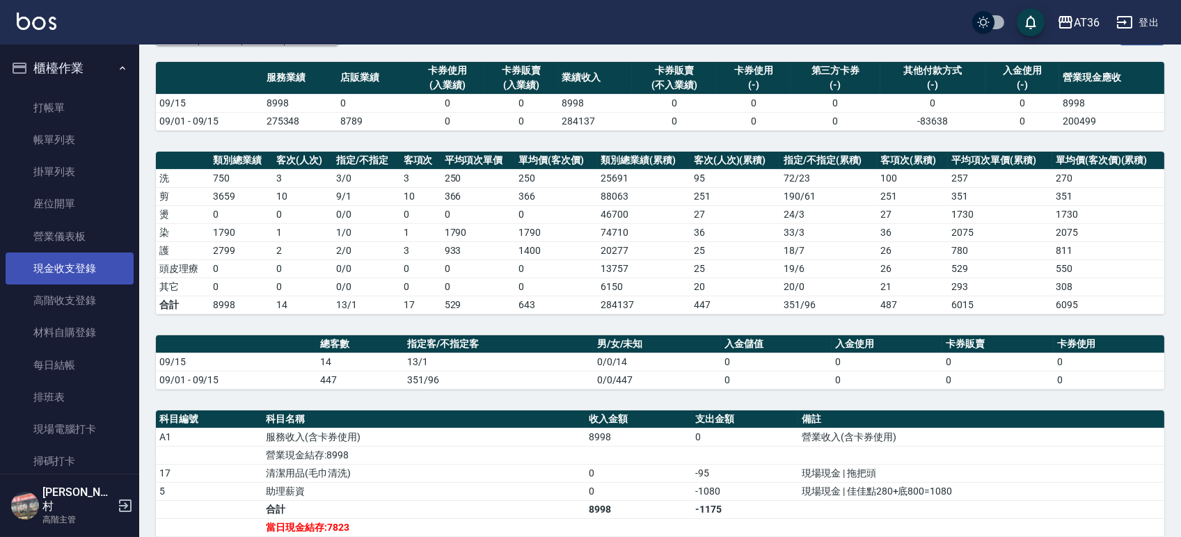
click at [68, 274] on link "現金收支登錄" at bounding box center [70, 269] width 128 height 32
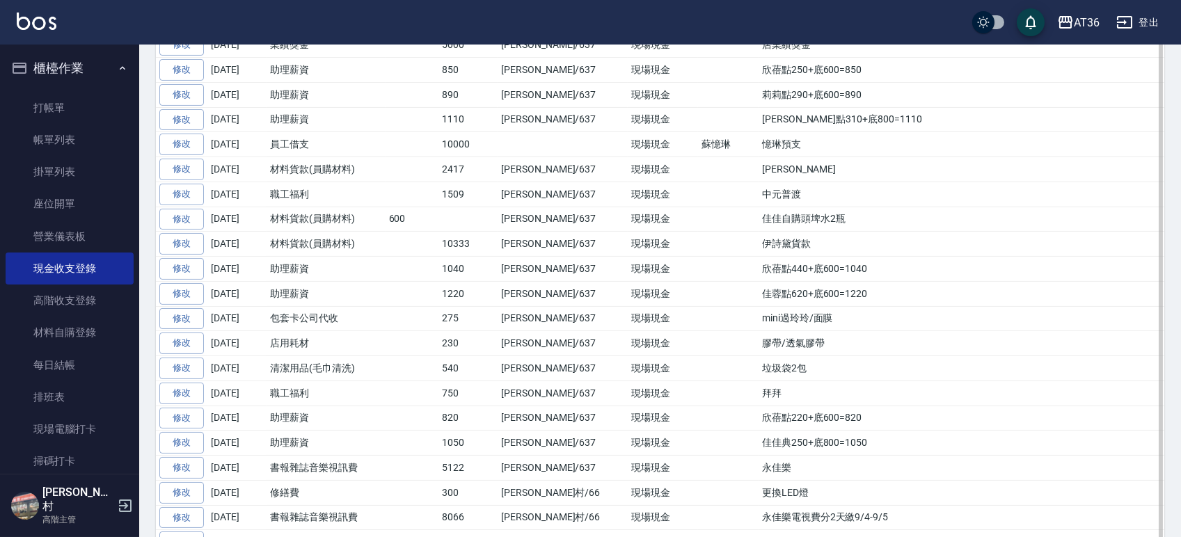
scroll to position [835, 0]
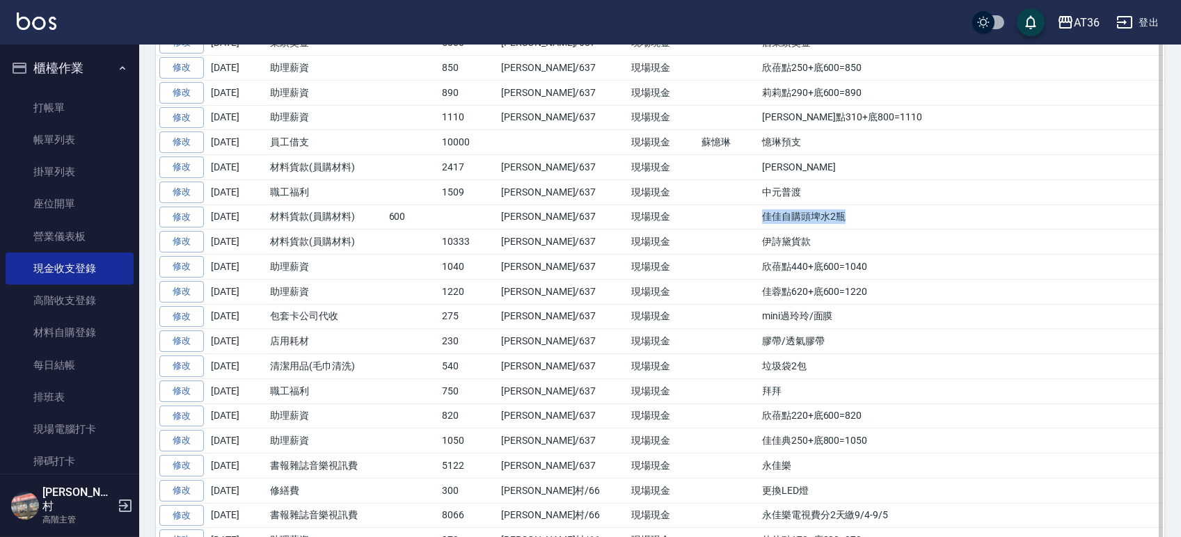
drag, startPoint x: 813, startPoint y: 225, endPoint x: 708, endPoint y: 221, distance: 104.4
click at [759, 221] on td "佳佳自購頭埤水2瓶" at bounding box center [962, 217] width 406 height 25
copy td "佳佳自購頭埤水2瓶"
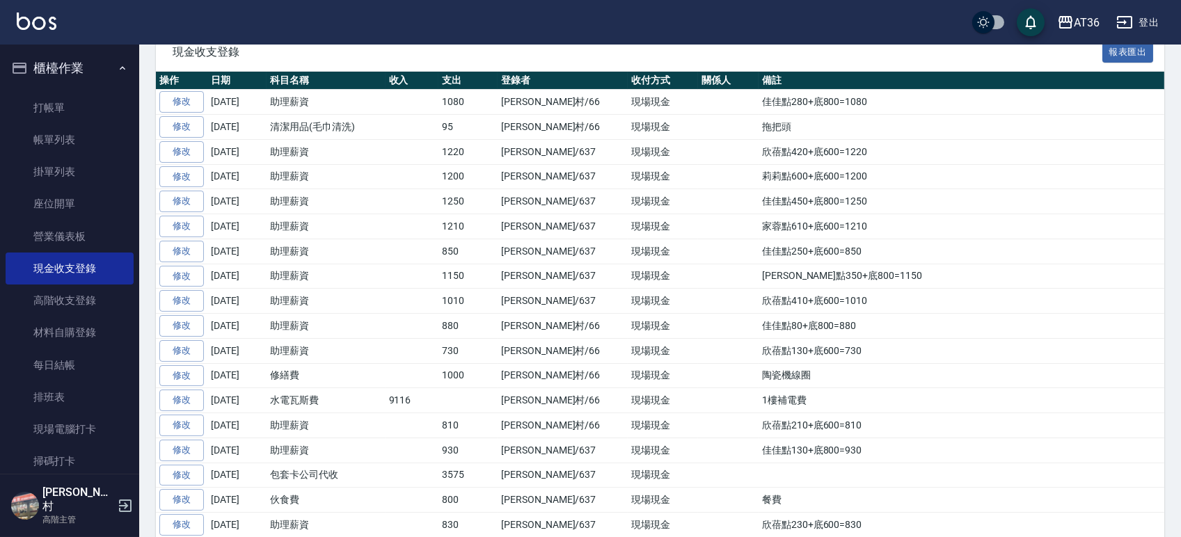
scroll to position [0, 0]
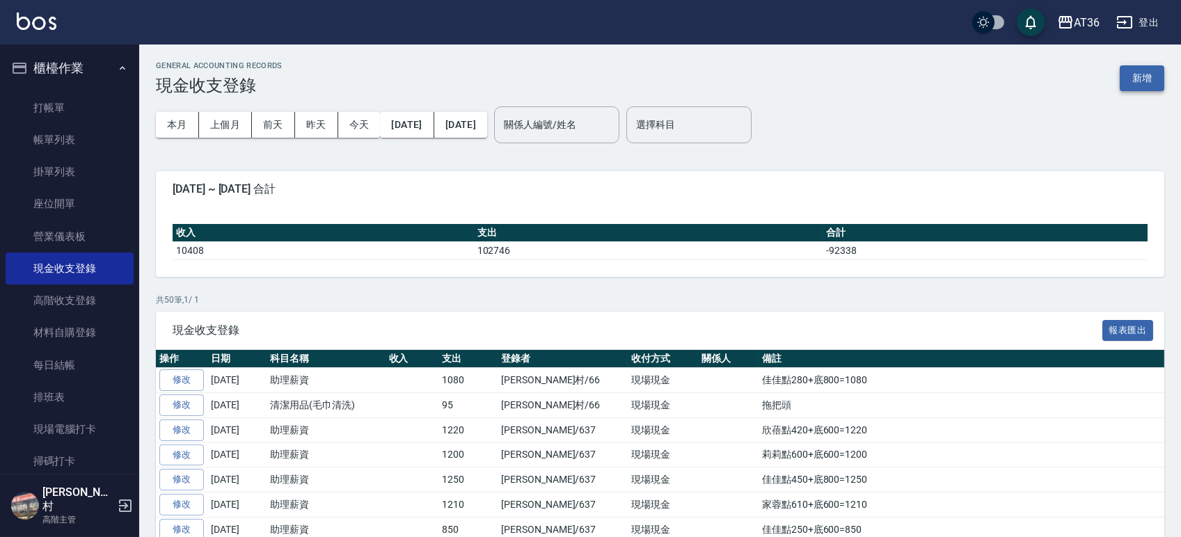
click at [1150, 79] on button "新增" at bounding box center [1142, 78] width 45 height 26
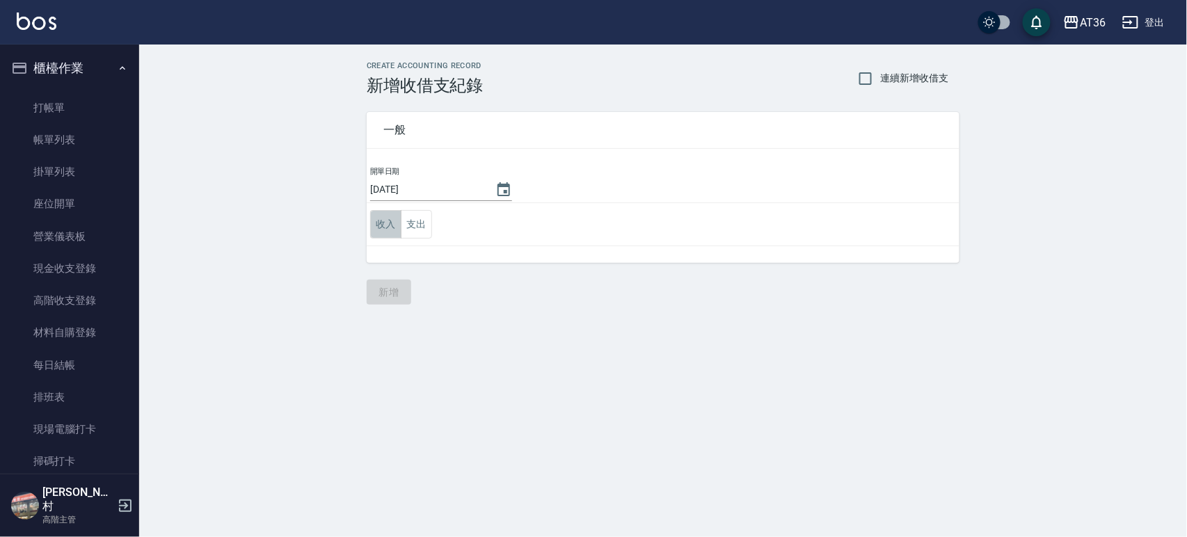
click at [385, 222] on button "收入" at bounding box center [385, 224] width 31 height 29
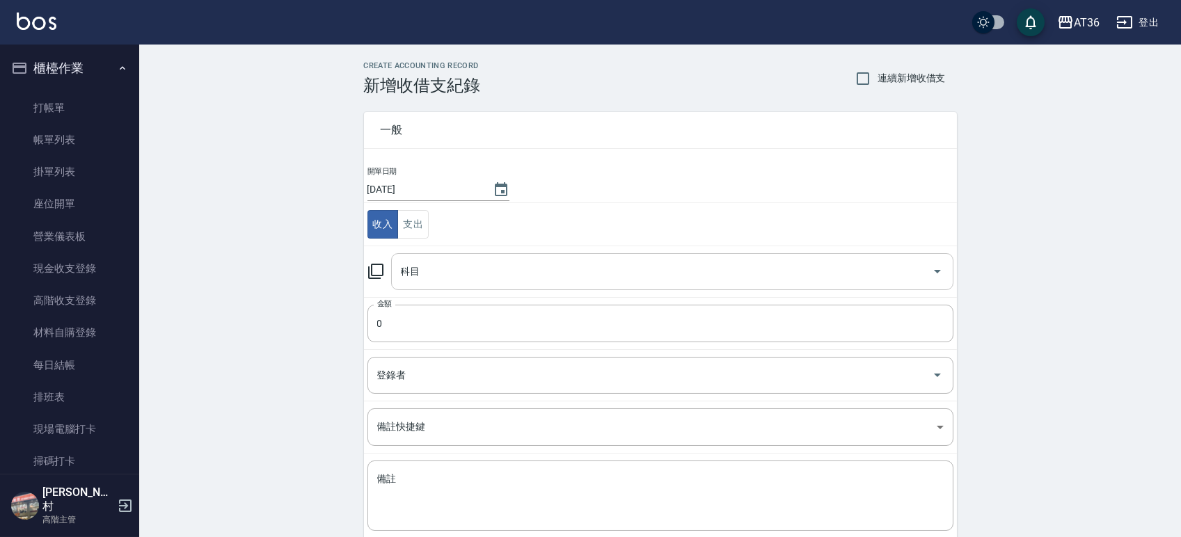
click at [441, 277] on input "科目" at bounding box center [661, 272] width 529 height 24
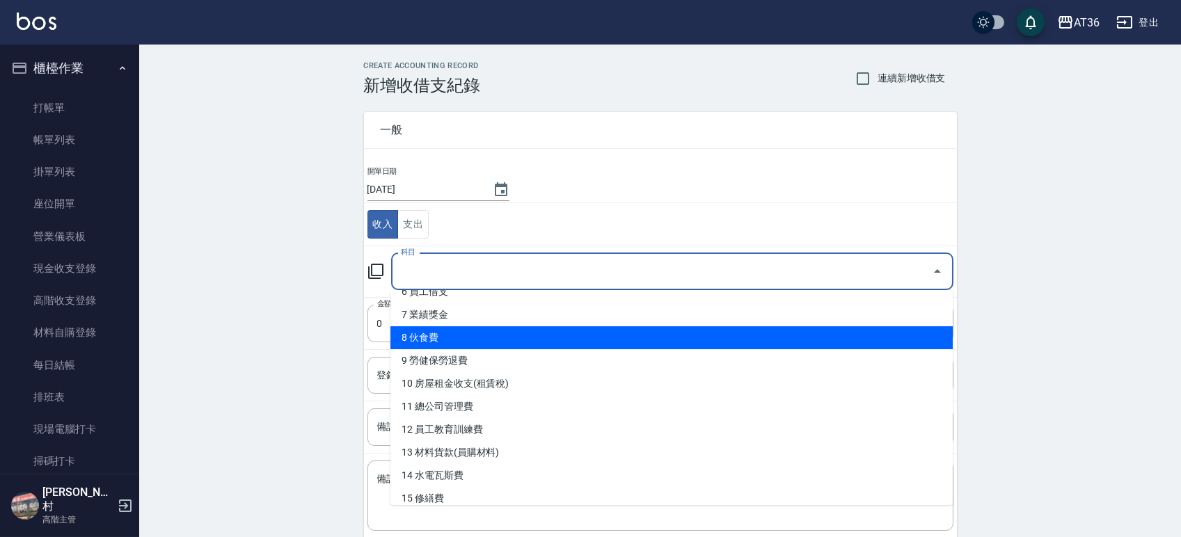
scroll to position [185, 0]
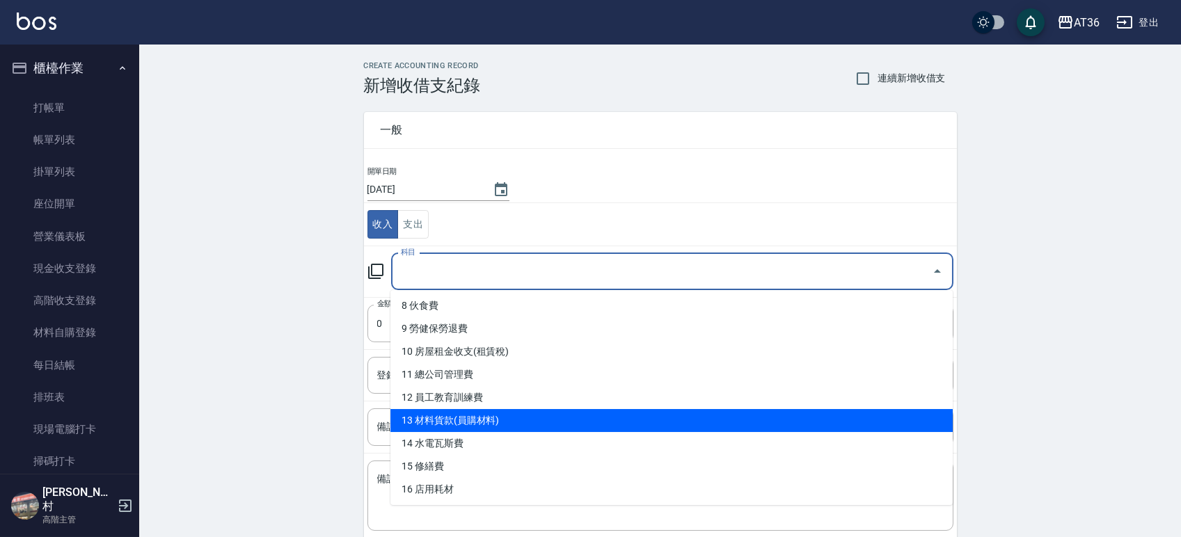
click at [462, 422] on li "13 材料貨款(員購材料)" at bounding box center [671, 420] width 562 height 23
type input "13 材料貨款(員購材料)"
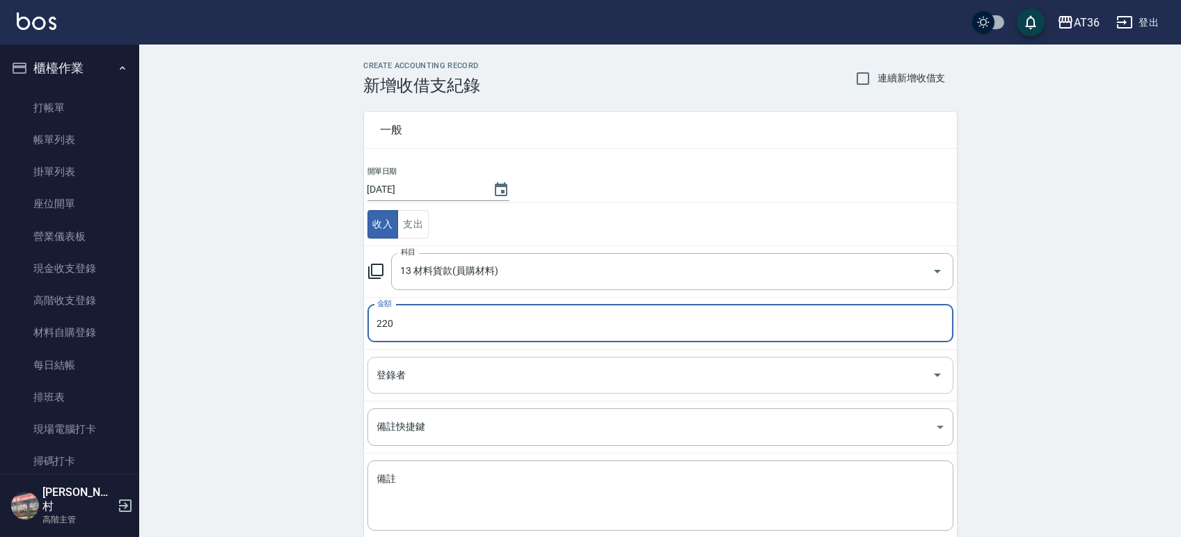
type input "220"
click at [428, 376] on input "登錄者" at bounding box center [650, 375] width 553 height 24
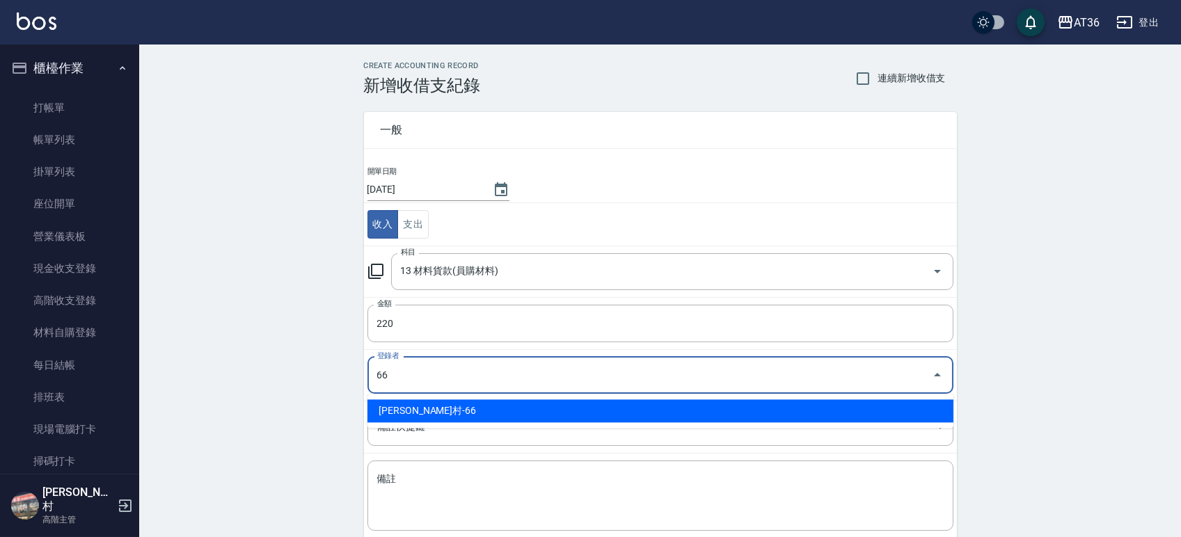
type input "[PERSON_NAME]村-66"
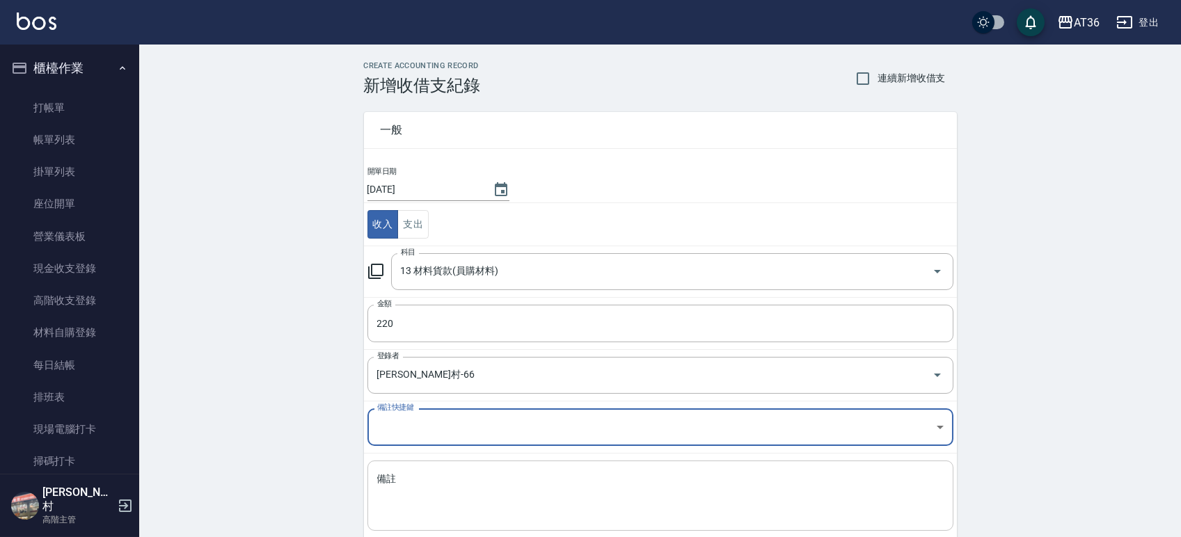
click at [413, 479] on textarea "備註" at bounding box center [660, 496] width 566 height 47
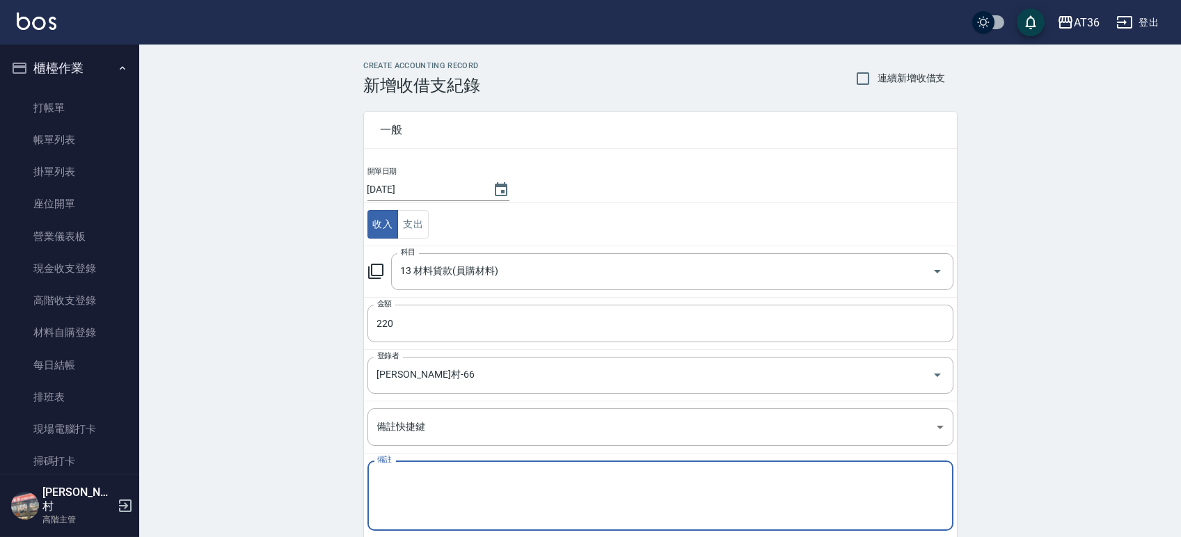
paste textarea "佳佳自購頭埤水2瓶"
click at [418, 474] on textarea "佳佳自購頭埤水2瓶" at bounding box center [660, 496] width 566 height 47
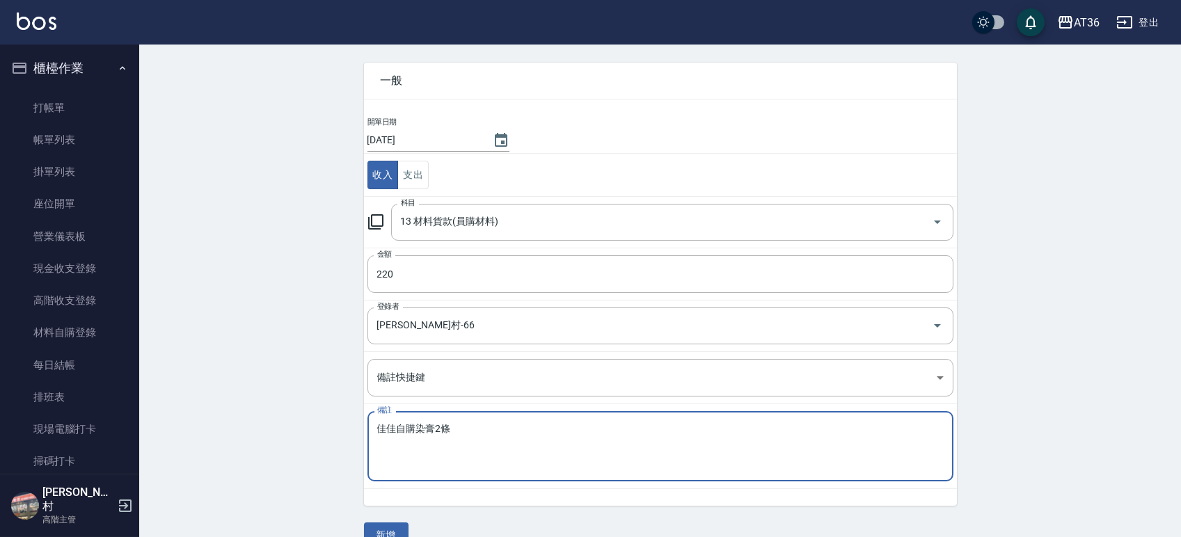
scroll to position [77, 0]
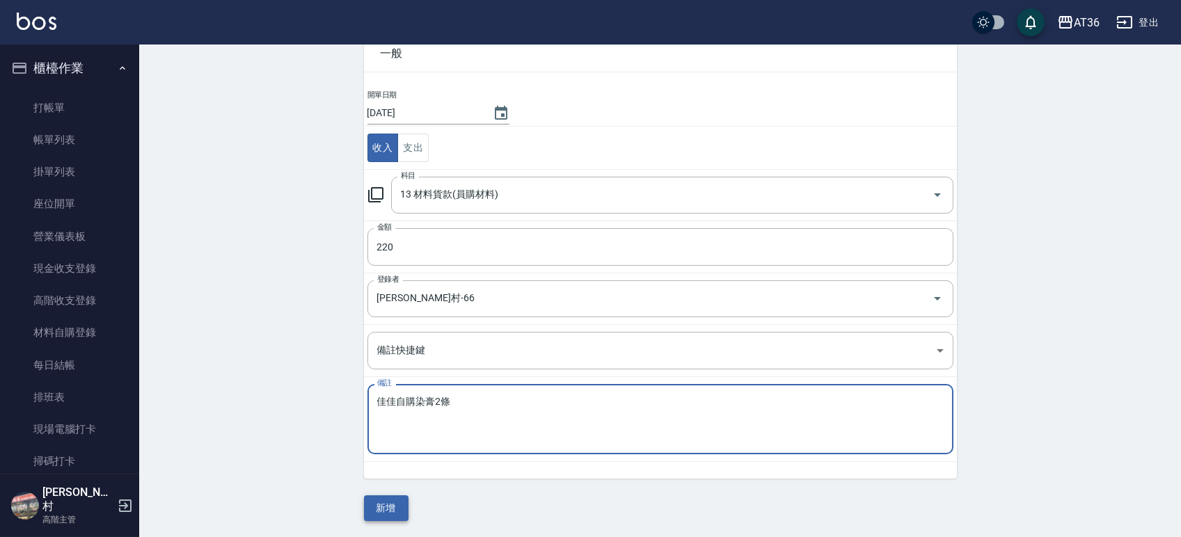
type textarea "佳佳自購染膏2條"
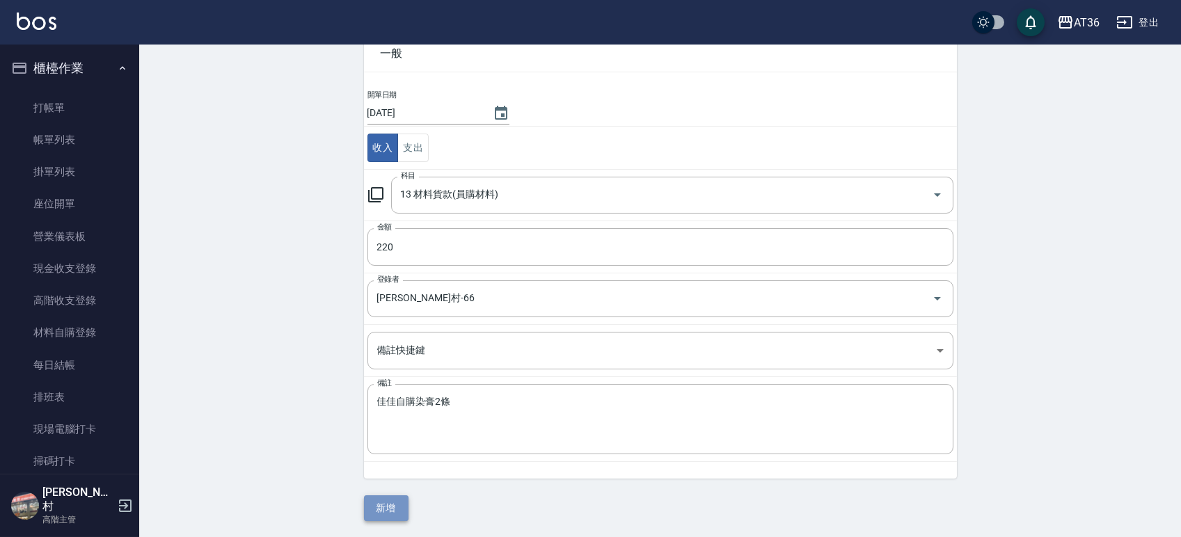
click at [395, 502] on button "新增" at bounding box center [386, 508] width 45 height 26
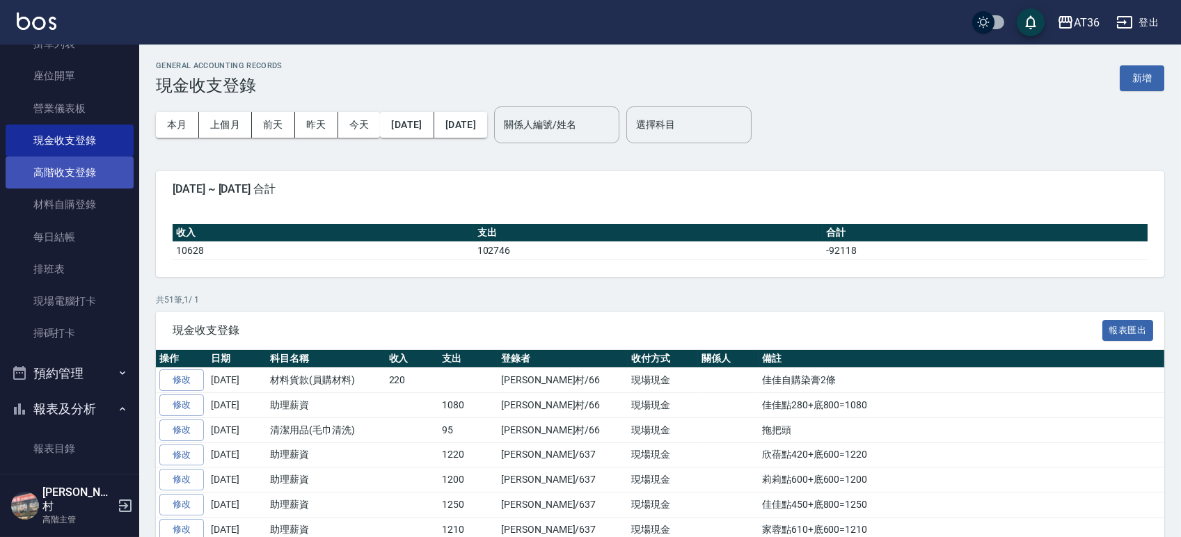
scroll to position [371, 0]
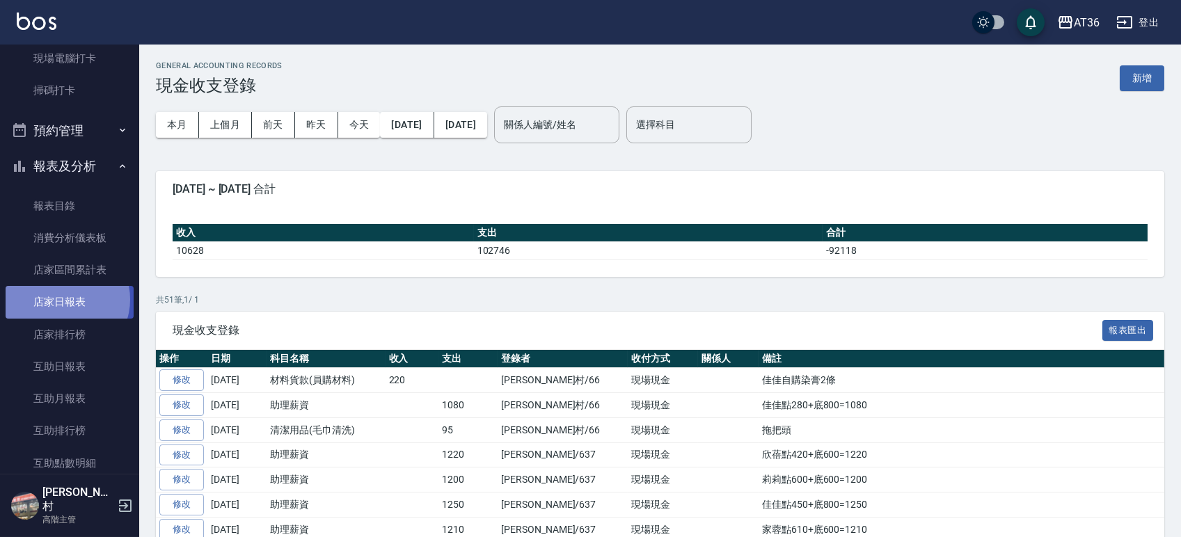
click at [65, 299] on link "店家日報表" at bounding box center [70, 302] width 128 height 32
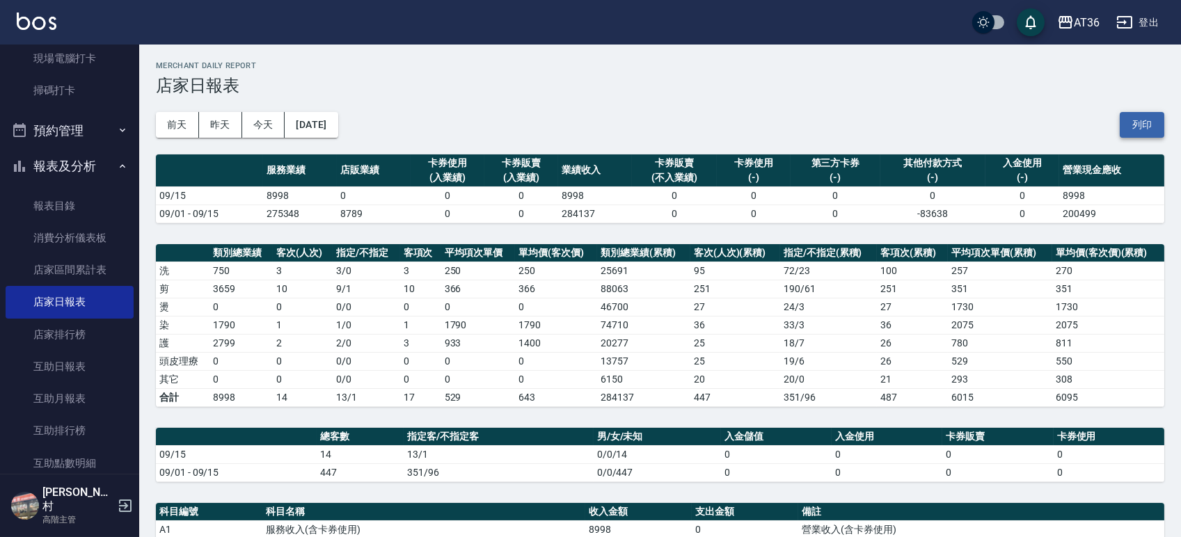
click at [1134, 119] on button "列印" at bounding box center [1142, 125] width 45 height 26
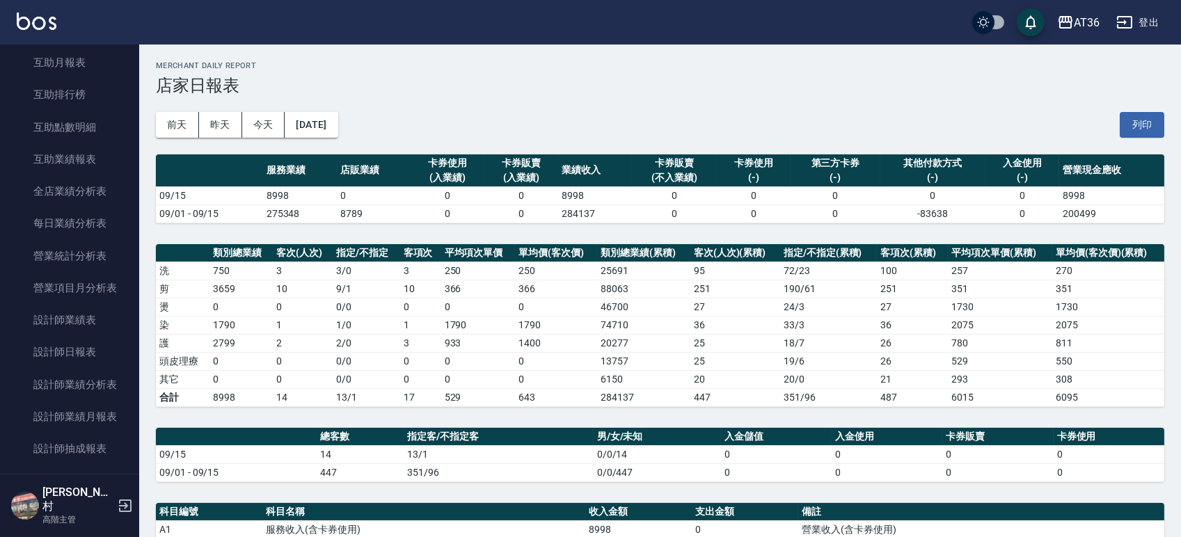
scroll to position [775, 0]
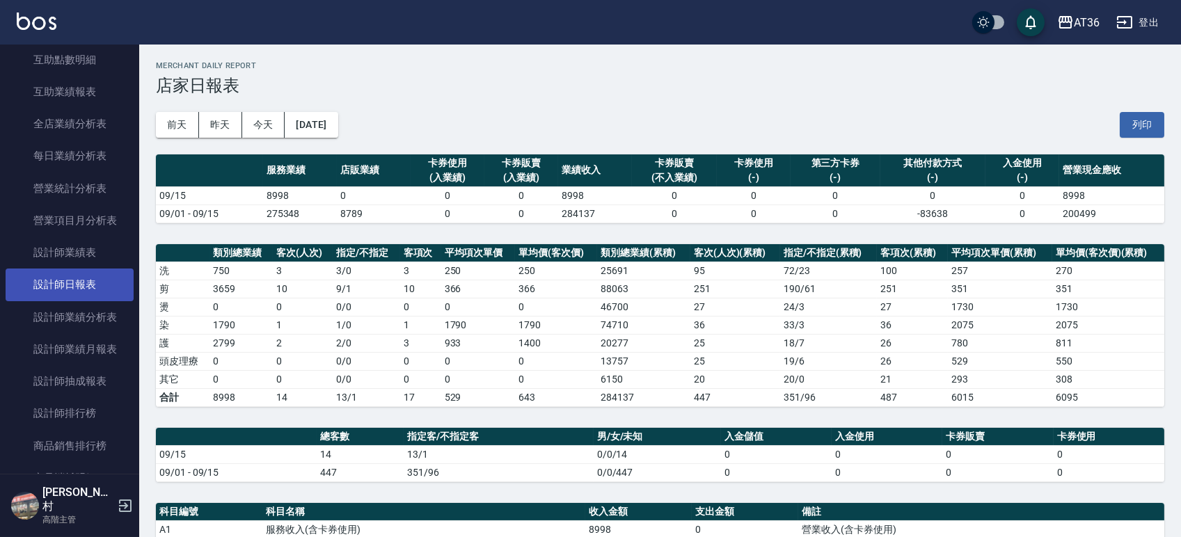
click at [89, 276] on link "設計師日報表" at bounding box center [70, 285] width 128 height 32
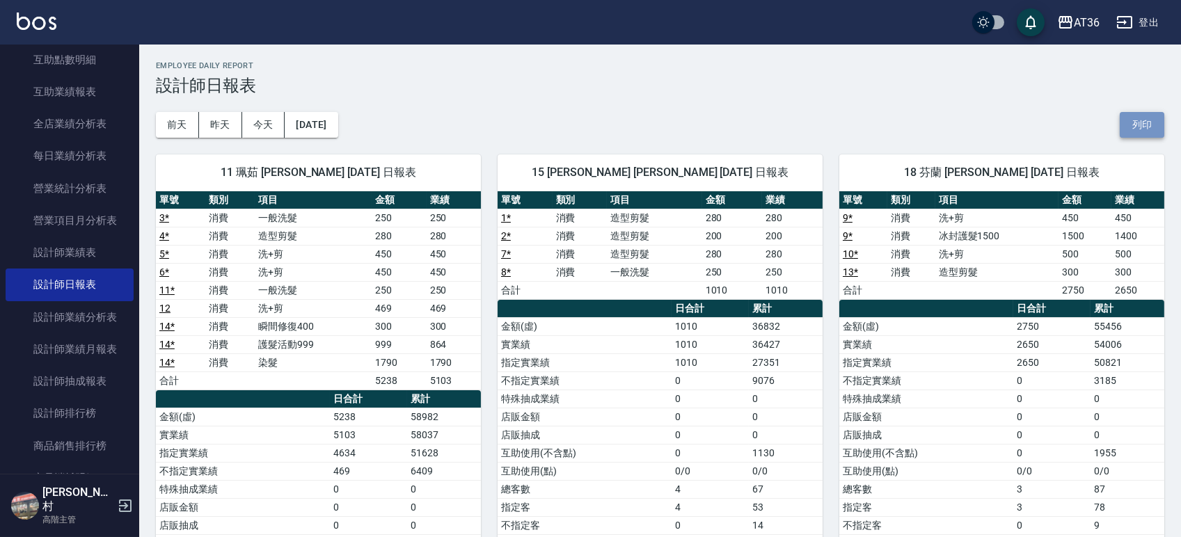
click at [1144, 116] on button "列印" at bounding box center [1142, 125] width 45 height 26
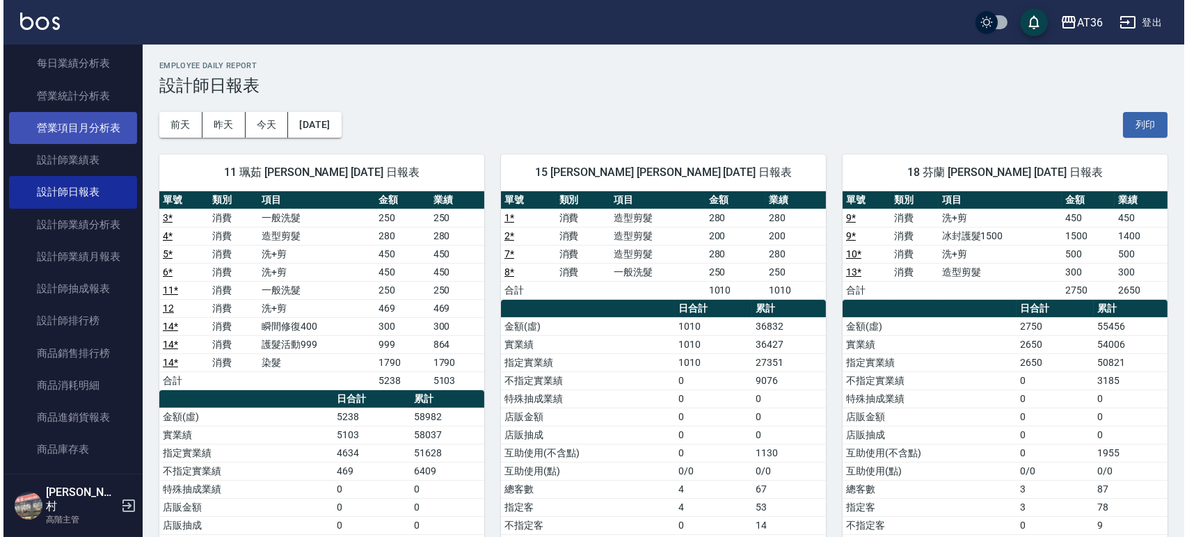
scroll to position [589, 0]
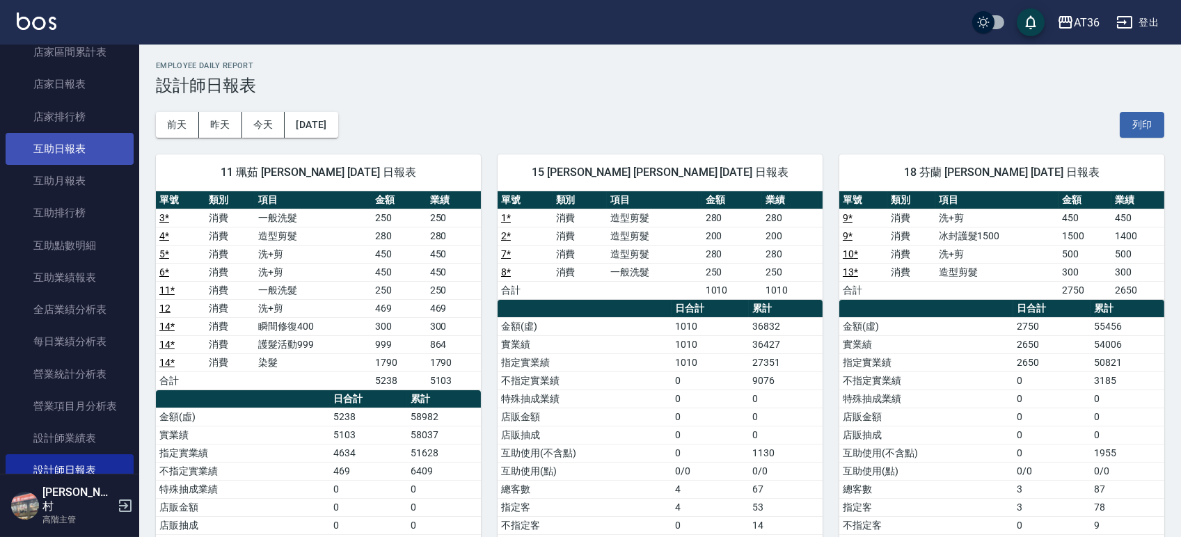
click at [70, 147] on link "互助日報表" at bounding box center [70, 149] width 128 height 32
